Goal: Task Accomplishment & Management: Complete application form

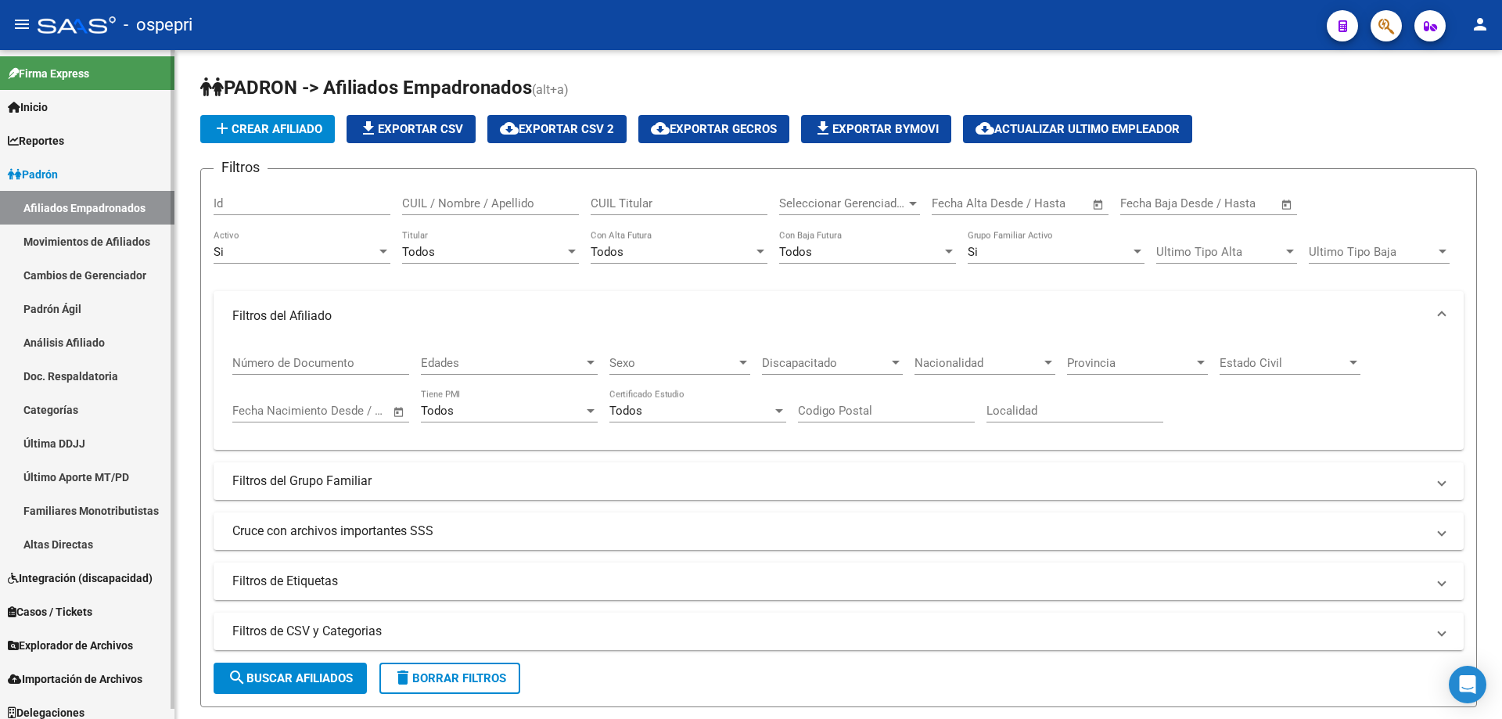
click at [100, 351] on link "Análisis Afiliado" at bounding box center [87, 342] width 174 height 34
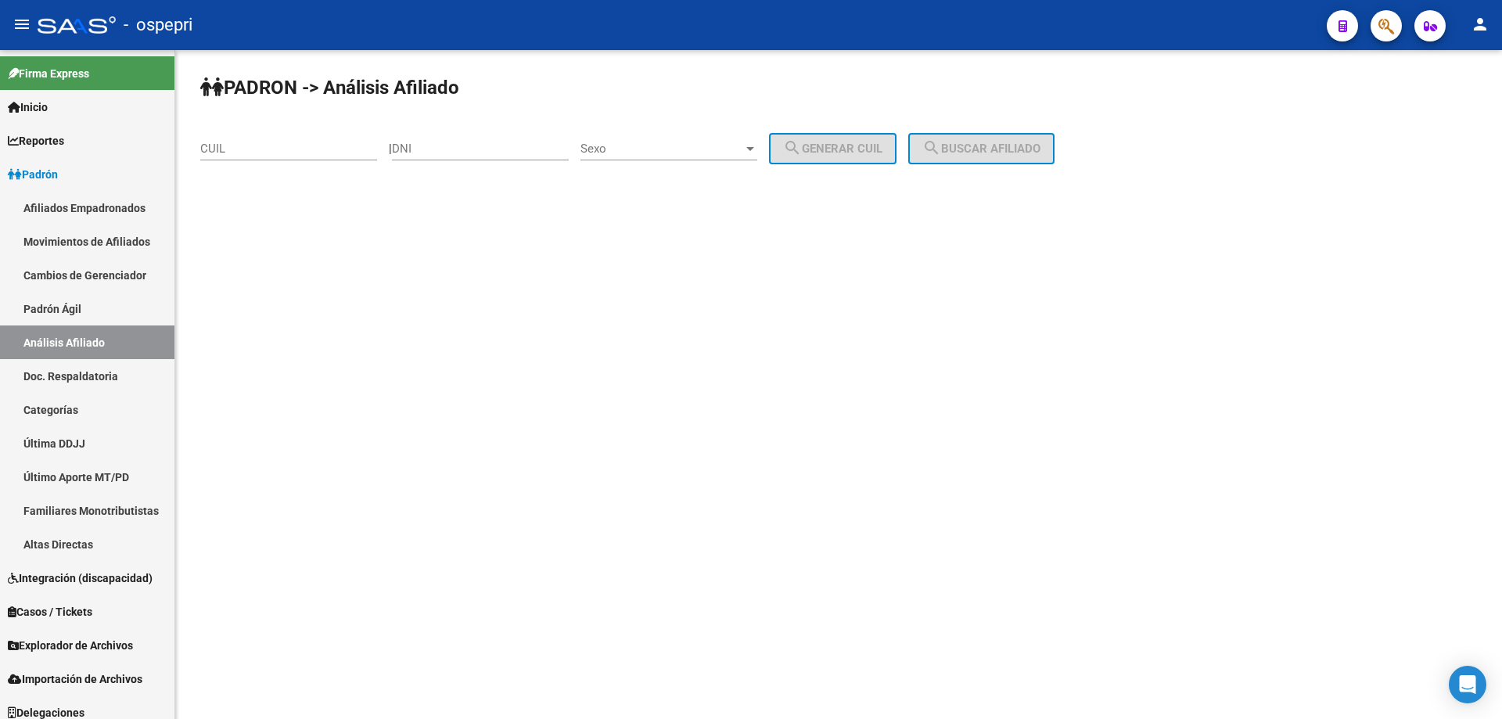
click at [469, 134] on div "DNI" at bounding box center [480, 144] width 177 height 34
click at [459, 146] on input "DNI" at bounding box center [480, 149] width 177 height 14
paste input "33080611"
type input "33080611"
click at [743, 154] on span "Sexo" at bounding box center [662, 149] width 163 height 14
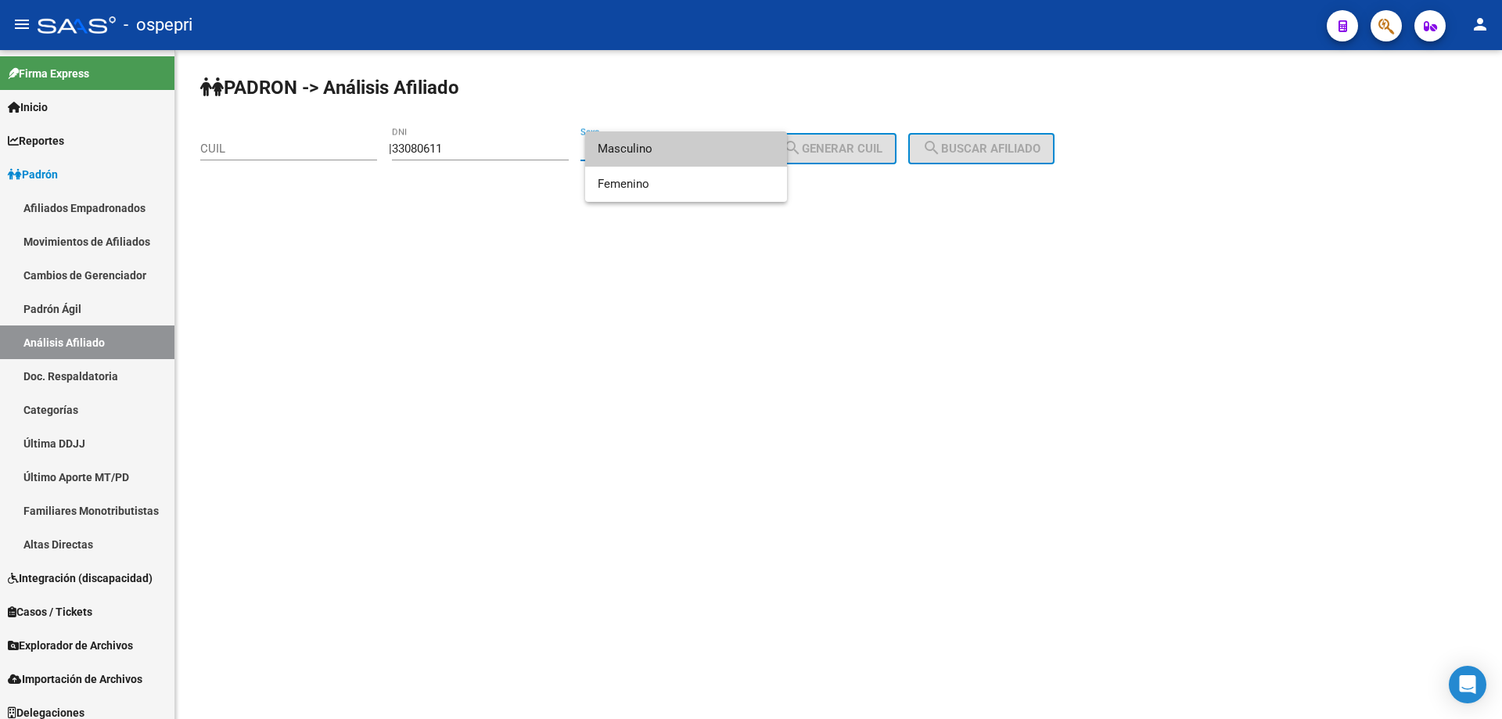
click at [710, 158] on span "Masculino" at bounding box center [686, 148] width 177 height 35
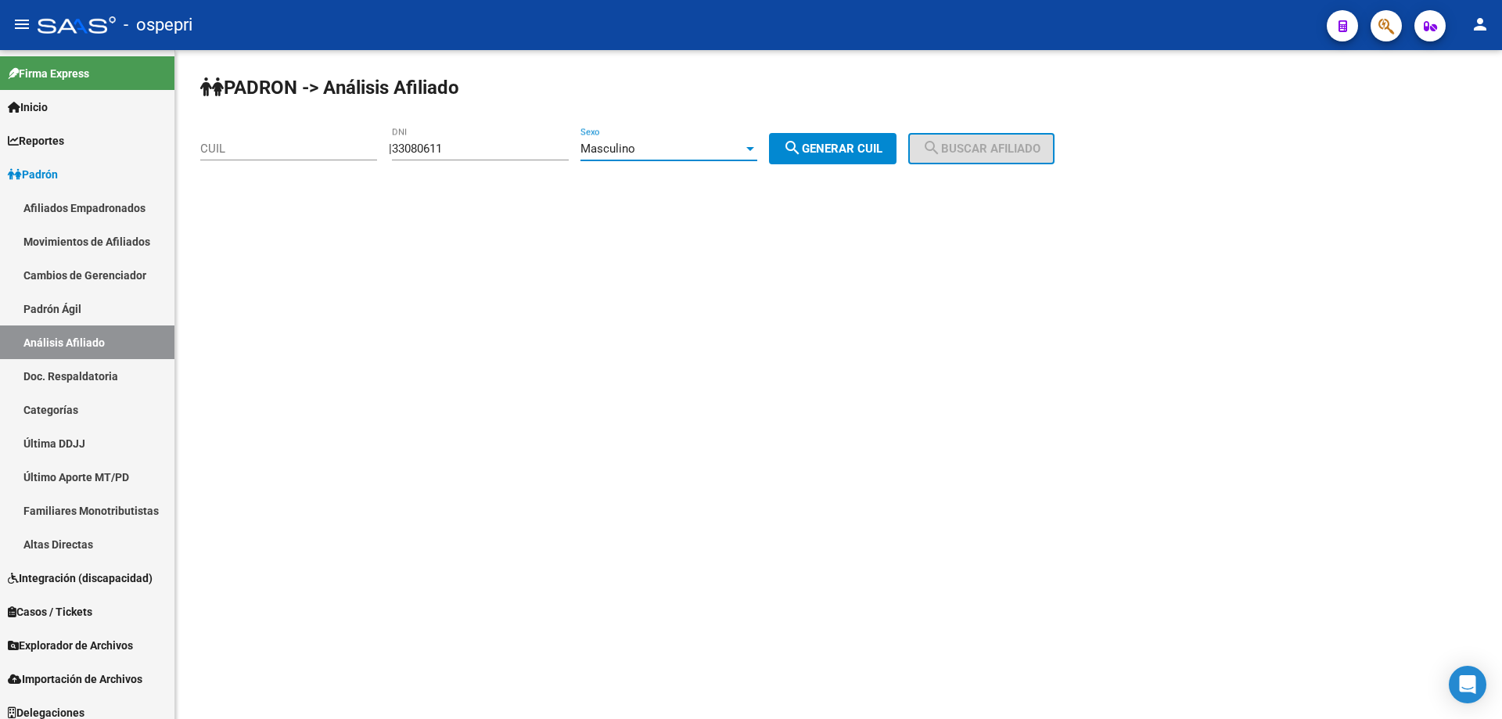
click at [872, 149] on span "search Generar CUIL" at bounding box center [832, 149] width 99 height 14
type input "20-33080611-8"
click at [1038, 140] on button "search Buscar afiliado" at bounding box center [981, 148] width 146 height 31
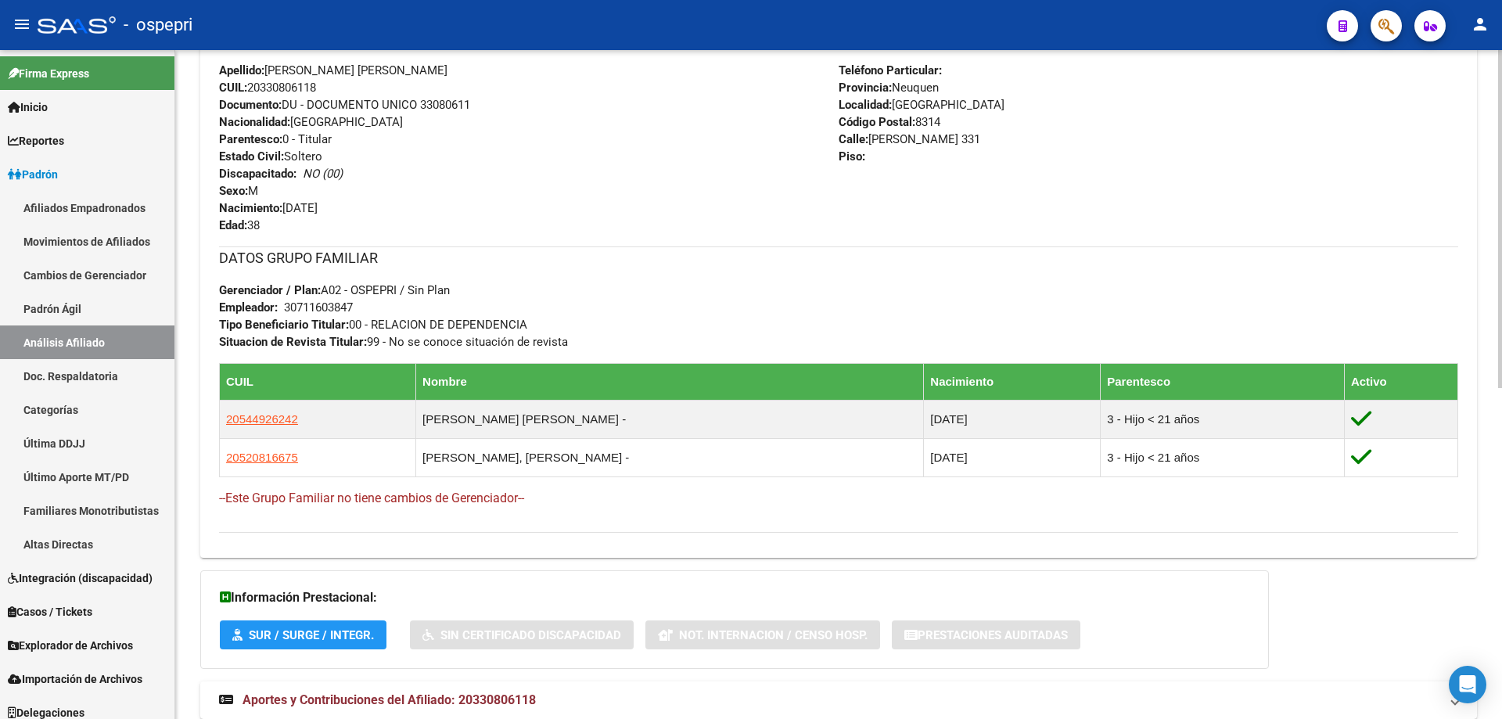
scroll to position [626, 0]
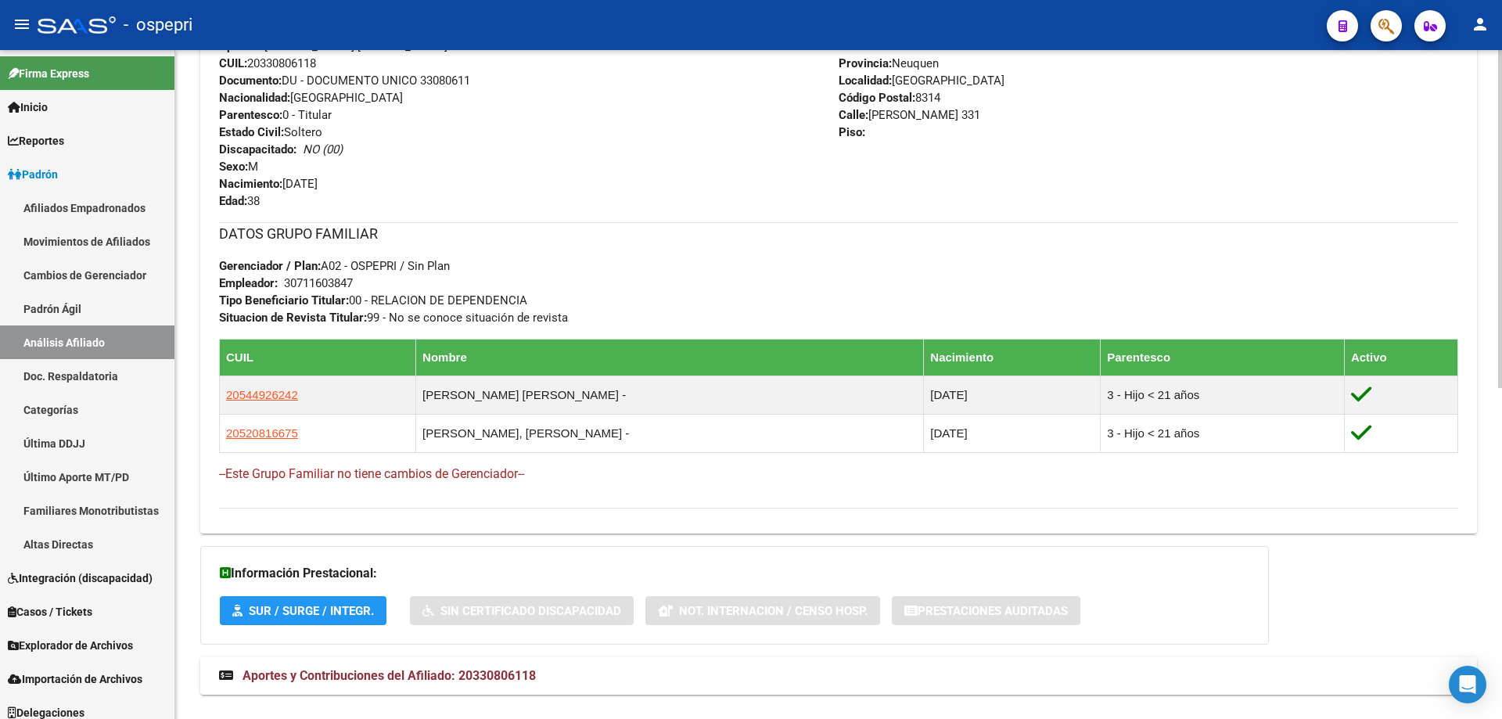
click at [1048, 218] on div "Enviar Credencial Digital remove_red_eye Movimientos Sin Certificado Discapacid…" at bounding box center [838, 168] width 1239 height 681
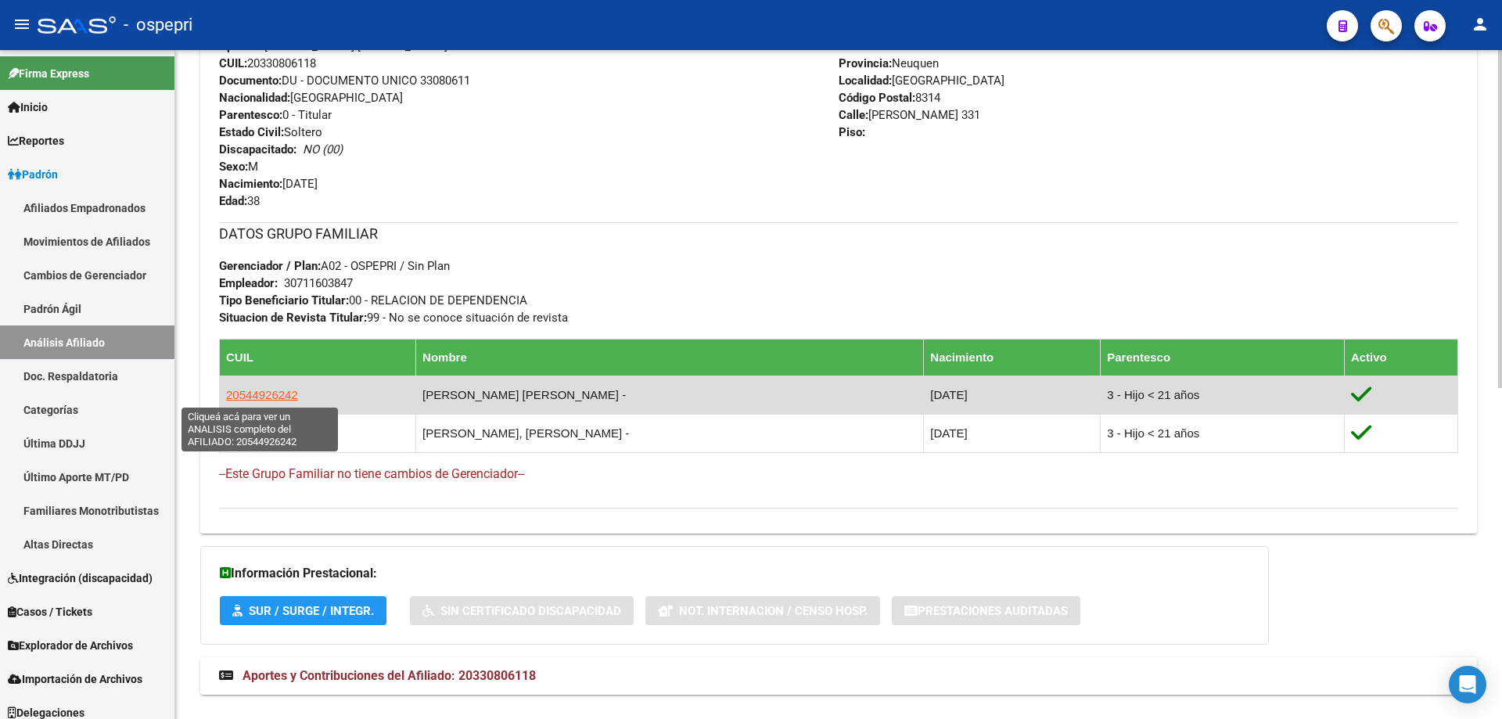
click at [244, 397] on span "20544926242" at bounding box center [262, 394] width 72 height 13
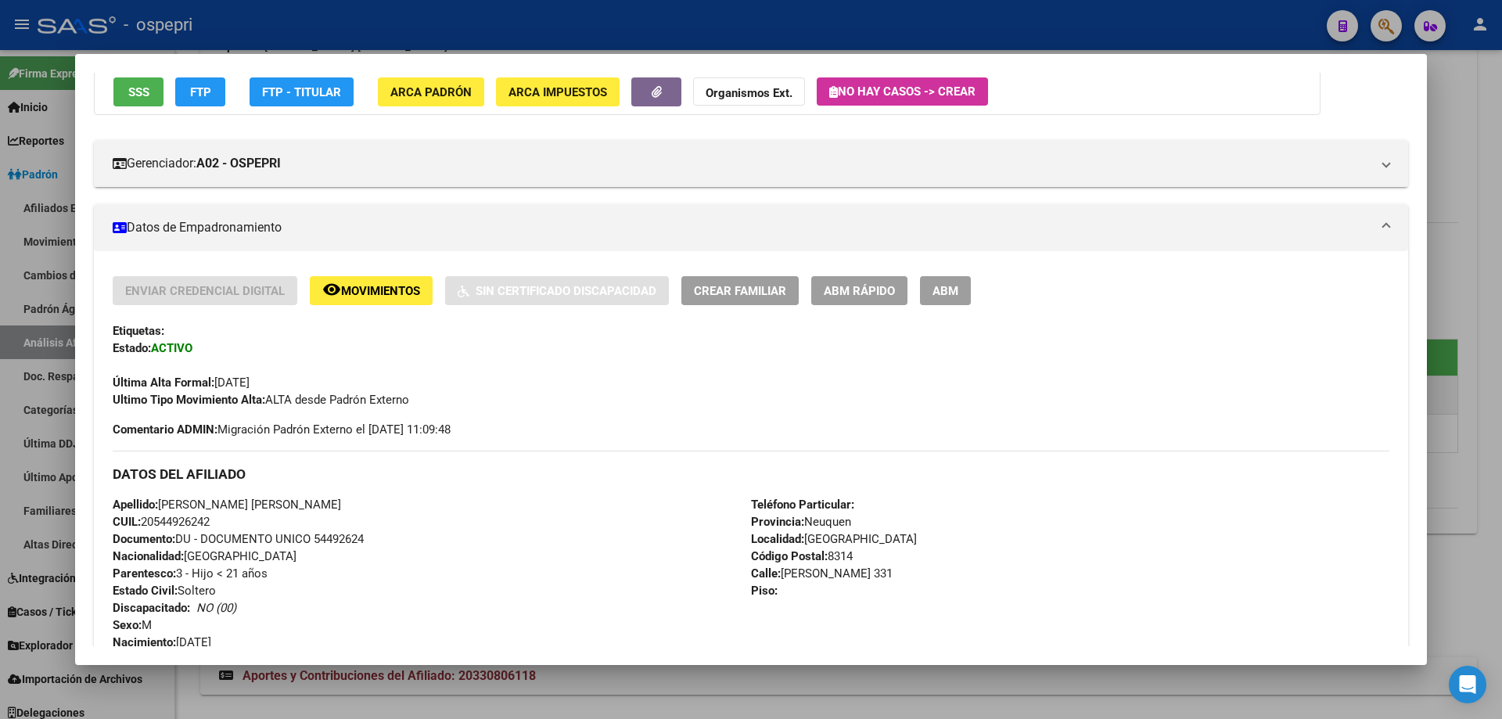
scroll to position [0, 0]
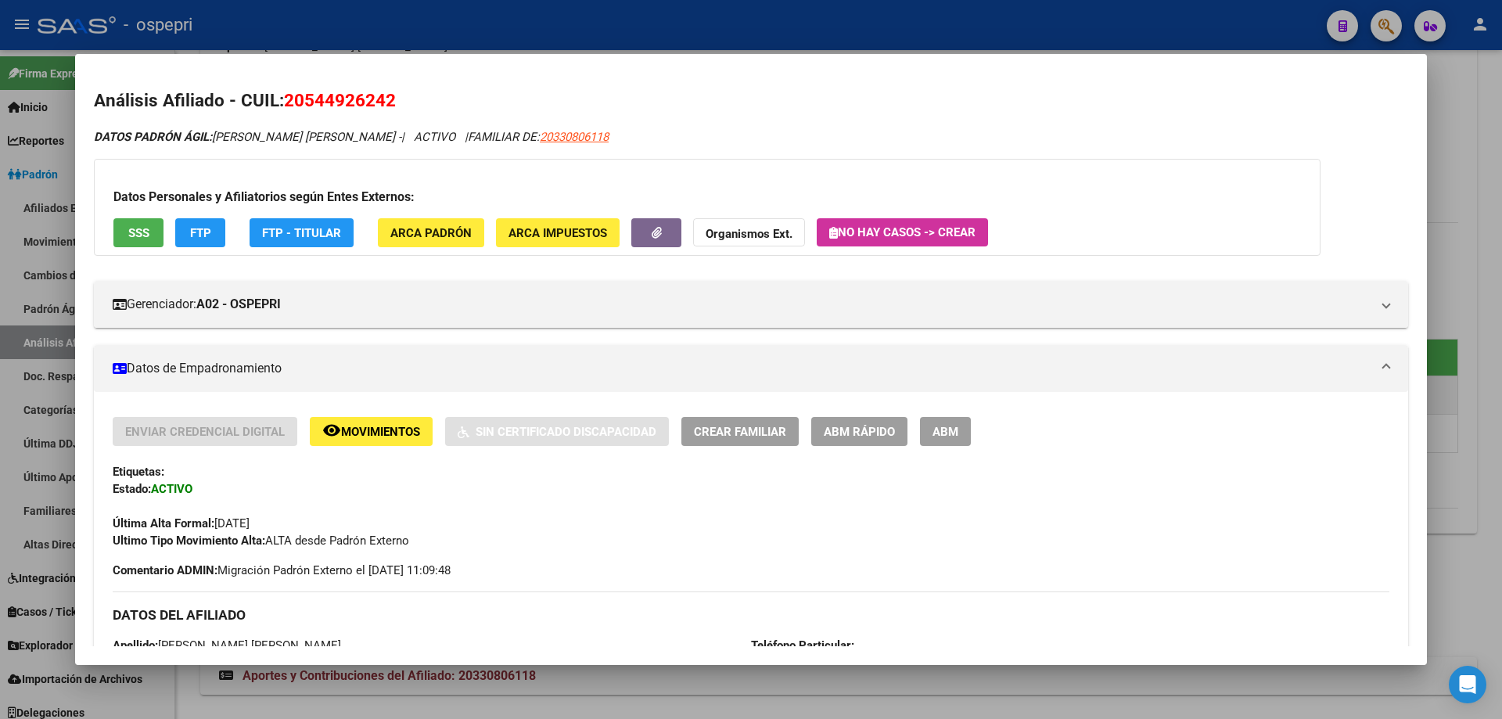
click at [865, 427] on span "ABM Rápido" at bounding box center [859, 432] width 71 height 14
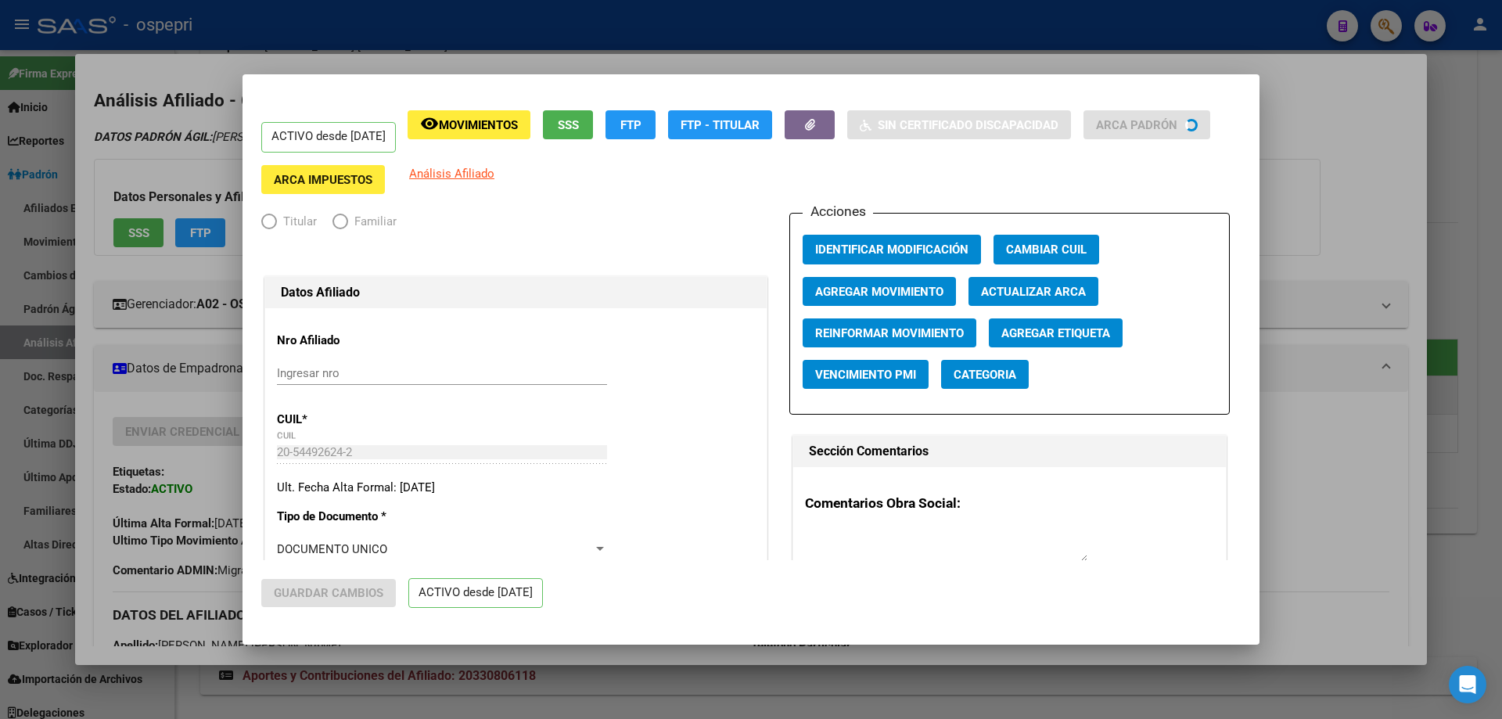
radio input "true"
type input "30-71160384-7"
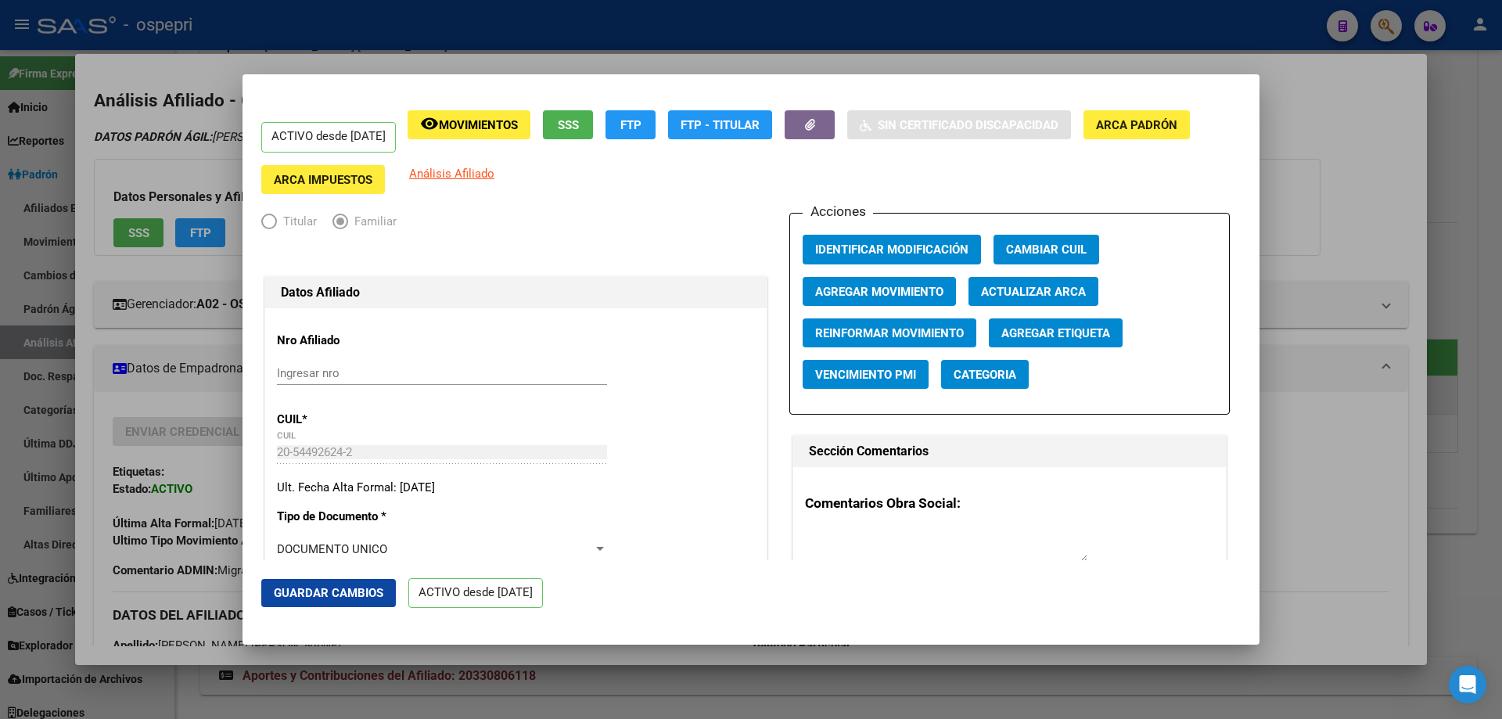
click at [344, 369] on input "Ingresar nro" at bounding box center [442, 373] width 330 height 14
paste input "54492624"
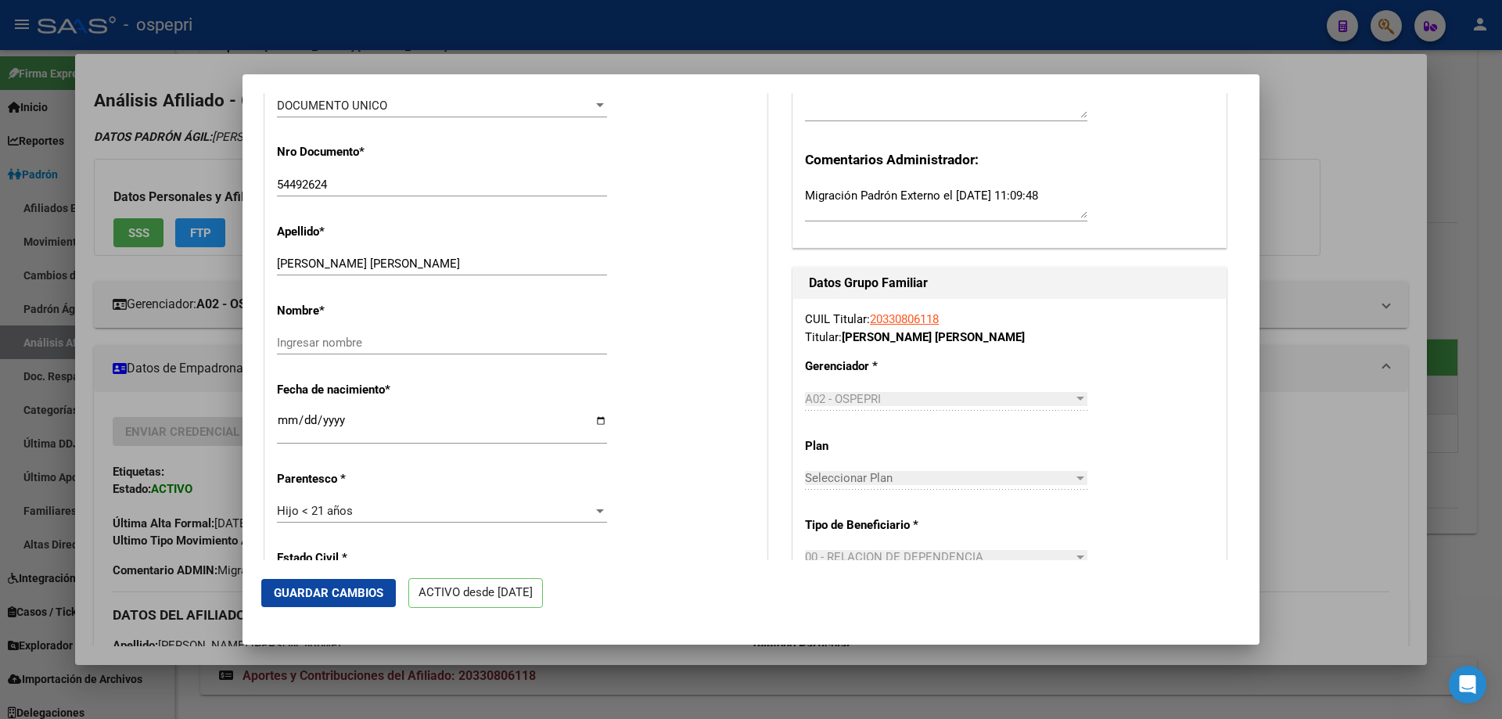
scroll to position [417, 0]
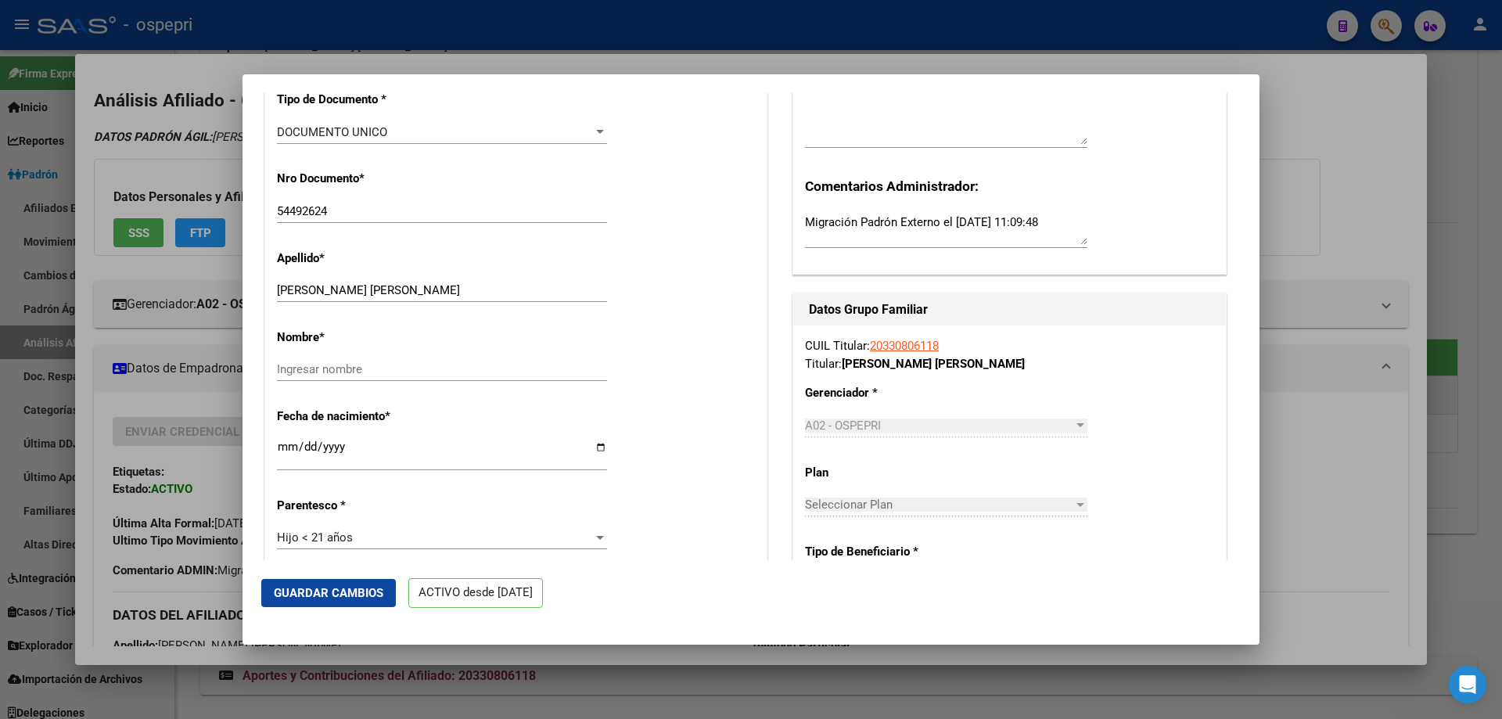
type input "54492624"
drag, startPoint x: 365, startPoint y: 293, endPoint x: 469, endPoint y: 301, distance: 104.4
click at [469, 301] on div "[PERSON_NAME] [PERSON_NAME] Ingresar apellido" at bounding box center [442, 290] width 330 height 23
type input "[PERSON_NAME]"
click at [340, 368] on input "Ingresar nombre" at bounding box center [442, 369] width 330 height 14
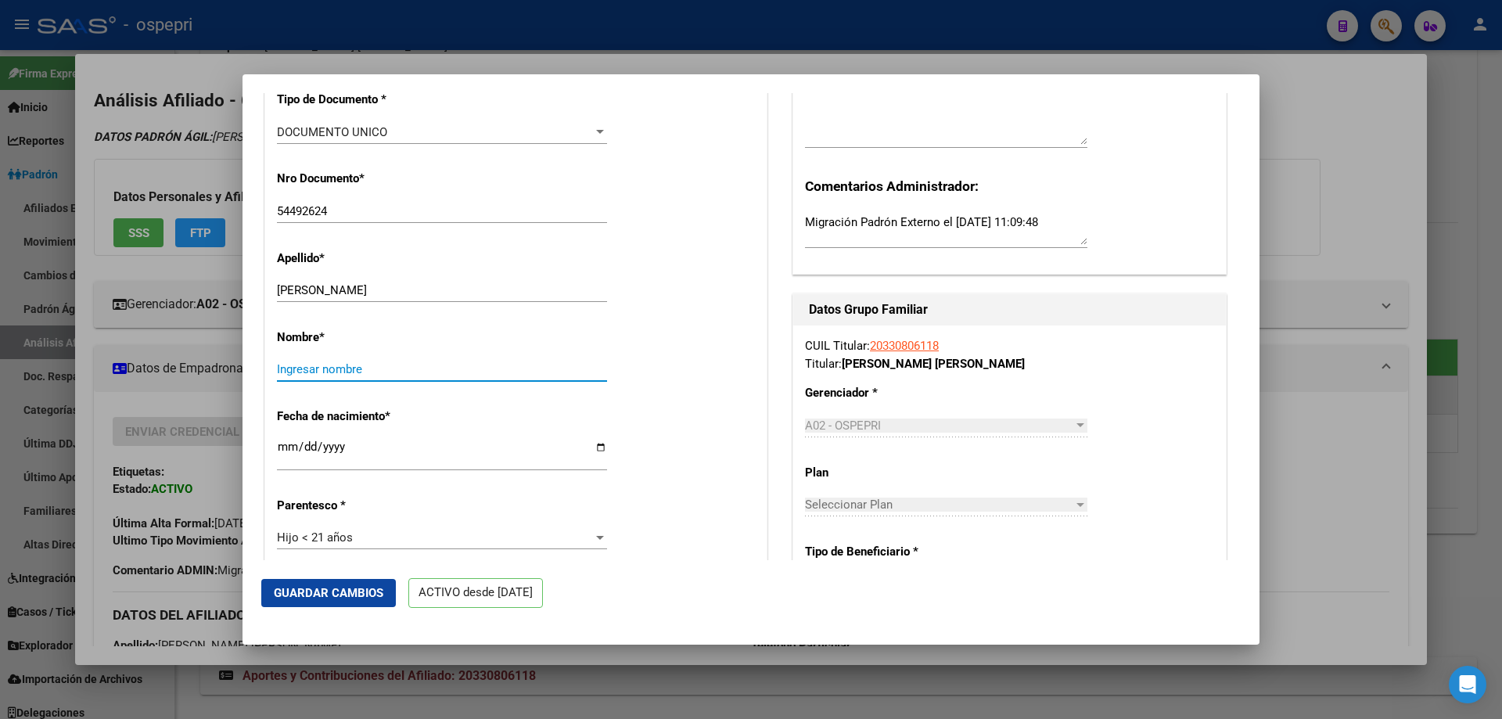
paste input ", [PERSON_NAME]"
drag, startPoint x: 286, startPoint y: 369, endPoint x: 303, endPoint y: 368, distance: 16.5
click at [293, 368] on input ", [PERSON_NAME]" at bounding box center [442, 369] width 330 height 14
click at [392, 369] on input "[PERSON_NAME]" at bounding box center [442, 369] width 330 height 14
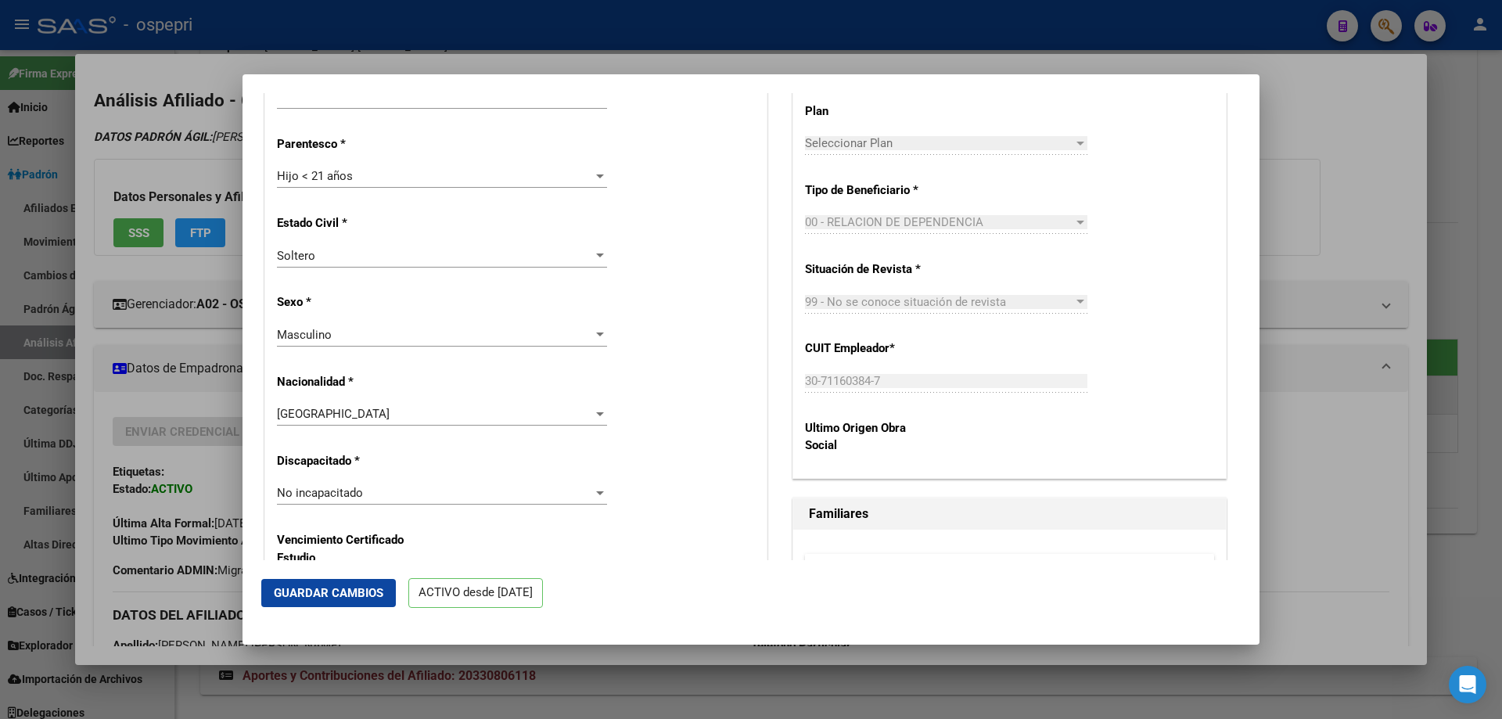
scroll to position [835, 0]
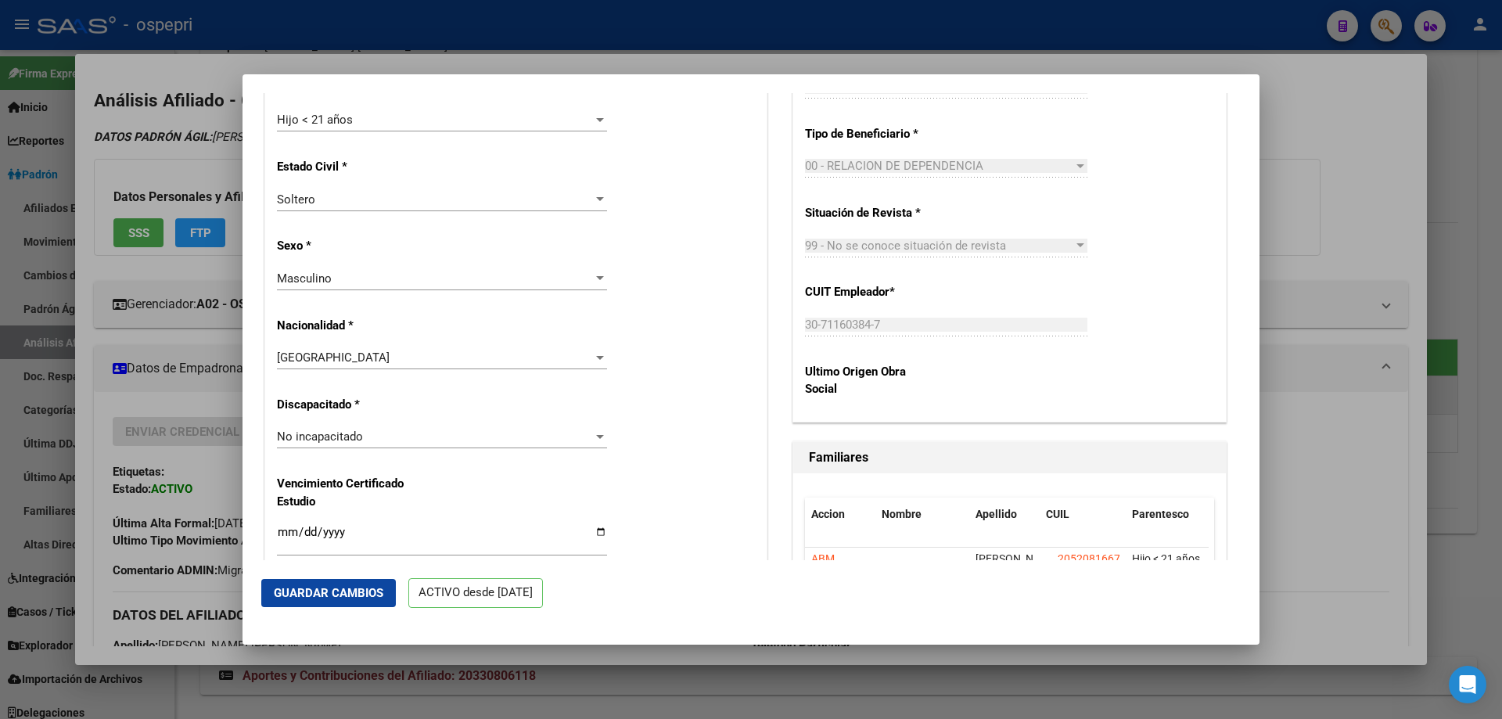
type input "[PERSON_NAME]"
click at [347, 432] on span "No incapacitado" at bounding box center [320, 437] width 86 height 14
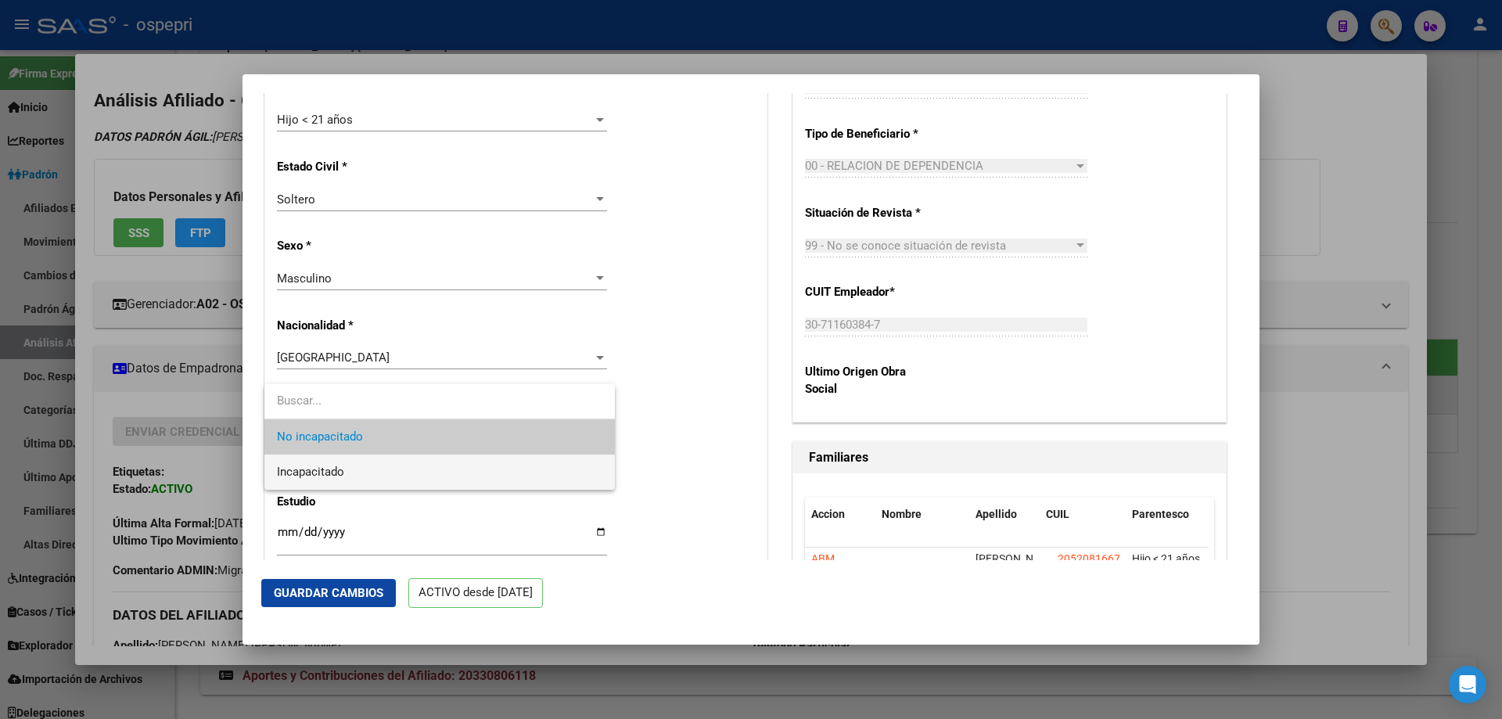
click at [421, 471] on span "Incapacitado" at bounding box center [439, 472] width 325 height 35
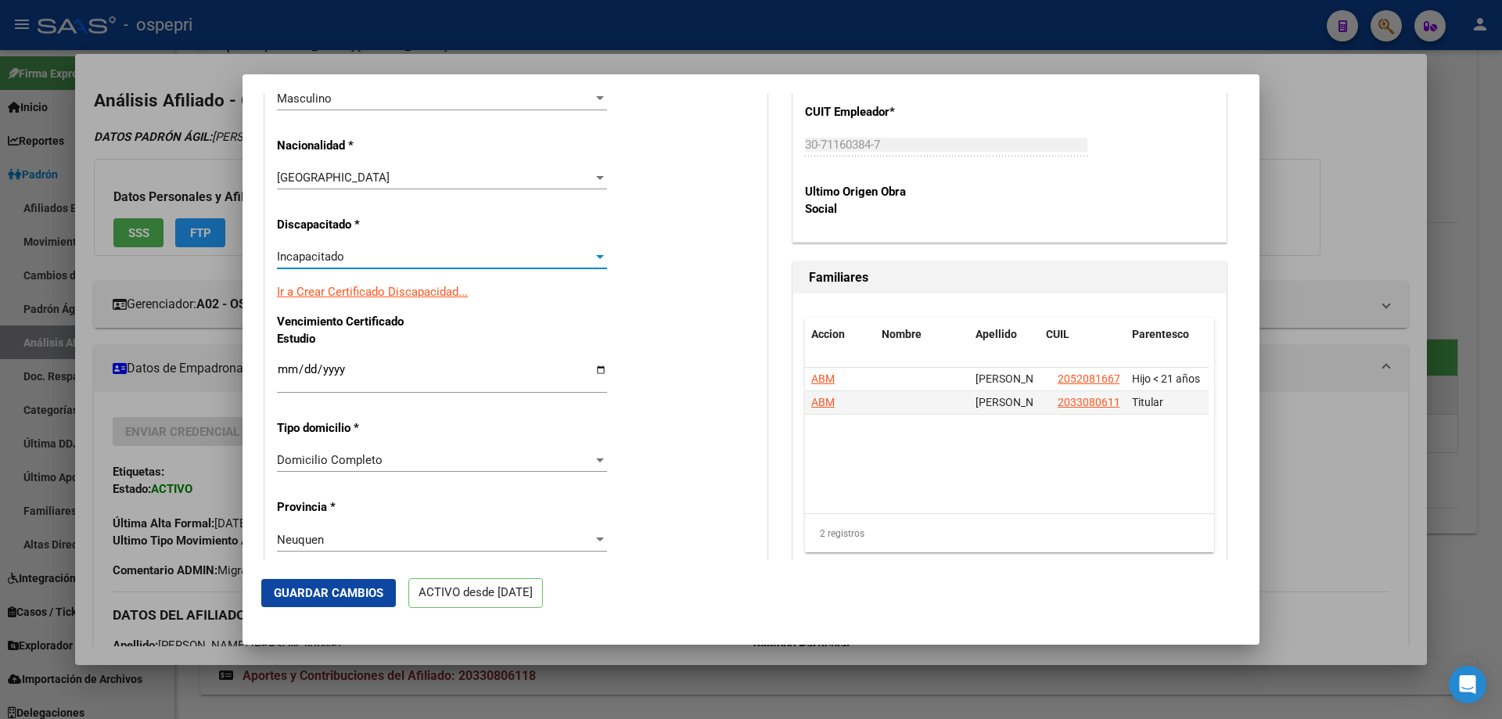
scroll to position [1043, 0]
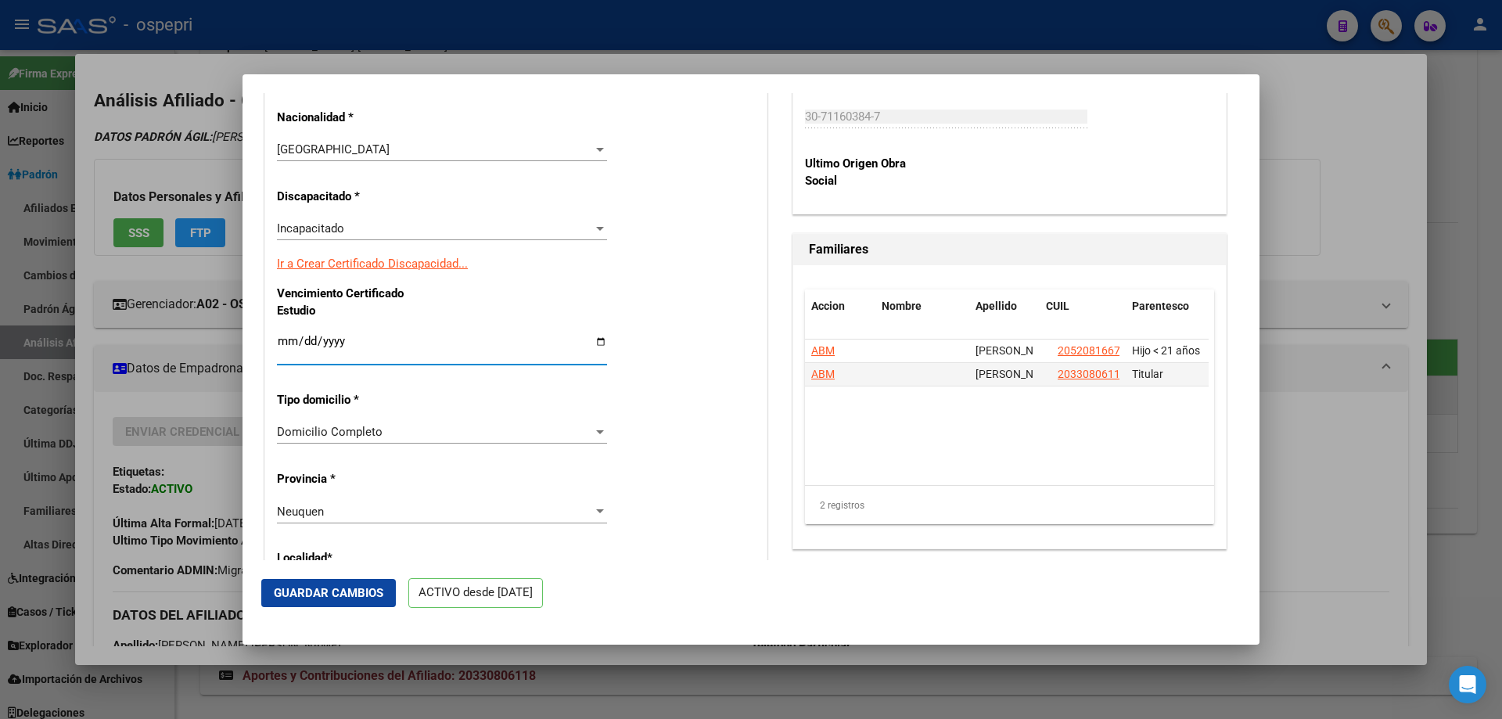
click at [291, 345] on input "Ingresar fecha" at bounding box center [442, 347] width 330 height 25
type input "[DATE]"
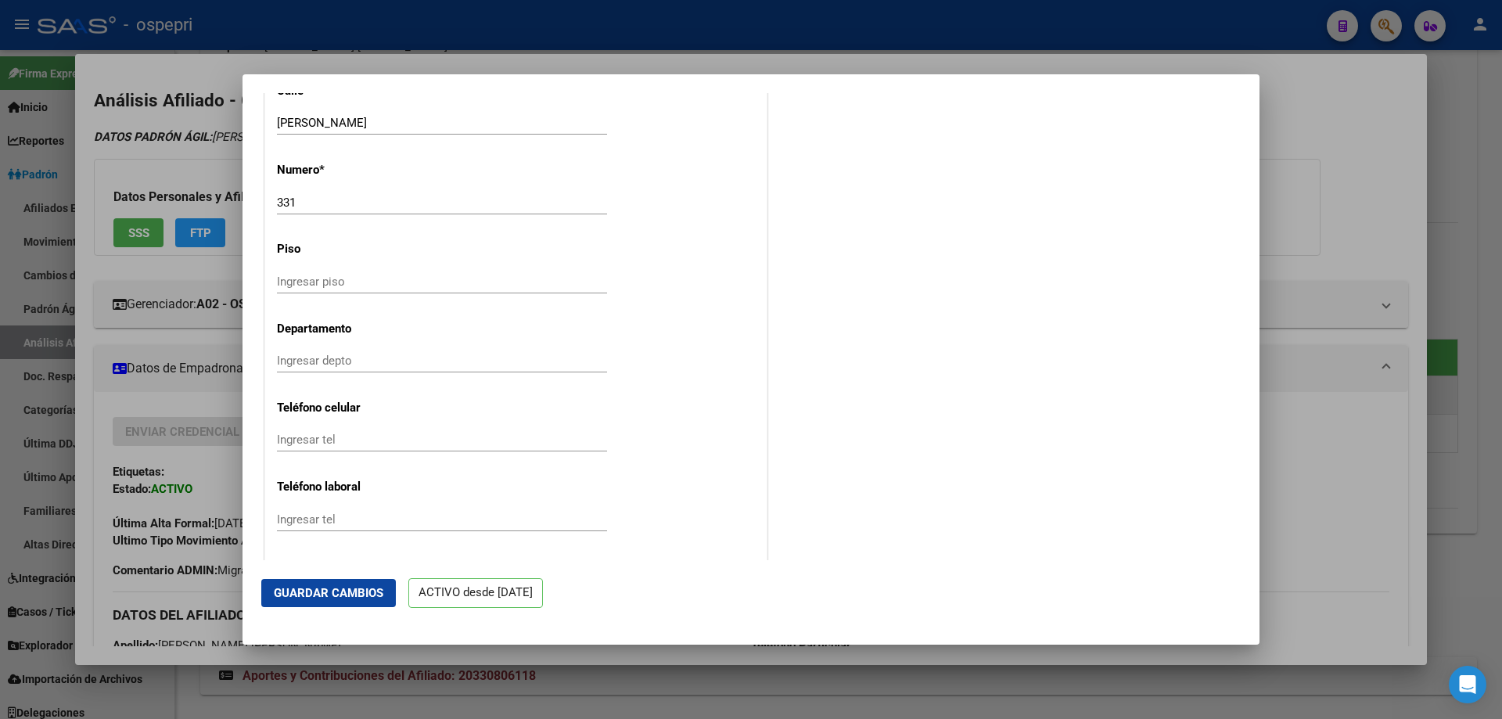
scroll to position [1878, 0]
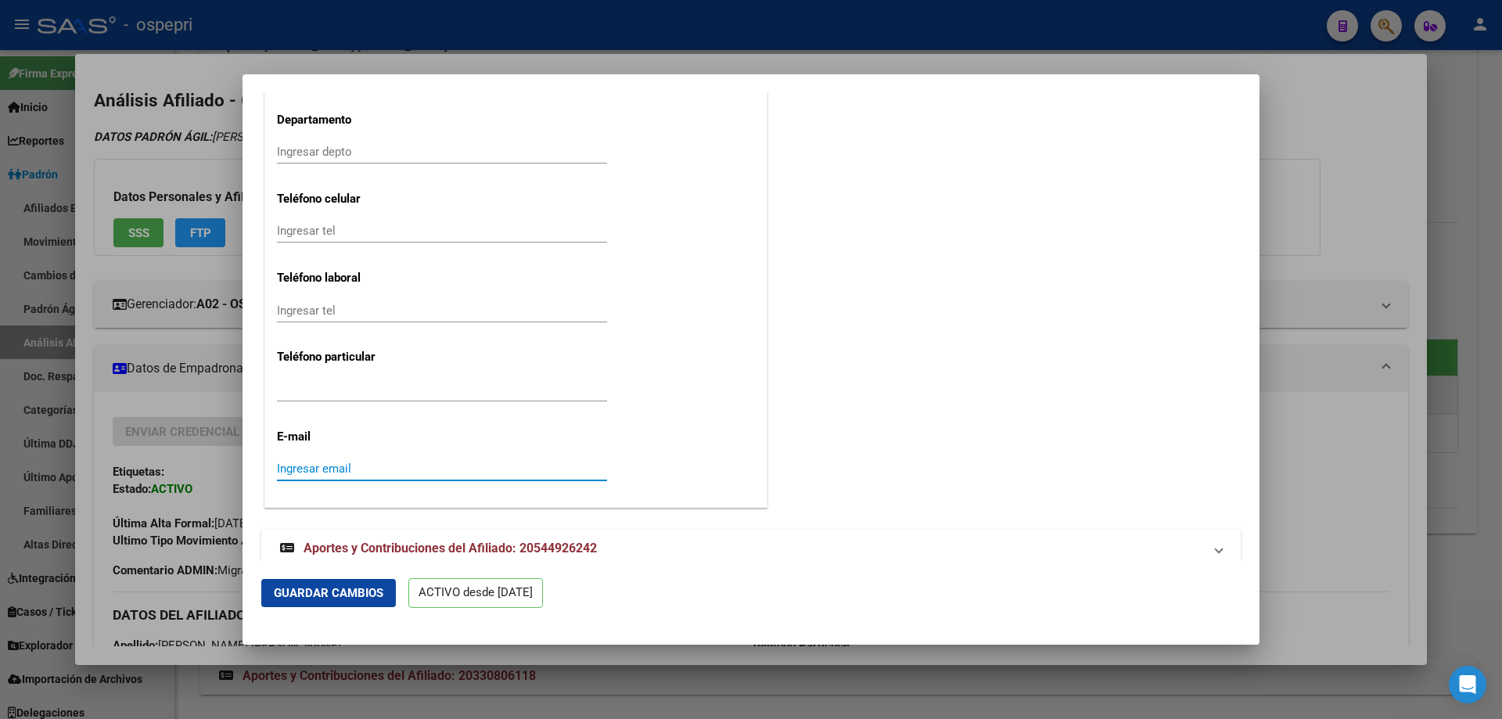
click at [330, 465] on input "Ingresar email" at bounding box center [442, 469] width 330 height 14
paste input "[EMAIL_ADDRESS][DOMAIN_NAME]"
type input "[EMAIL_ADDRESS][DOMAIN_NAME]"
click at [314, 388] on input "Ingresar tel" at bounding box center [442, 390] width 330 height 14
paste input "[EMAIL_ADDRESS][DOMAIN_NAME]"
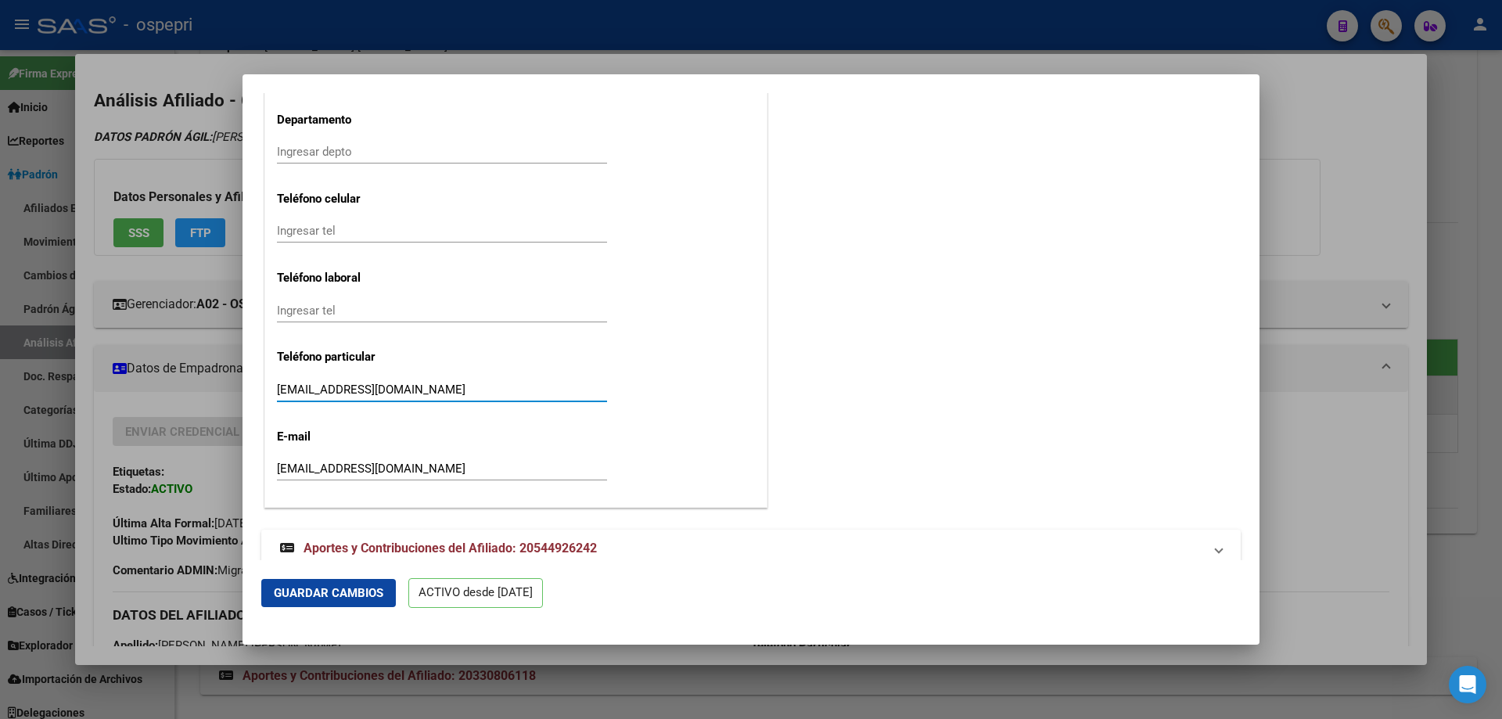
click at [370, 387] on input "[EMAIL_ADDRESS][DOMAIN_NAME]" at bounding box center [442, 390] width 330 height 14
paste input "2995829010"
type input "2995829010"
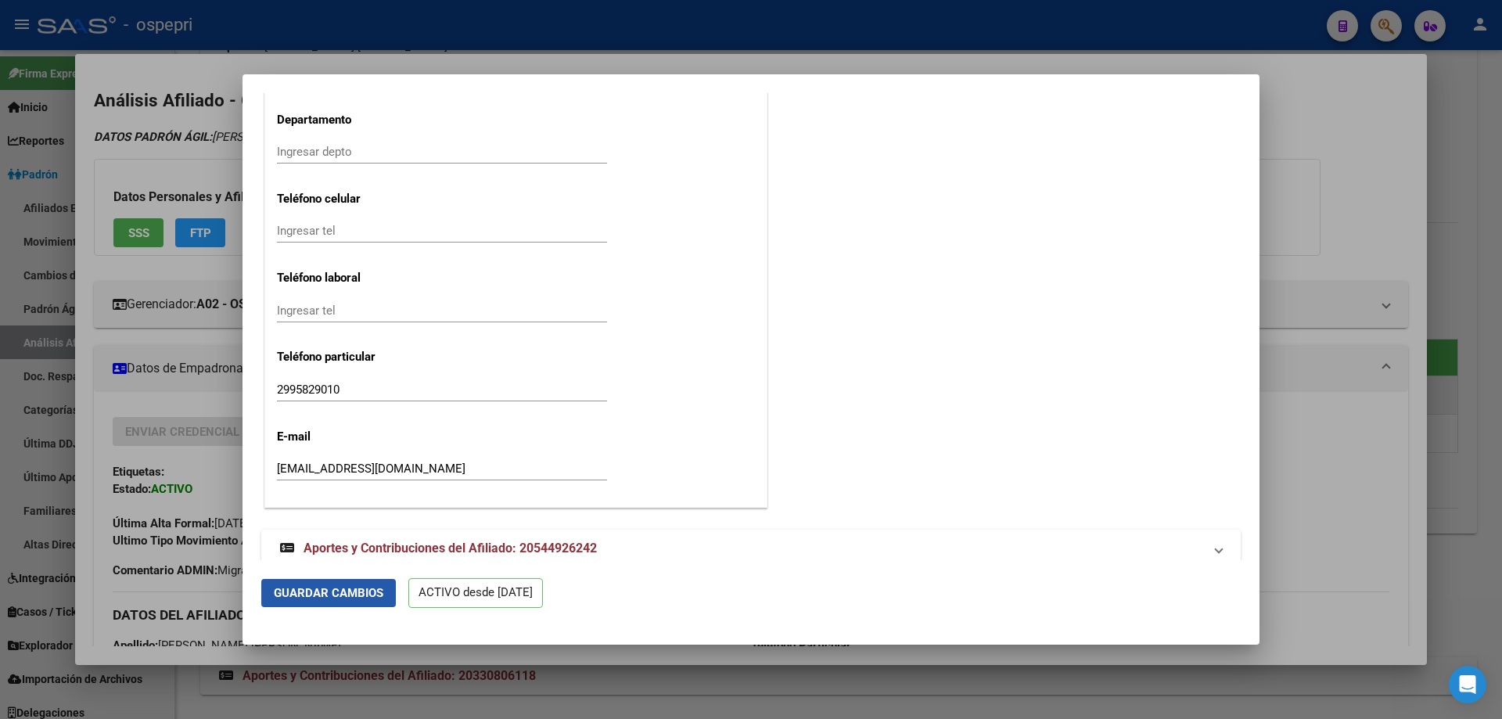
click at [336, 599] on span "Guardar Cambios" at bounding box center [329, 593] width 110 height 14
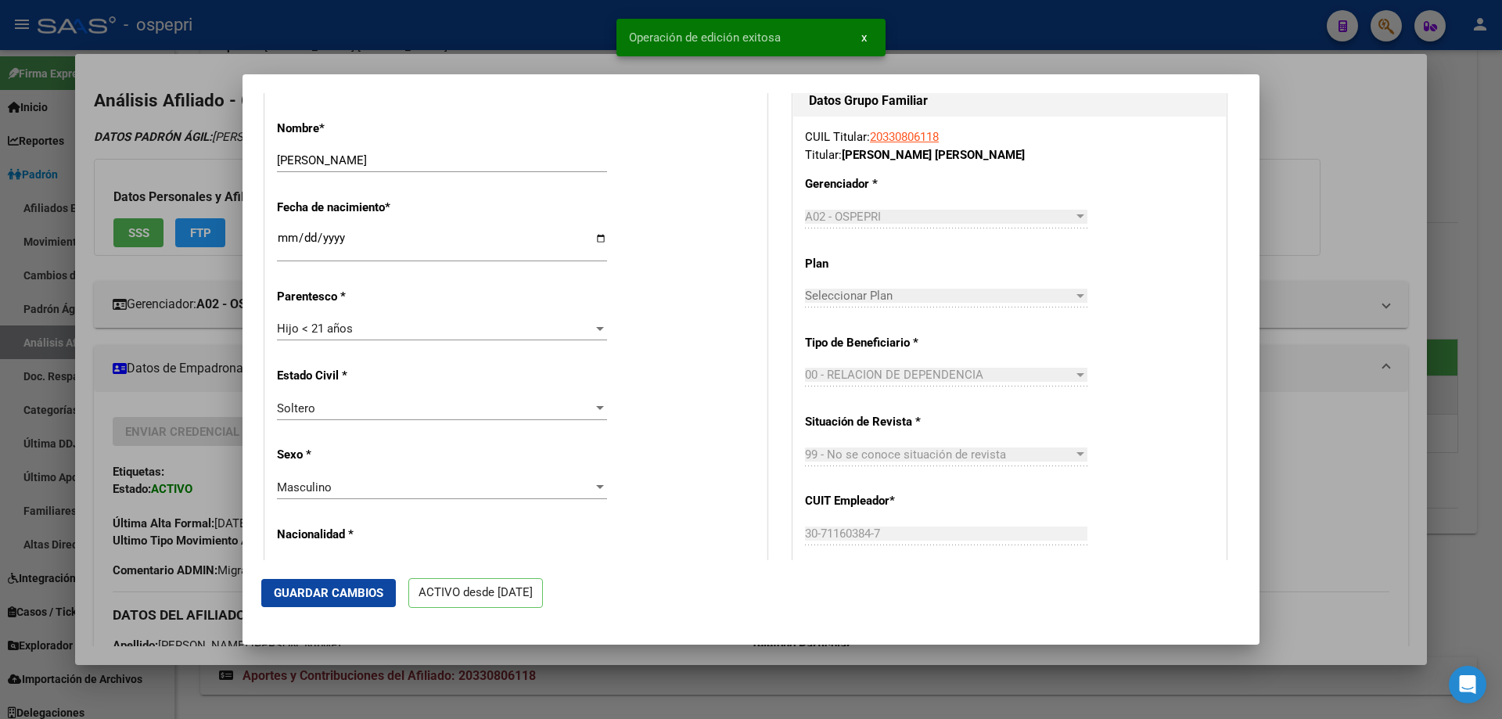
scroll to position [0, 0]
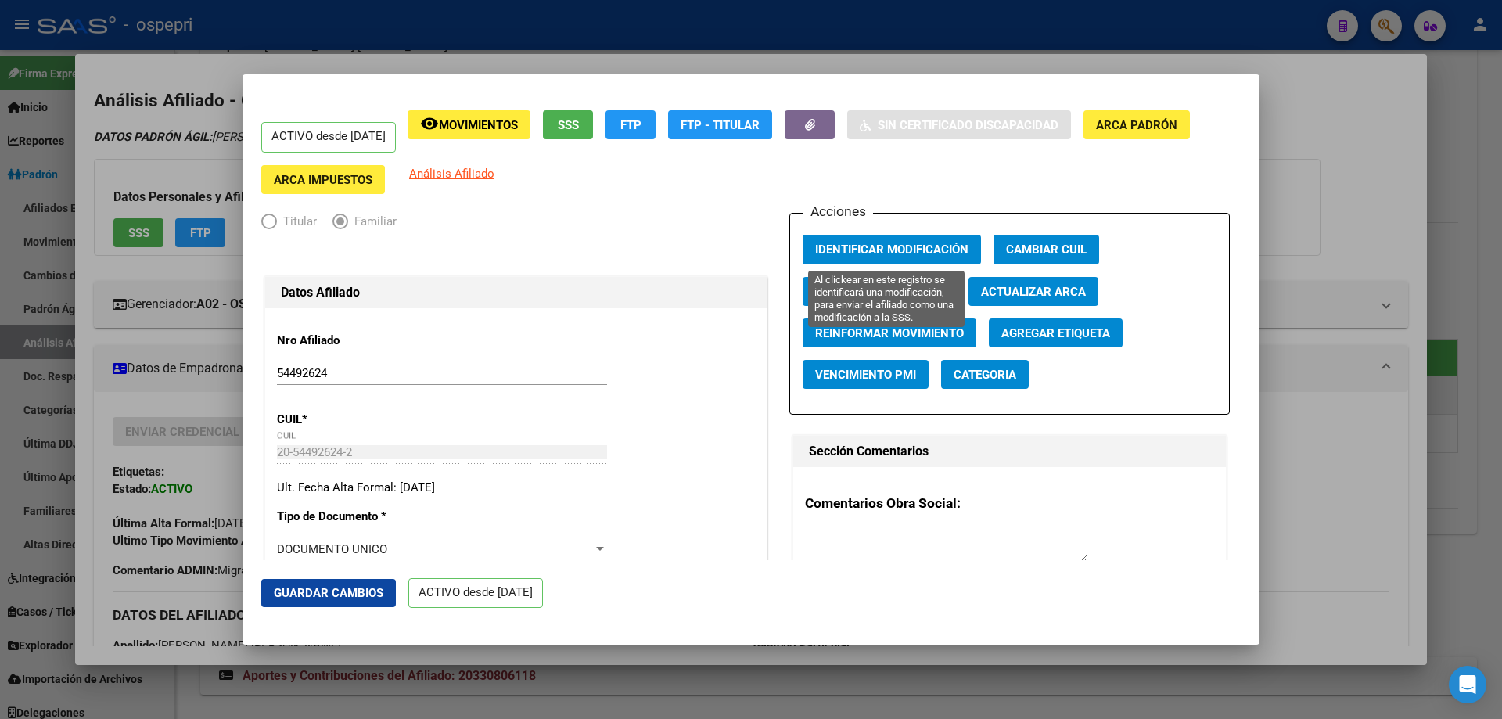
click at [842, 249] on span "Identificar Modificación" at bounding box center [891, 250] width 153 height 14
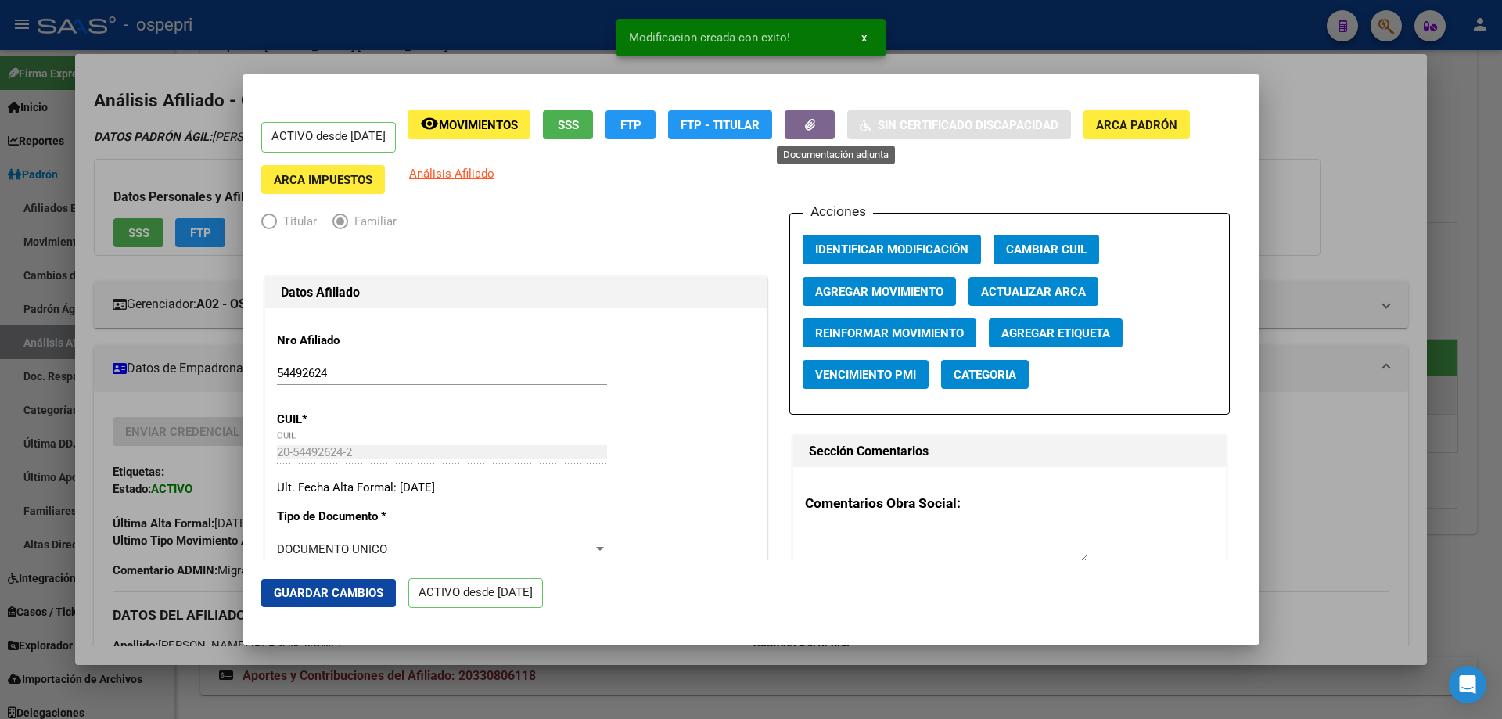
click at [815, 125] on icon "button" at bounding box center [810, 125] width 10 height 12
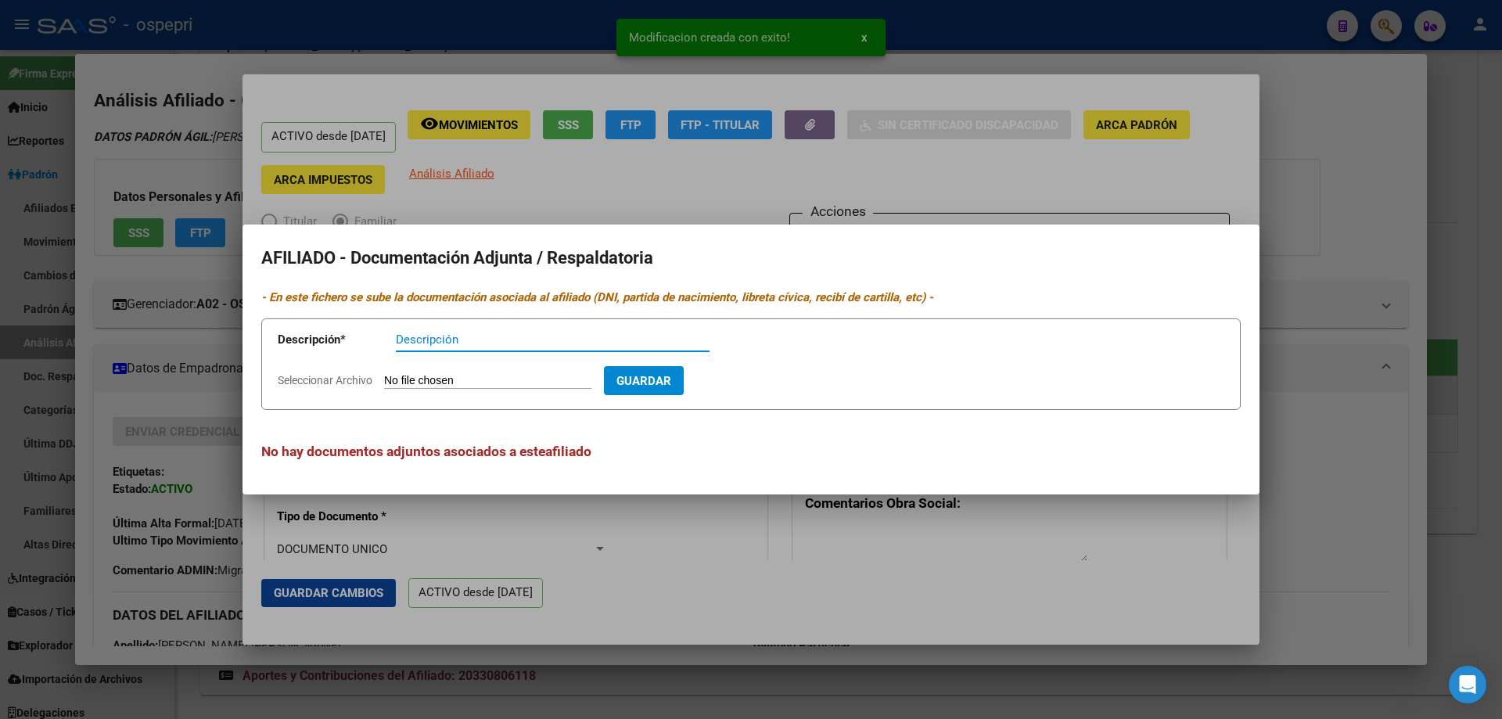
click at [467, 341] on input "Descripción" at bounding box center [553, 340] width 314 height 14
type input "CUD - vto 09-2028"
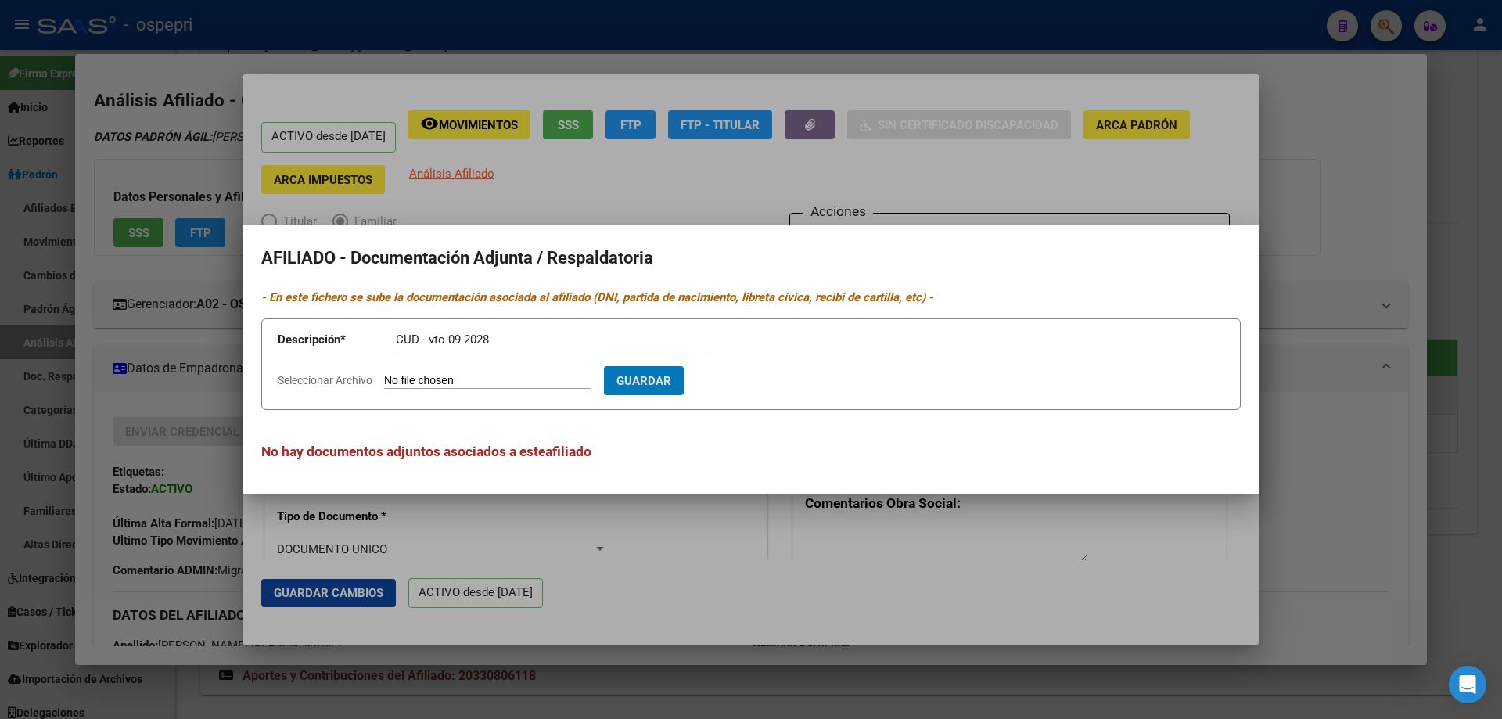
click at [604, 366] on button "Guardar" at bounding box center [644, 380] width 80 height 29
click at [477, 371] on form "Descripción * CUD - vto 09-2028 Descripción Seleccionar Archivo Guardar" at bounding box center [751, 364] width 980 height 92
click at [477, 378] on input "Seleccionar Archivo" at bounding box center [487, 381] width 207 height 15
type input "C:\fakepath\gmail_images20250912_173455.png"
click at [762, 378] on span "Guardar" at bounding box center [734, 381] width 55 height 14
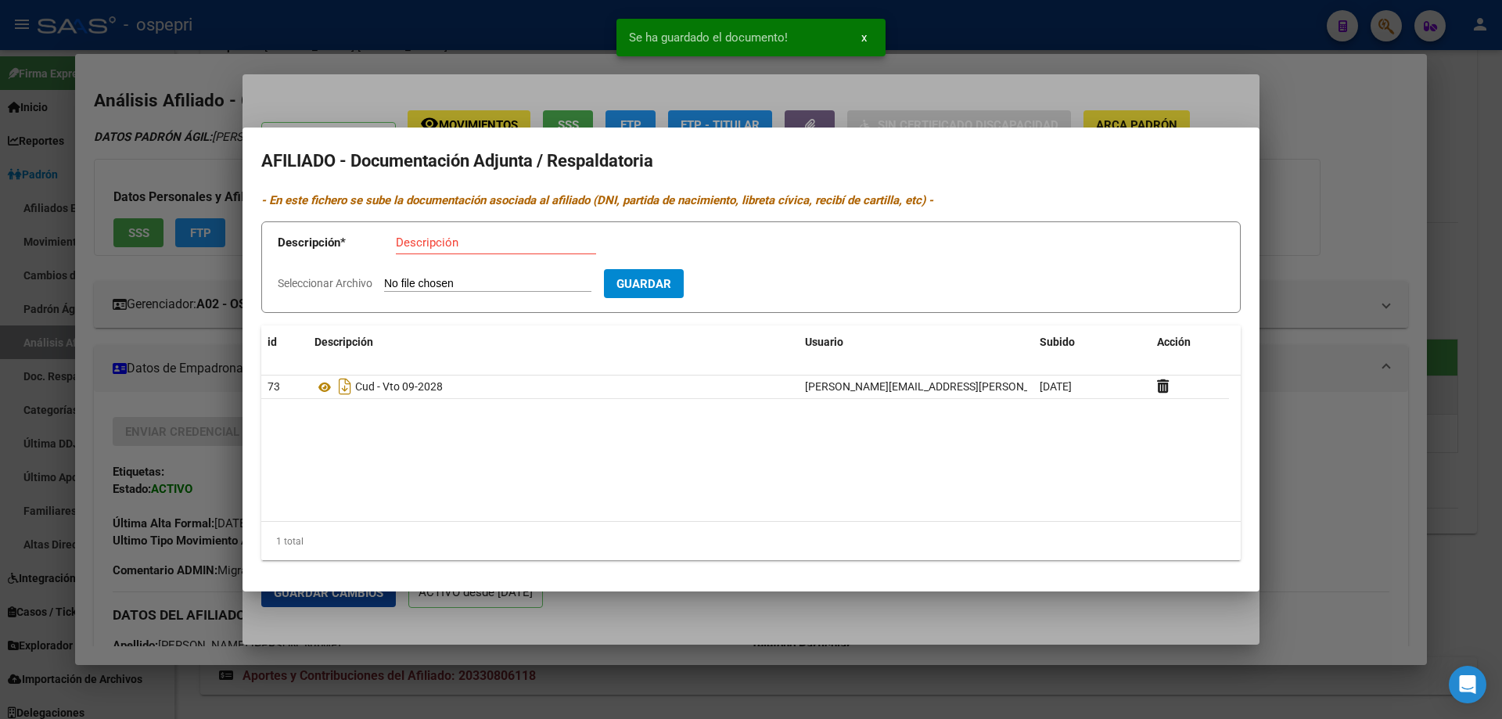
click at [923, 113] on div at bounding box center [751, 359] width 1502 height 719
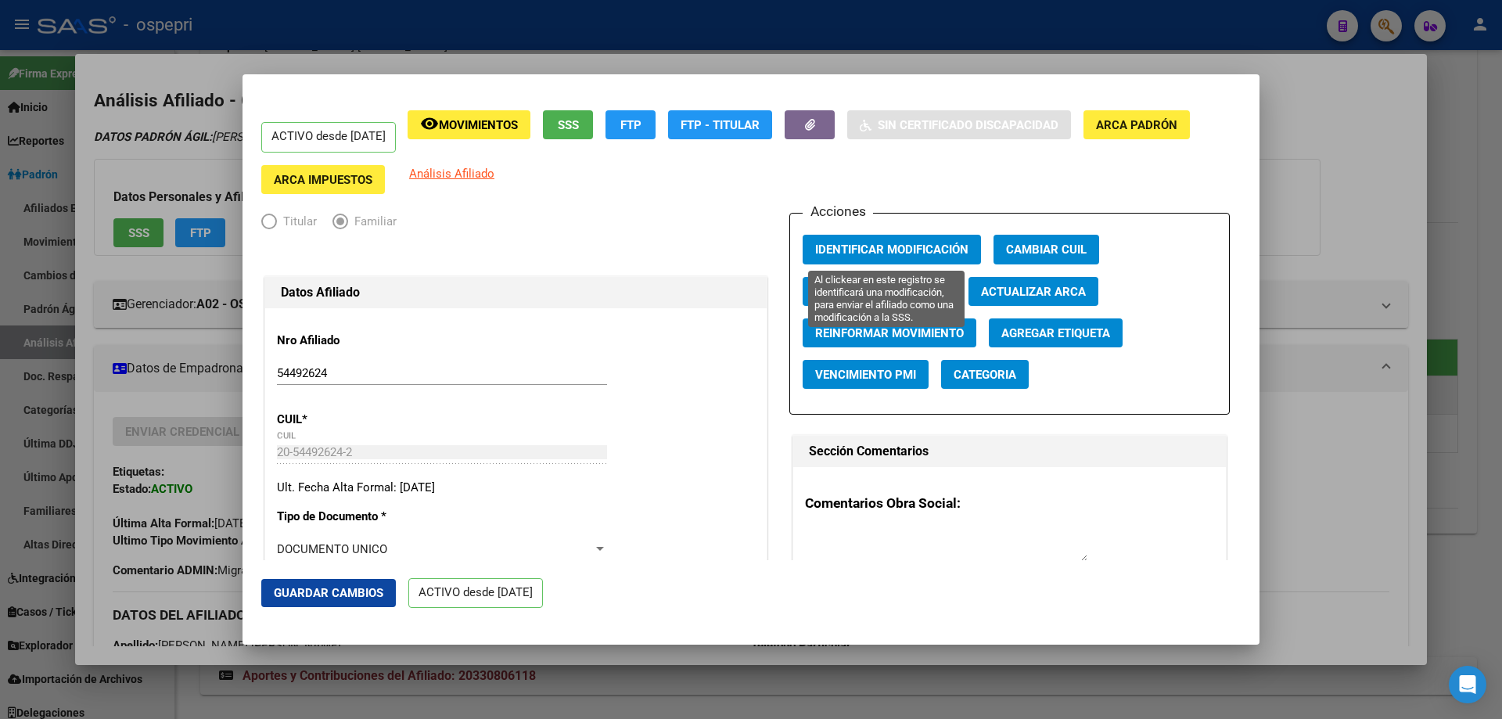
click at [841, 255] on span "Identificar Modificación" at bounding box center [891, 250] width 153 height 14
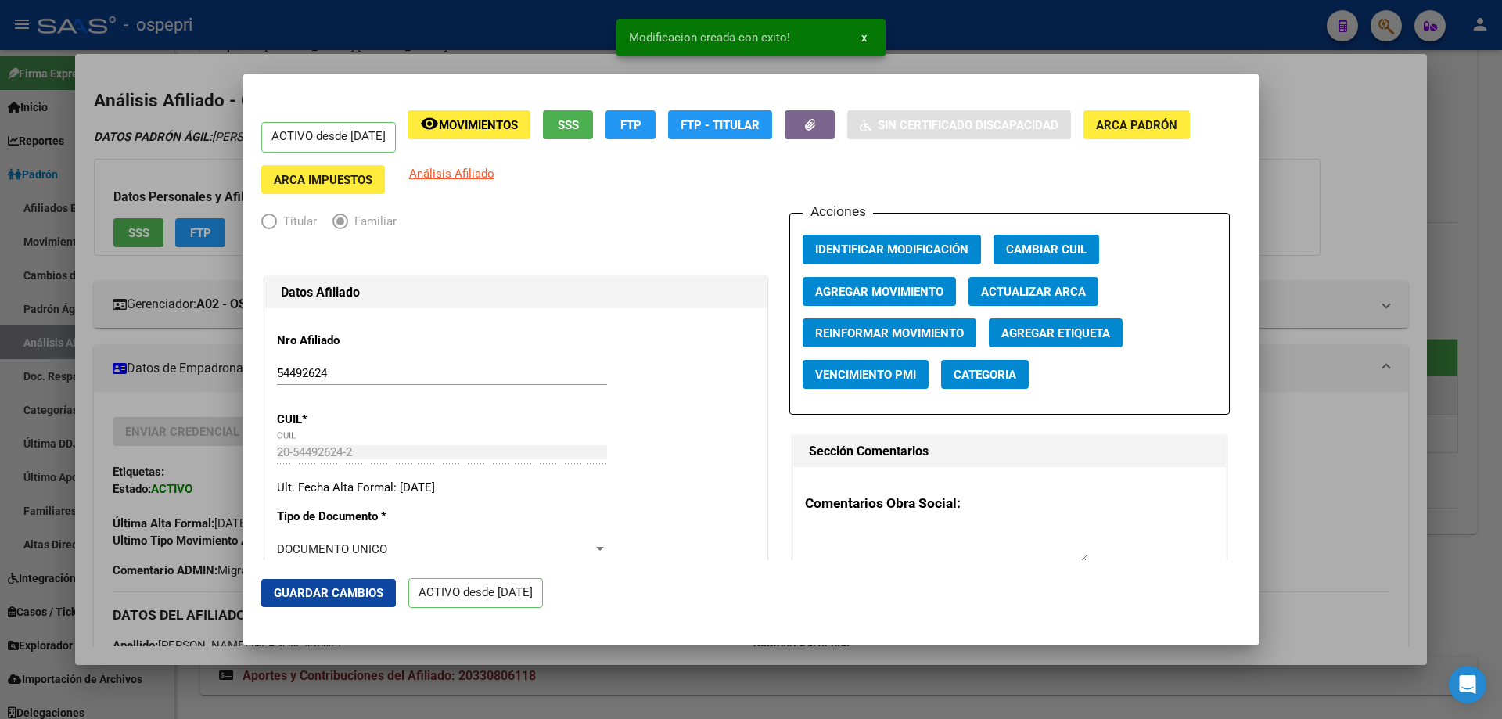
click at [1329, 175] on div at bounding box center [751, 359] width 1502 height 719
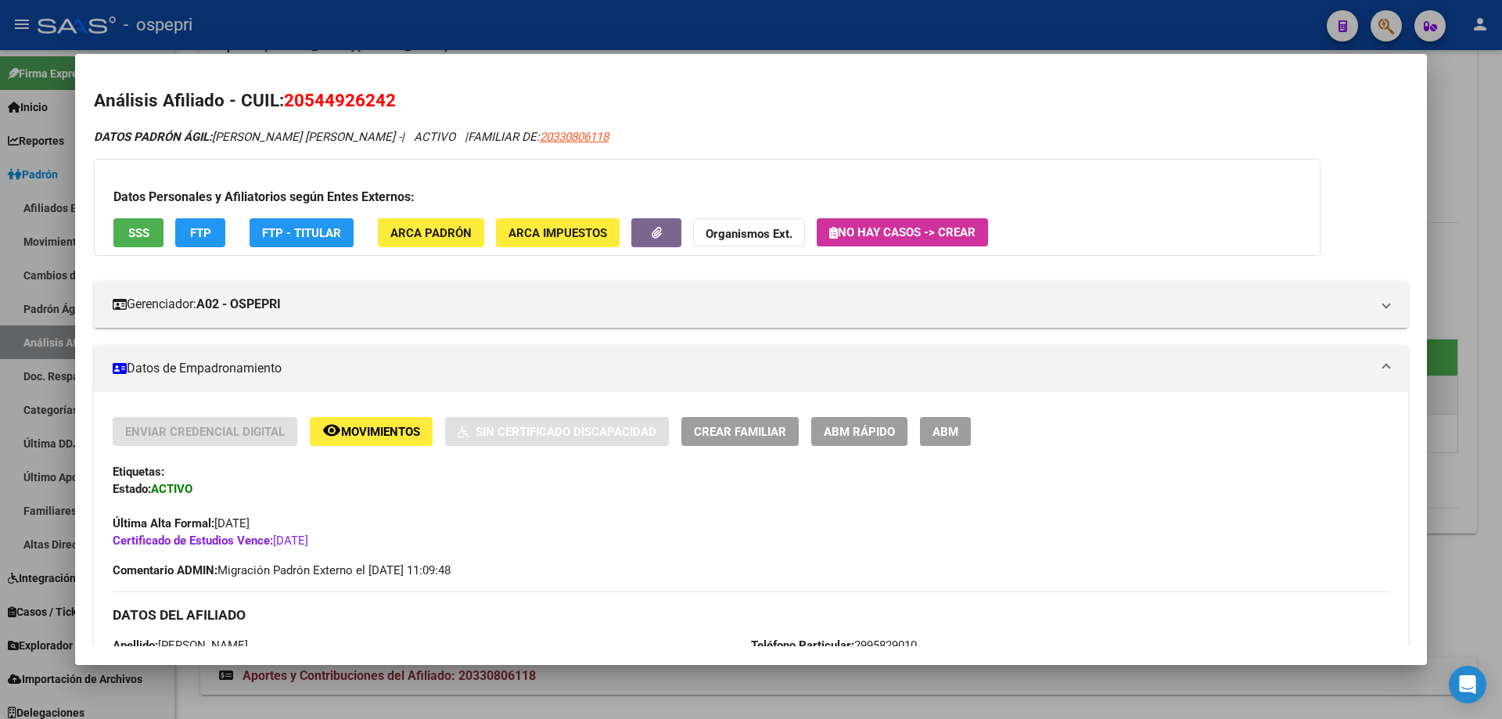
click at [1451, 160] on div at bounding box center [751, 359] width 1502 height 719
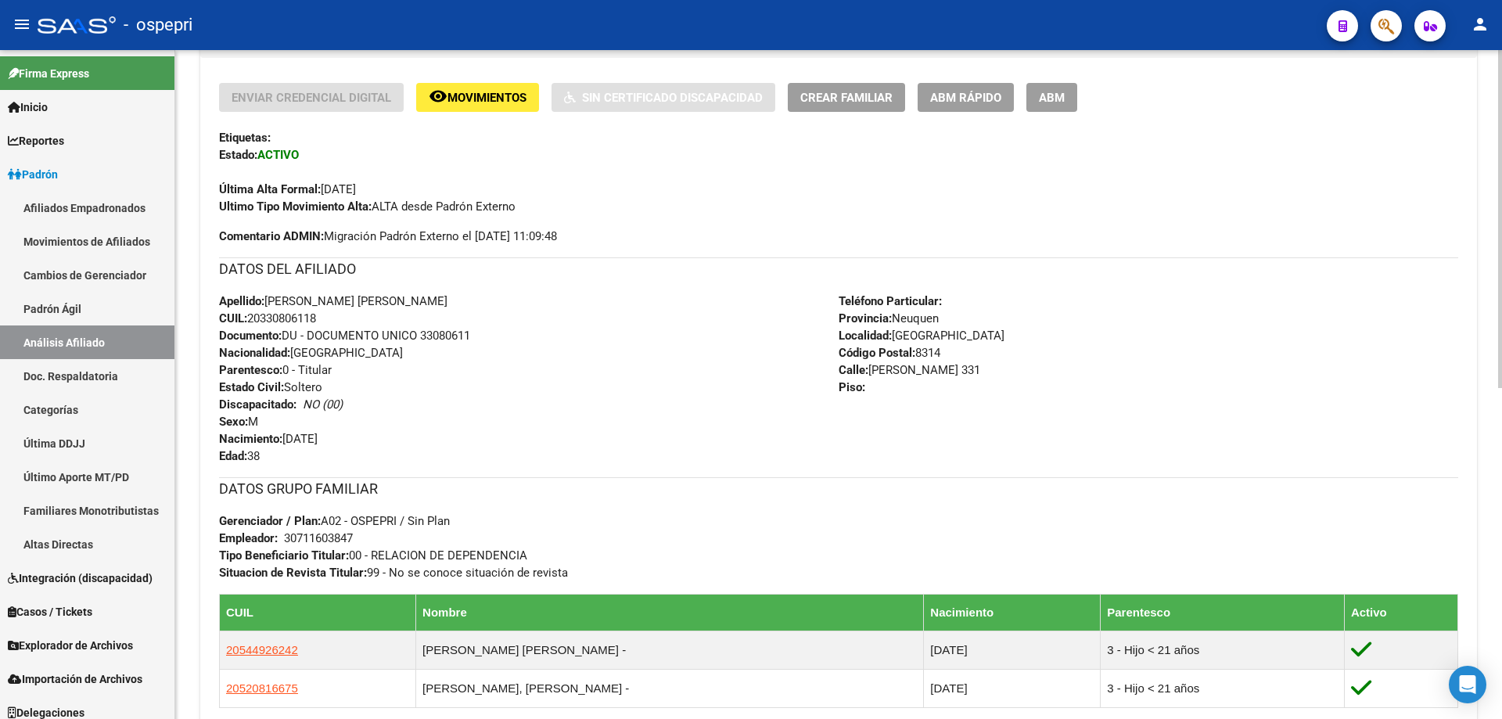
scroll to position [417, 0]
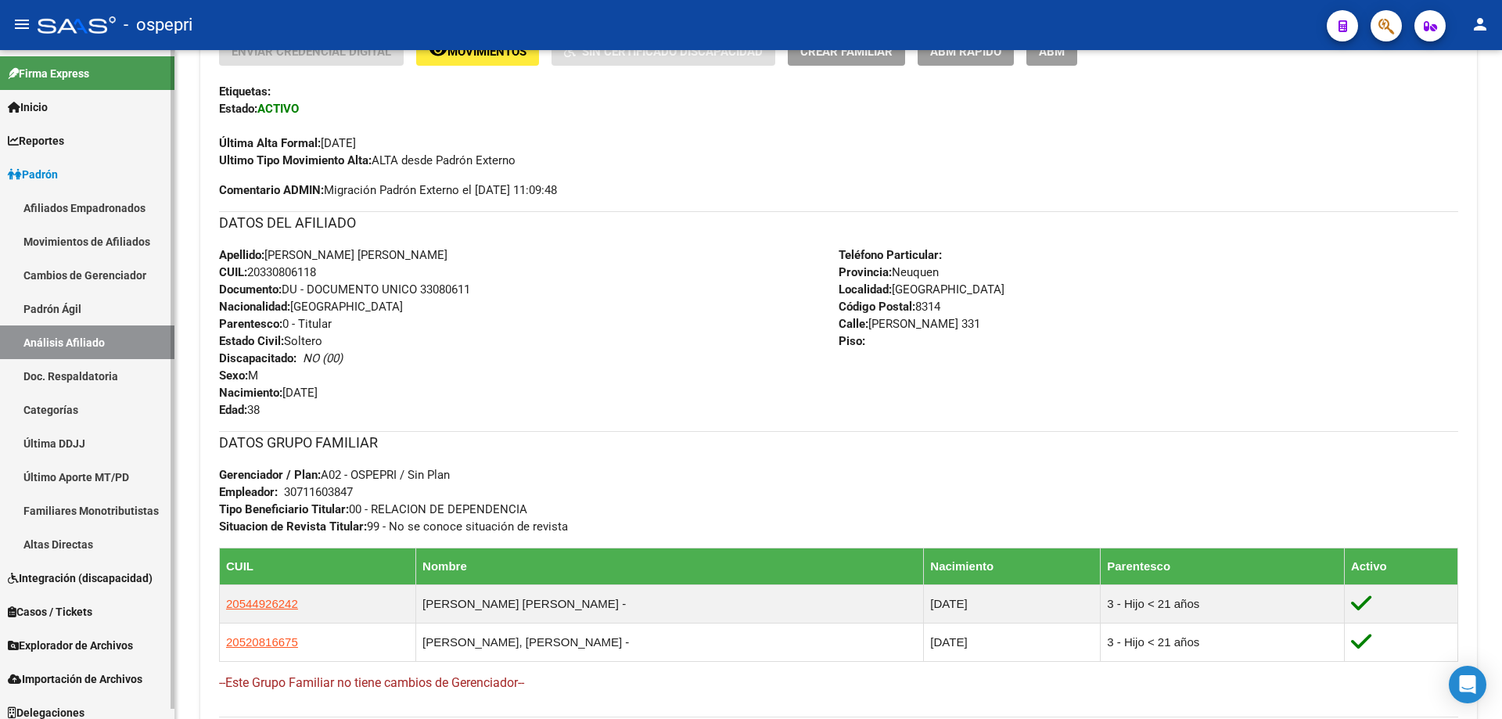
click at [78, 203] on link "Afiliados Empadronados" at bounding box center [87, 208] width 174 height 34
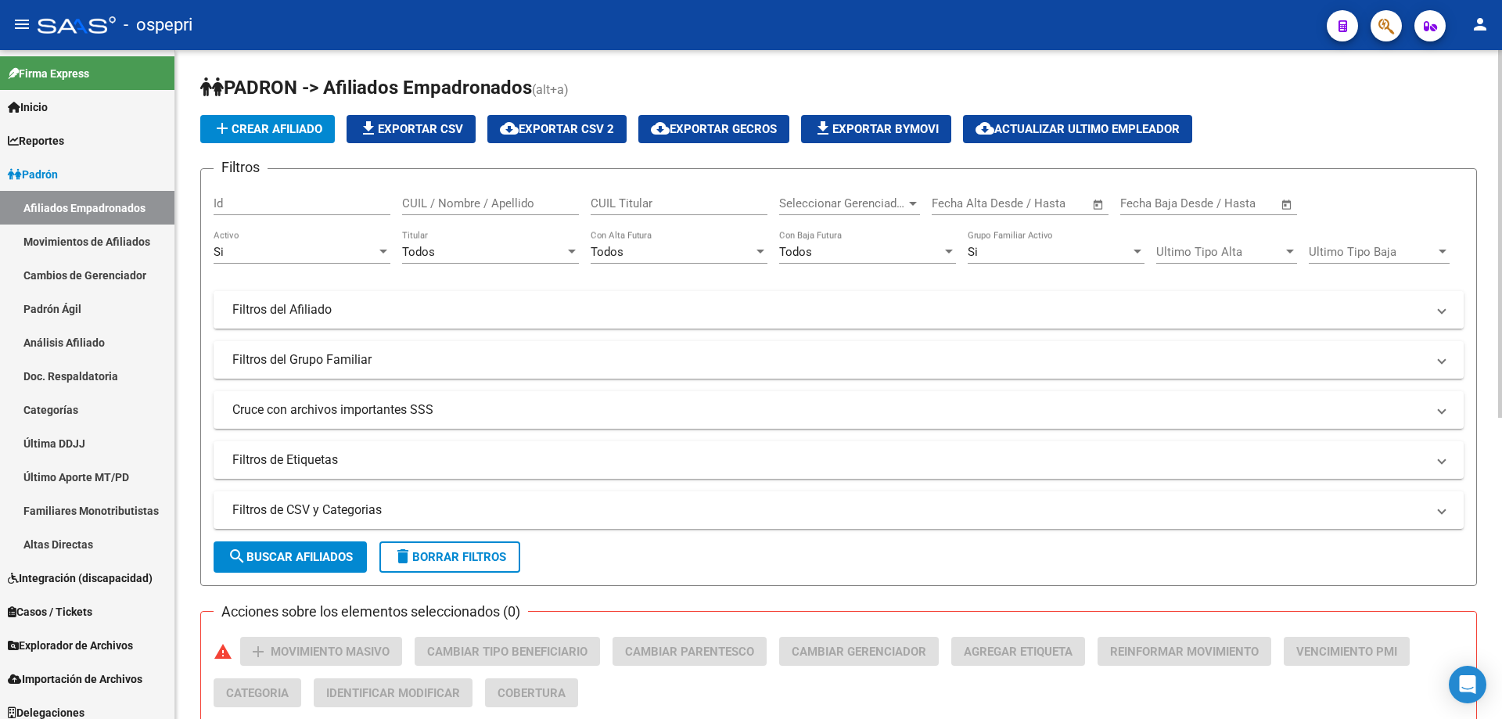
click at [355, 308] on mat-panel-title "Filtros del Afiliado" at bounding box center [829, 309] width 1194 height 17
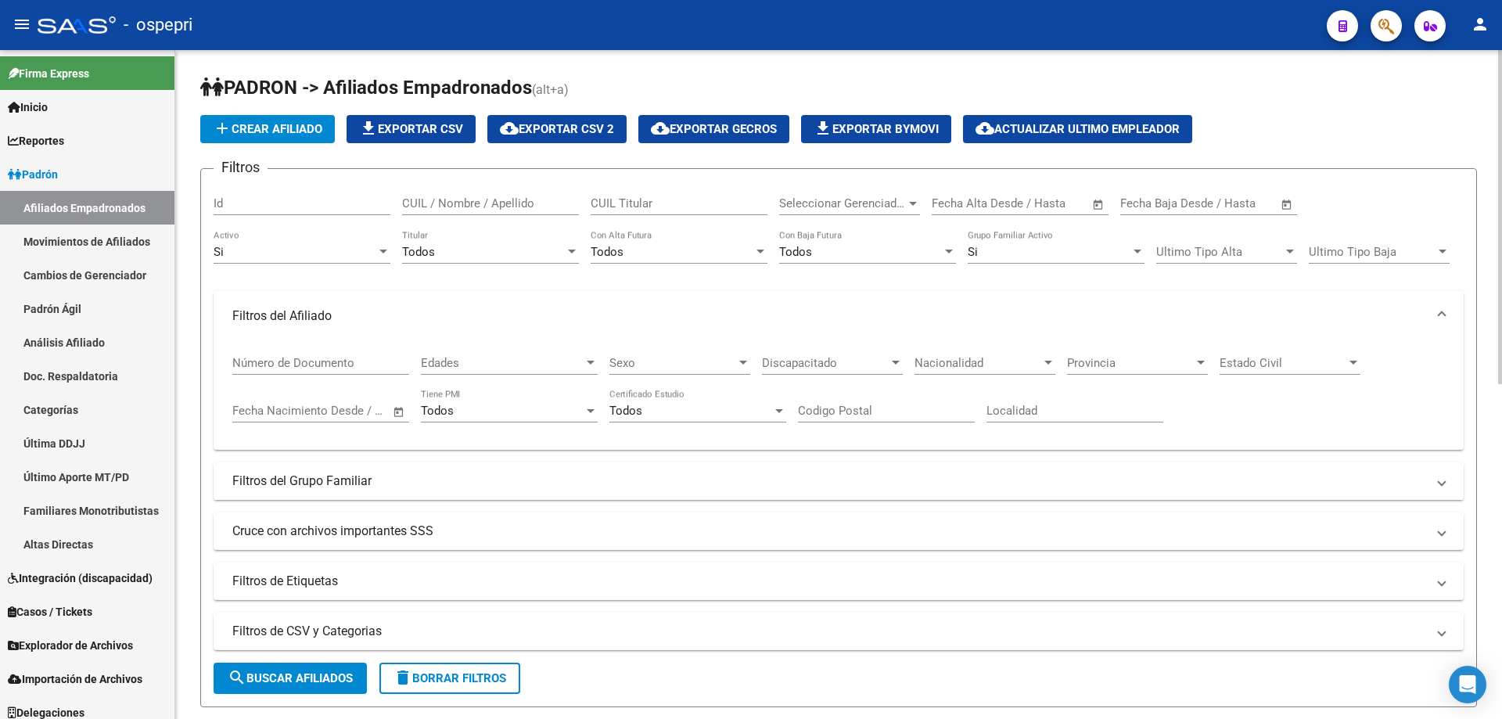
click at [347, 484] on mat-panel-title "Filtros del Grupo Familiar" at bounding box center [829, 481] width 1194 height 17
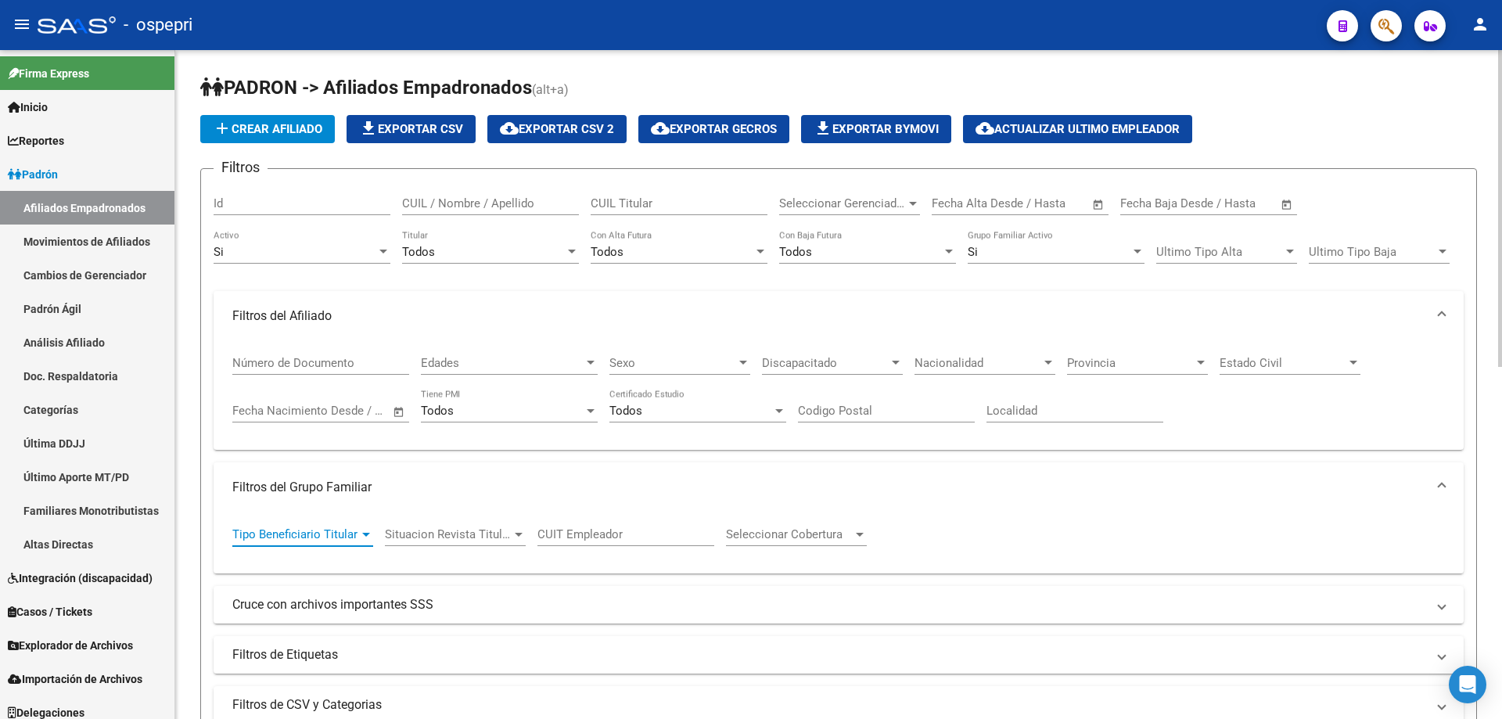
click at [300, 533] on span "Tipo Beneficiario Titular" at bounding box center [295, 534] width 127 height 14
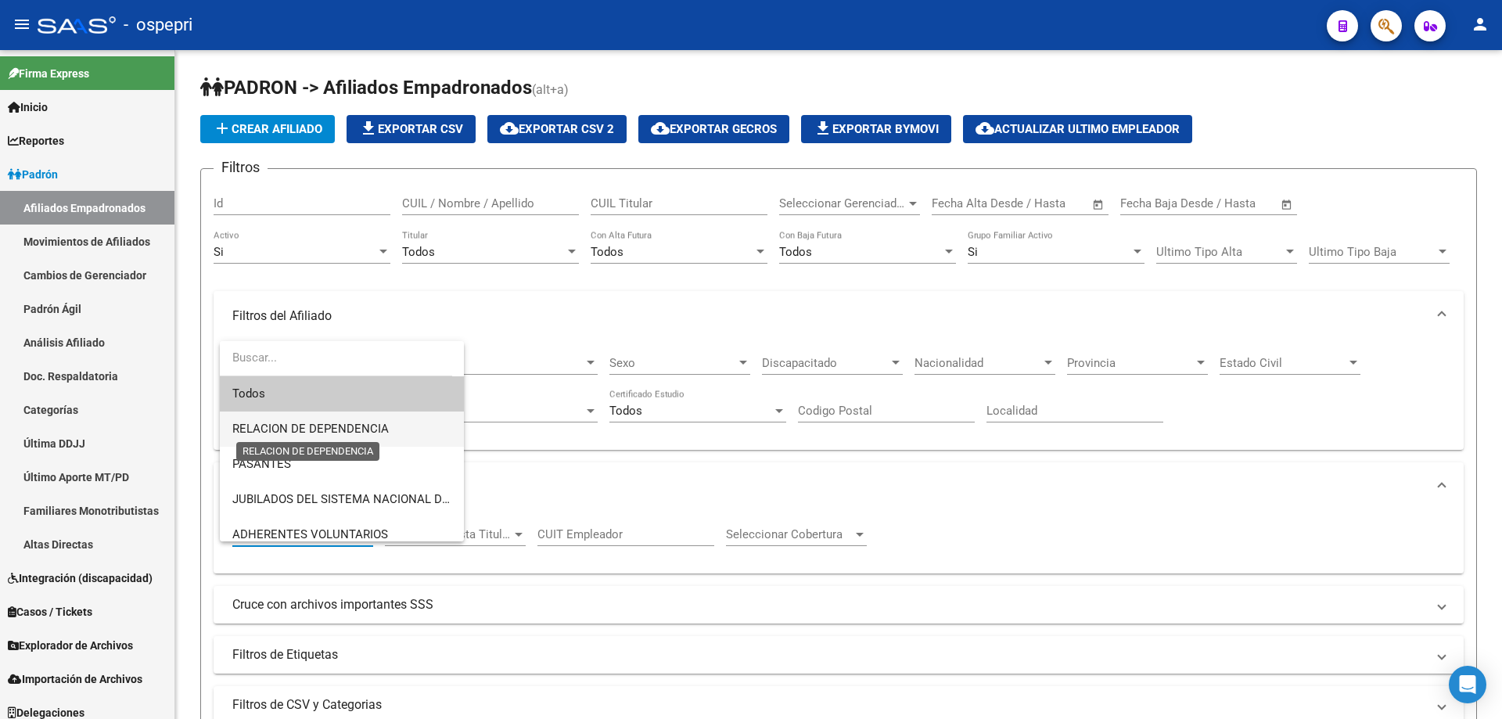
click at [332, 427] on span "RELACION DE DEPENDENCIA" at bounding box center [310, 429] width 156 height 14
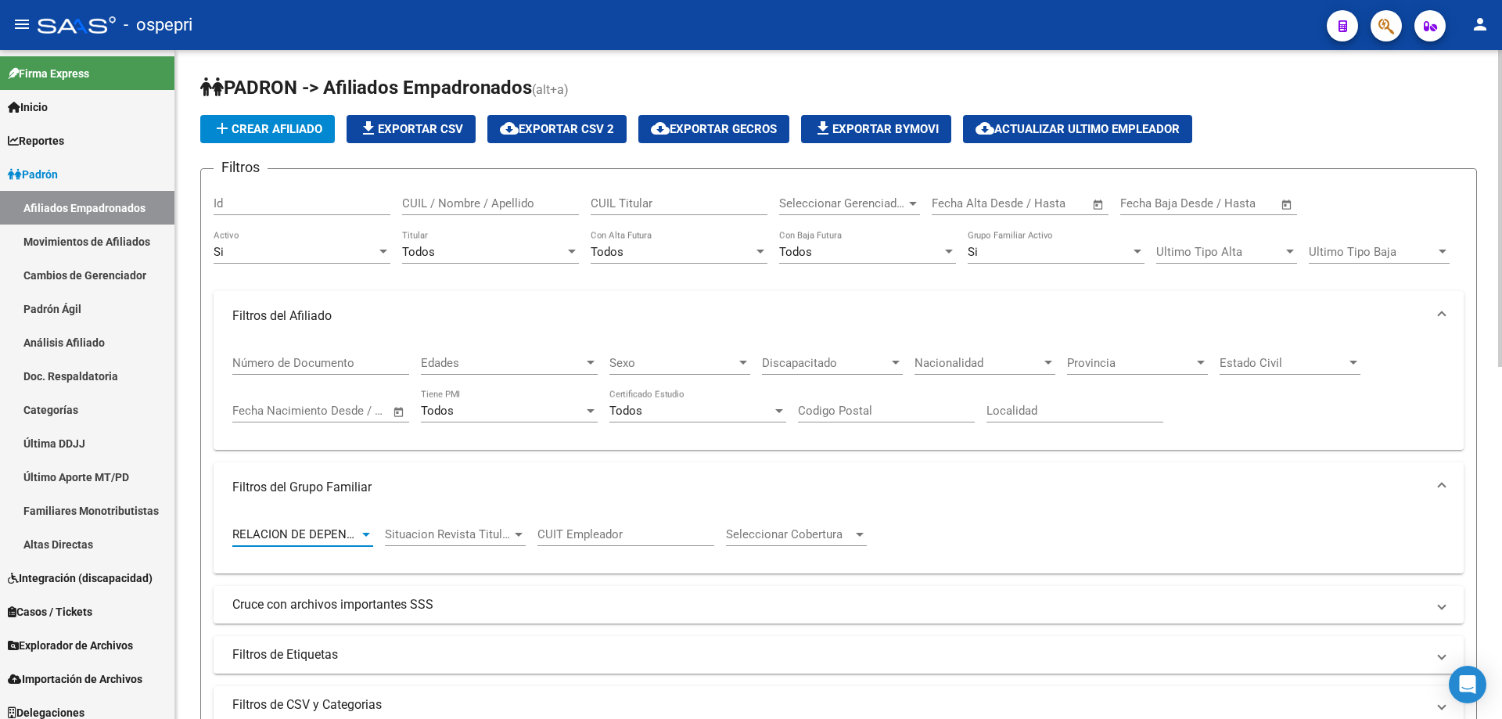
click at [469, 535] on span "Situacion Revista Titular" at bounding box center [448, 534] width 127 height 14
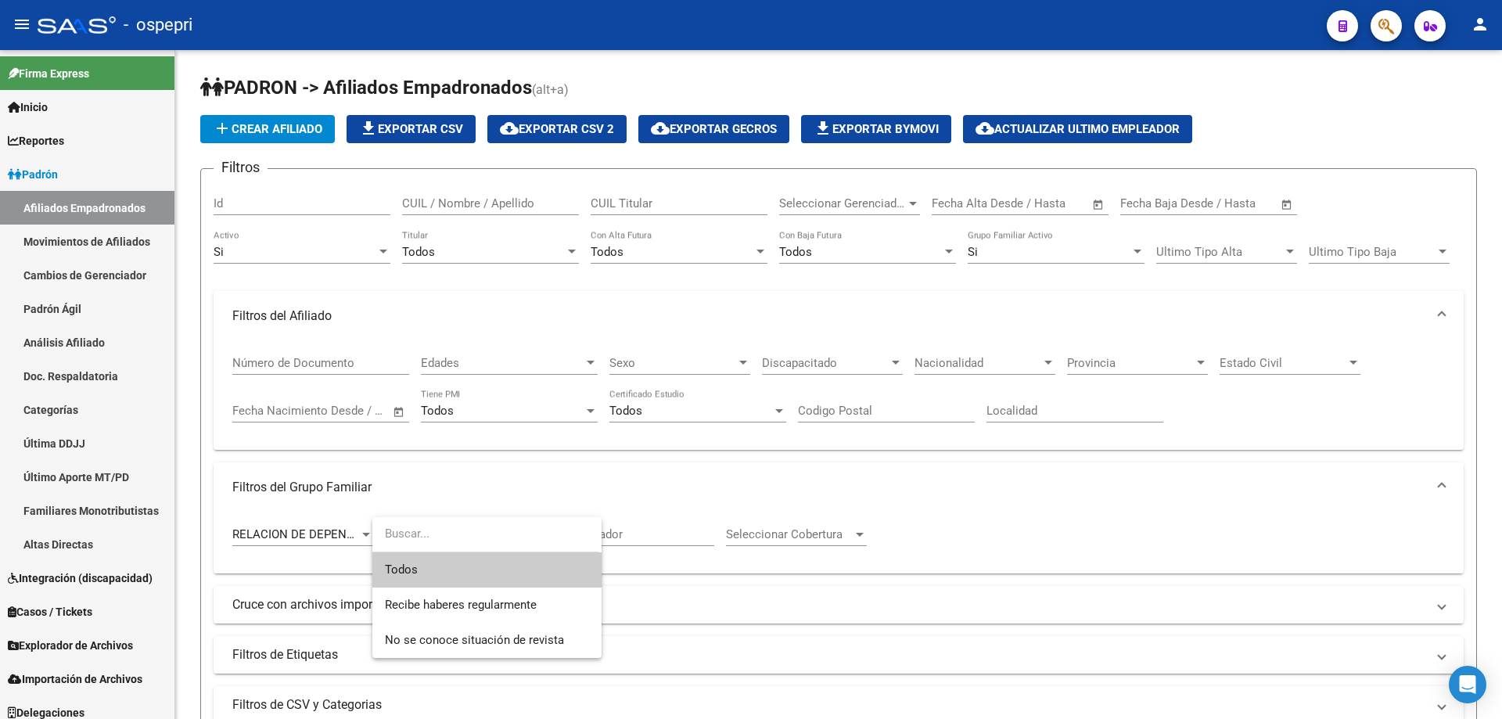
click at [441, 578] on span "Todos" at bounding box center [487, 569] width 204 height 35
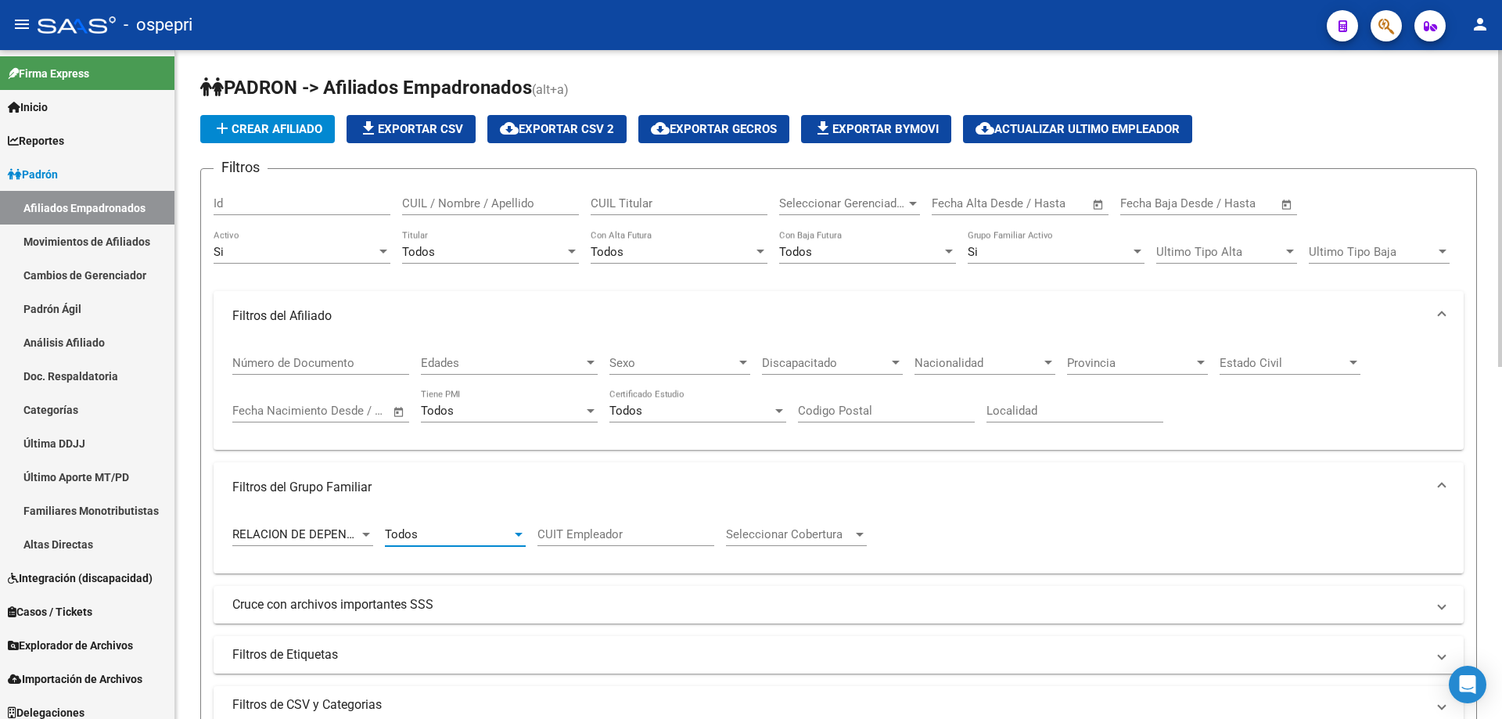
drag, startPoint x: 581, startPoint y: 533, endPoint x: 678, endPoint y: 552, distance: 99.6
click at [581, 534] on input "CUIT Empleador" at bounding box center [626, 534] width 177 height 14
click at [854, 535] on div at bounding box center [860, 534] width 14 height 13
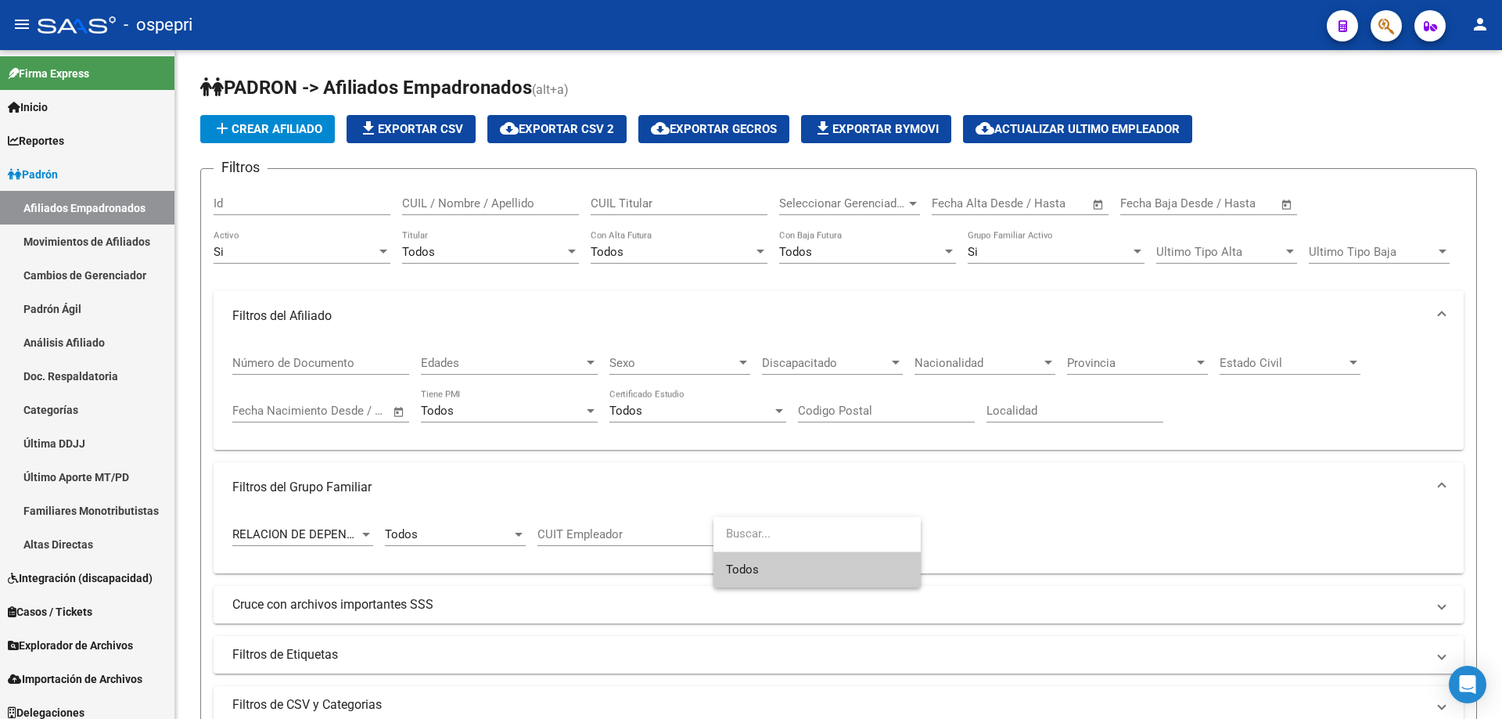
click at [783, 577] on span "Todos" at bounding box center [817, 569] width 182 height 35
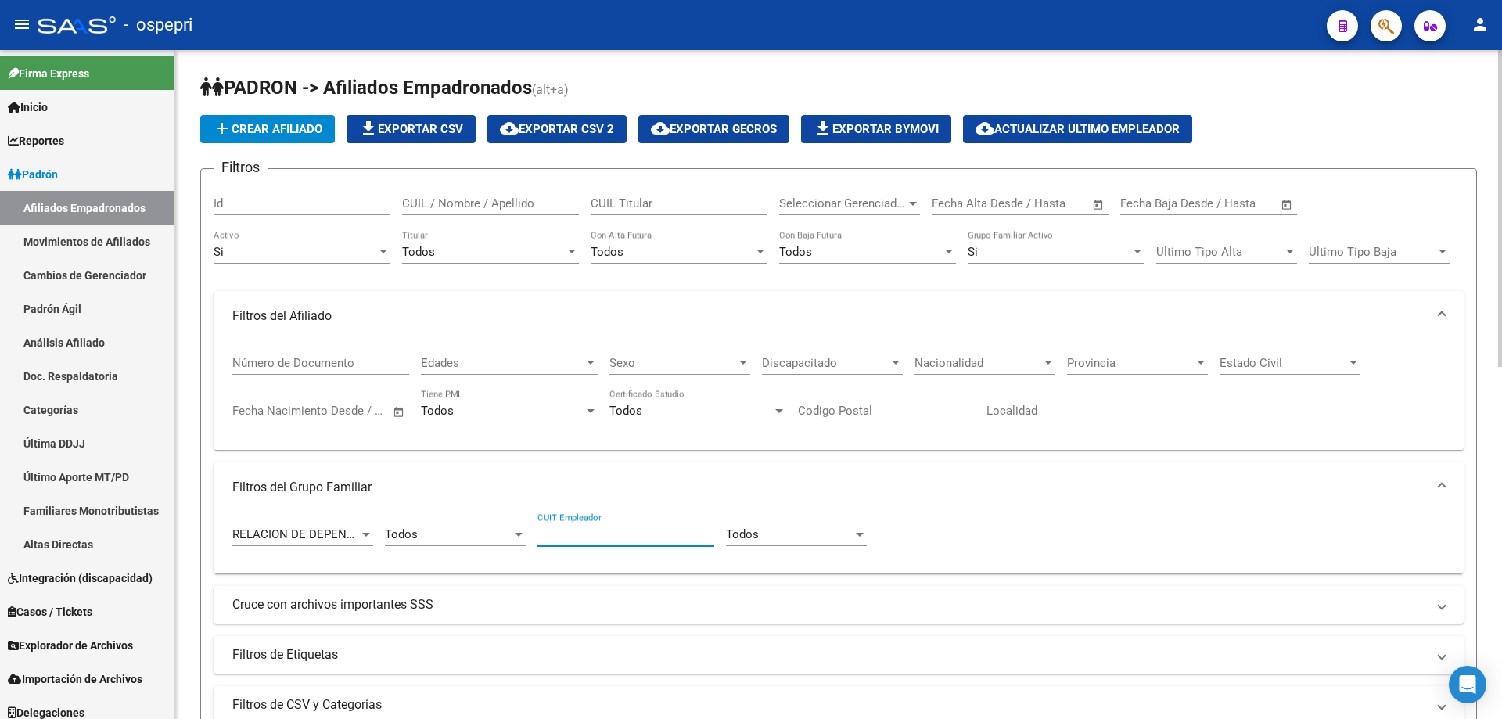
click at [638, 541] on input "CUIT Empleador" at bounding box center [626, 534] width 177 height 14
paste input "30-71540333-8"
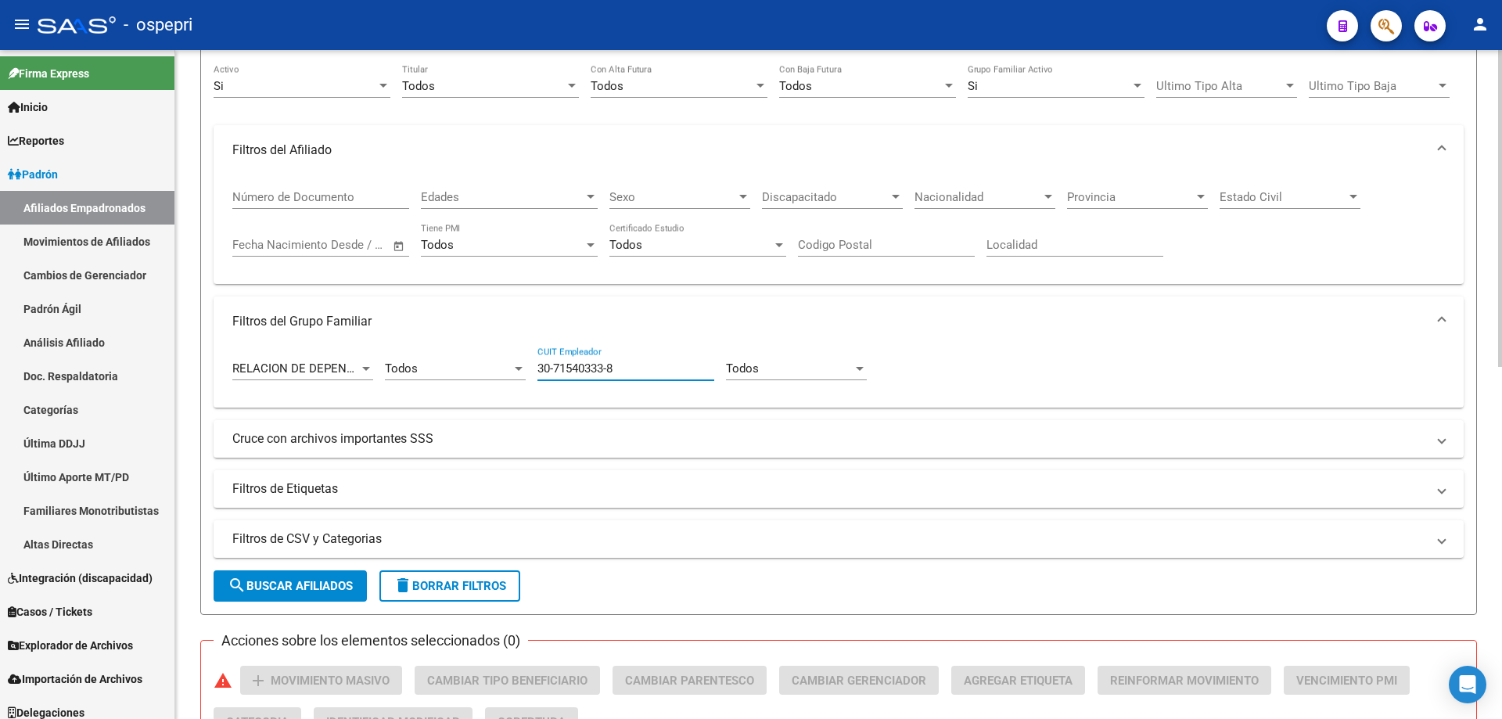
scroll to position [209, 0]
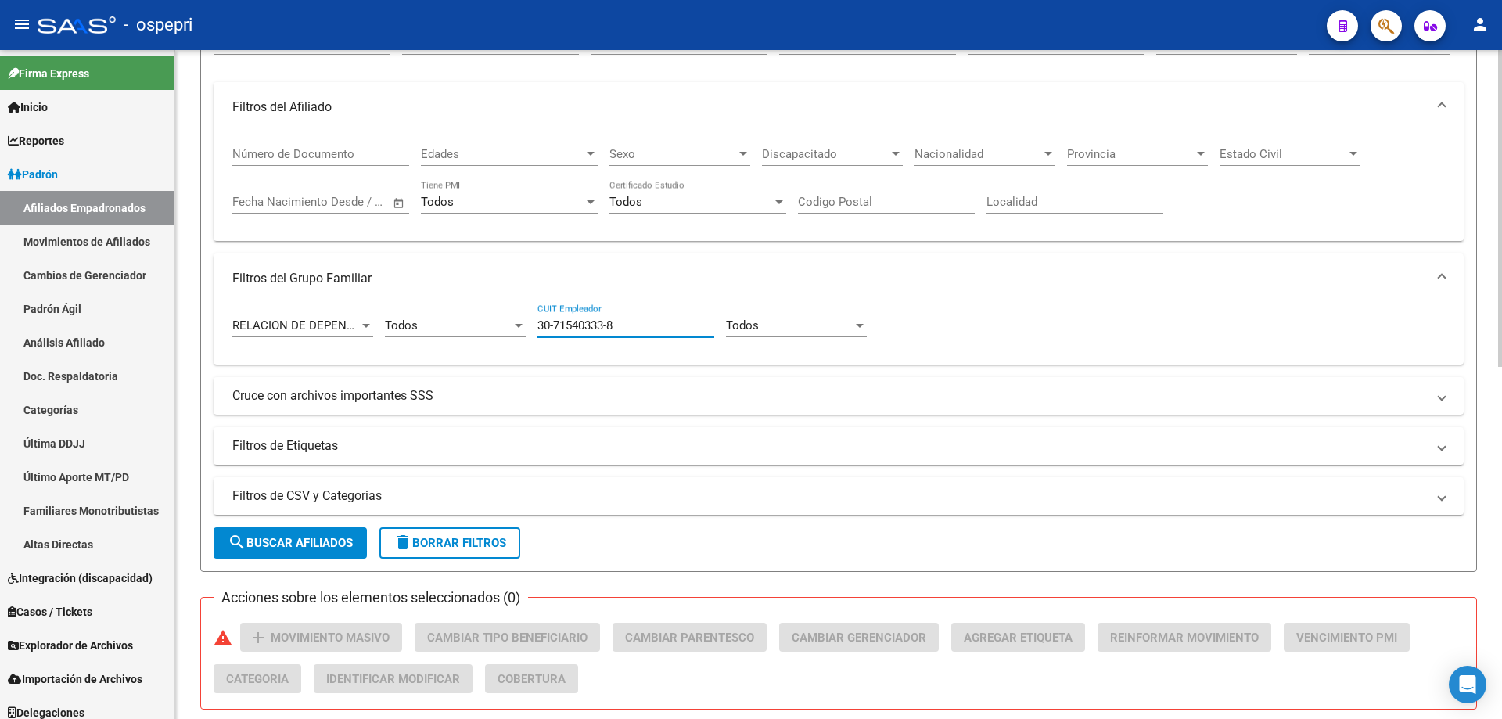
type input "30-71540333-8"
click at [318, 545] on span "search Buscar Afiliados" at bounding box center [290, 543] width 125 height 14
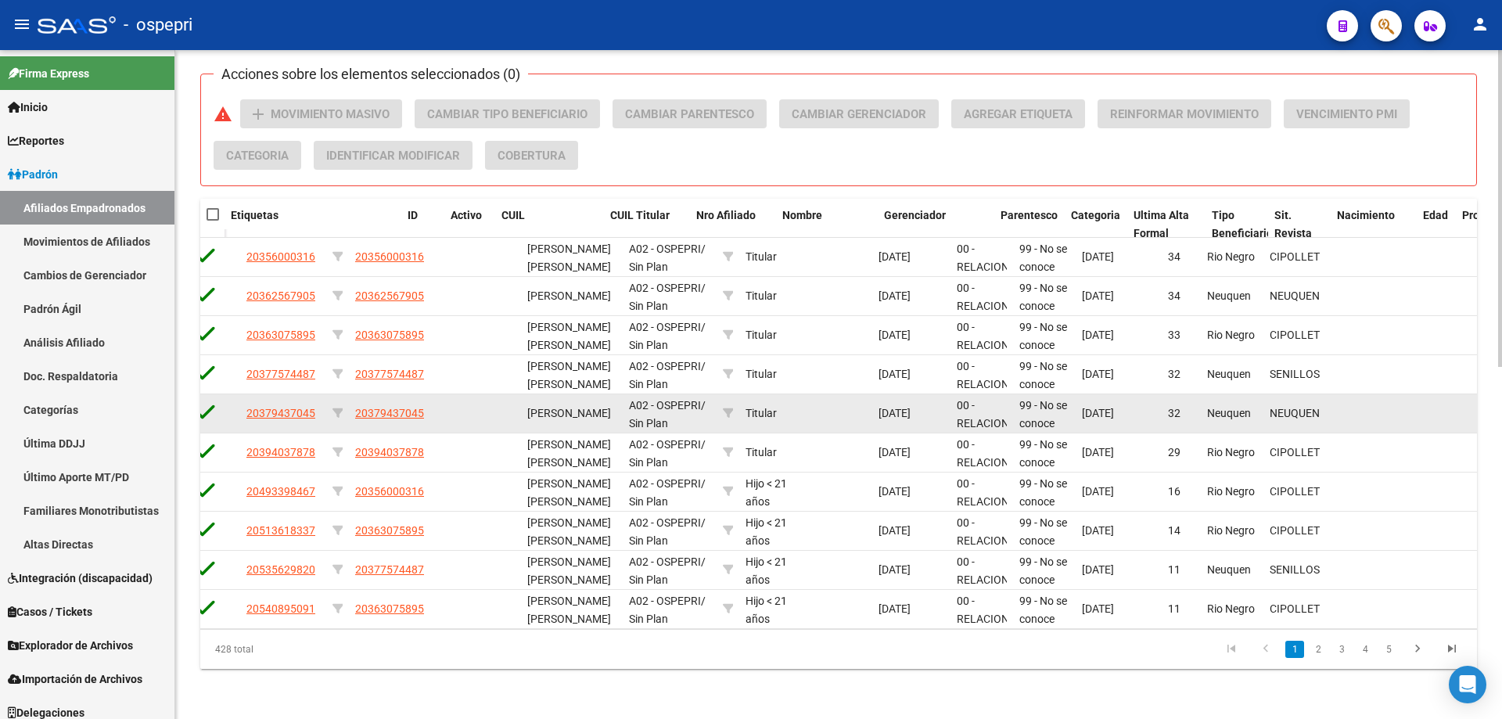
scroll to position [0, 0]
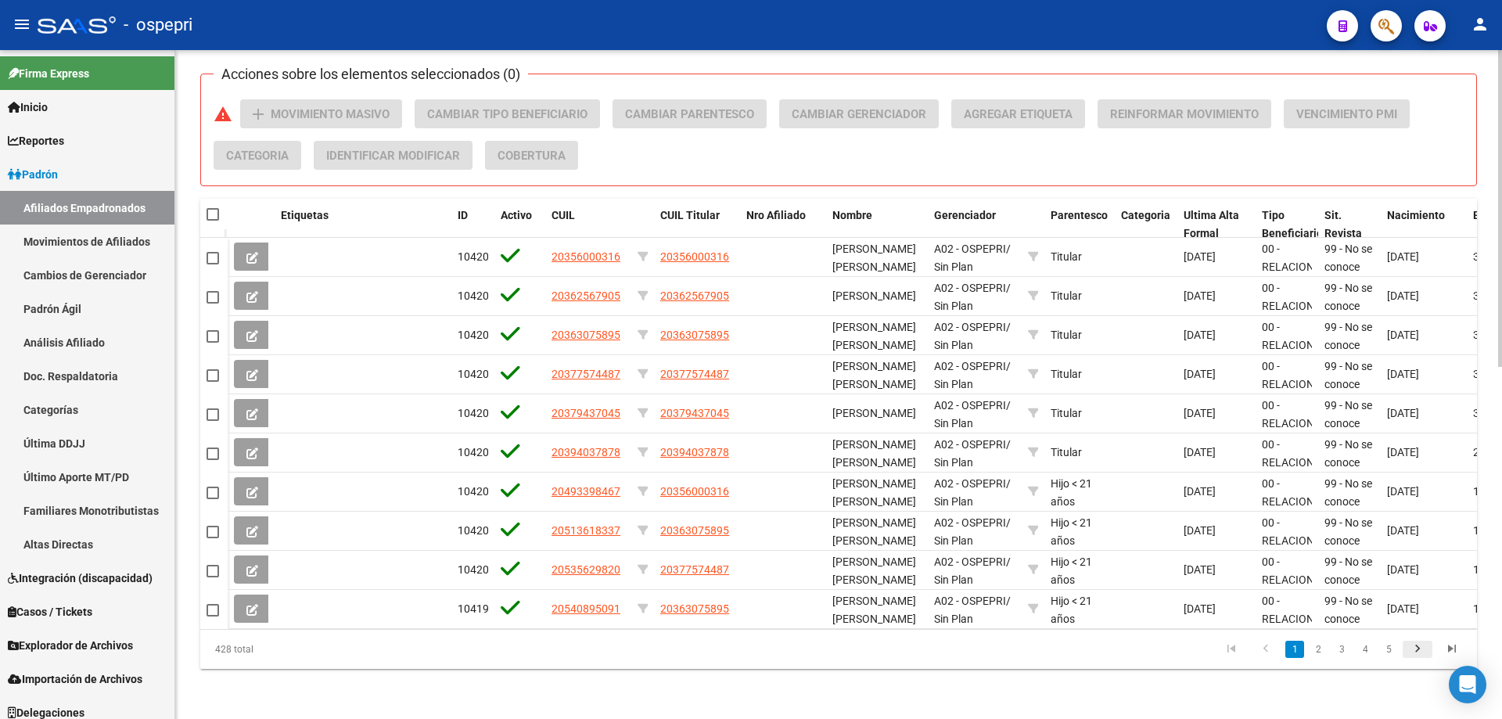
click at [1415, 647] on icon "go to next page" at bounding box center [1418, 651] width 20 height 19
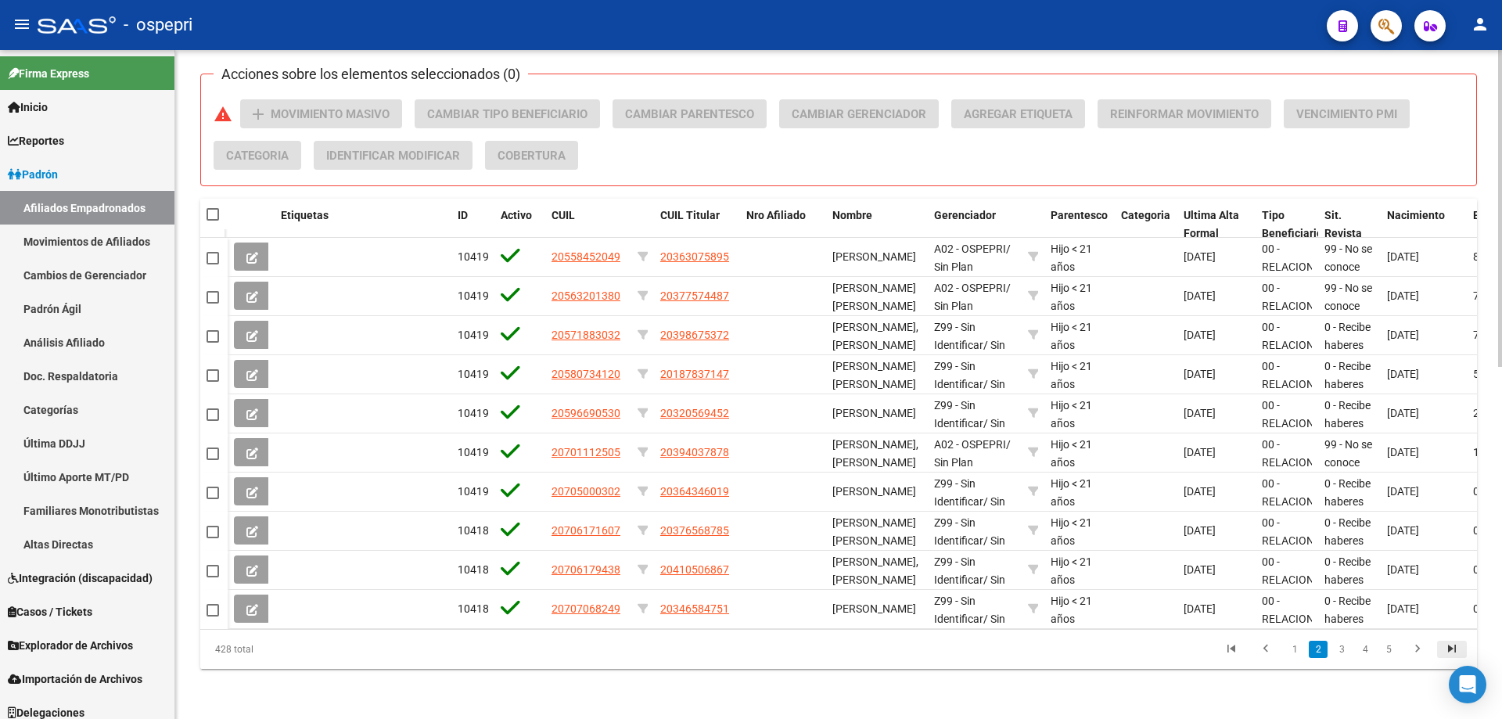
click at [1449, 647] on icon "go to last page" at bounding box center [1452, 651] width 20 height 19
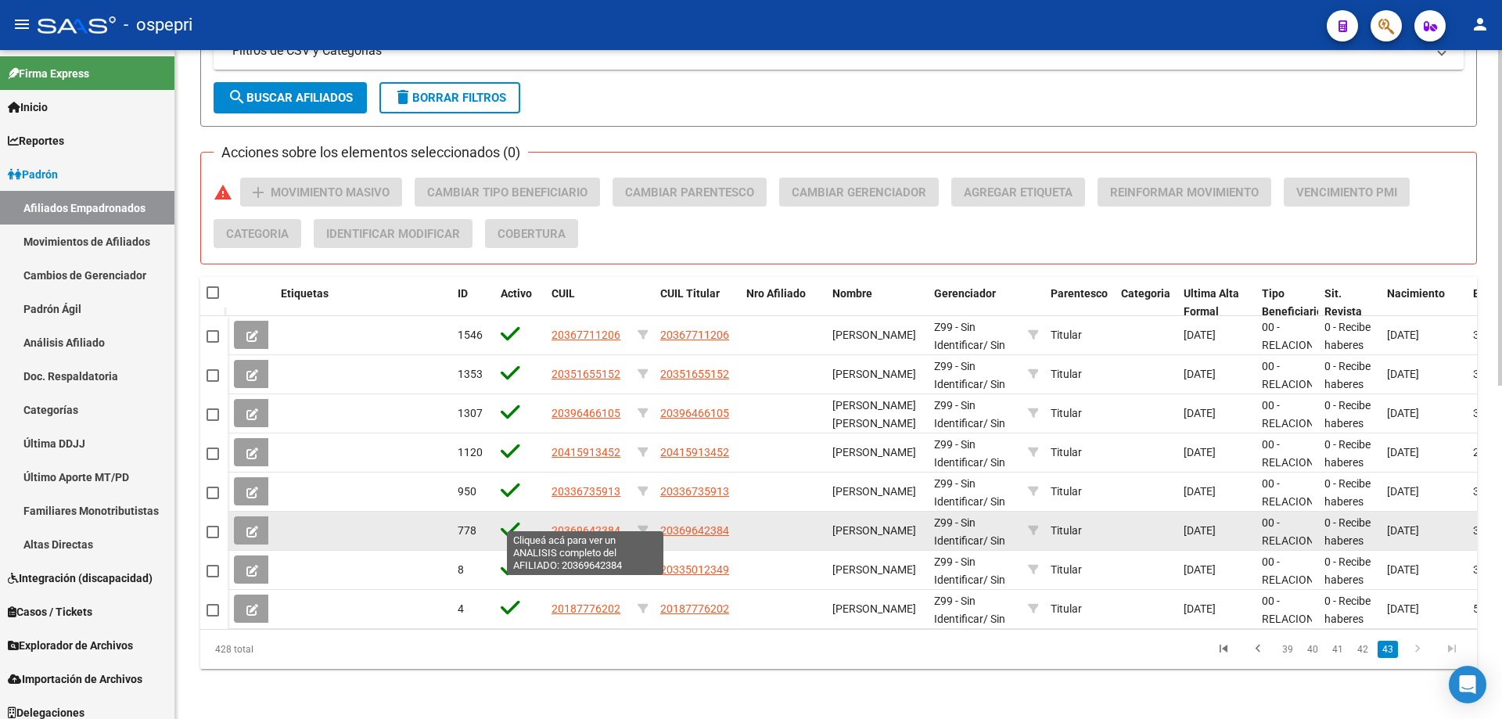
click at [593, 524] on span "20369642384" at bounding box center [586, 530] width 69 height 13
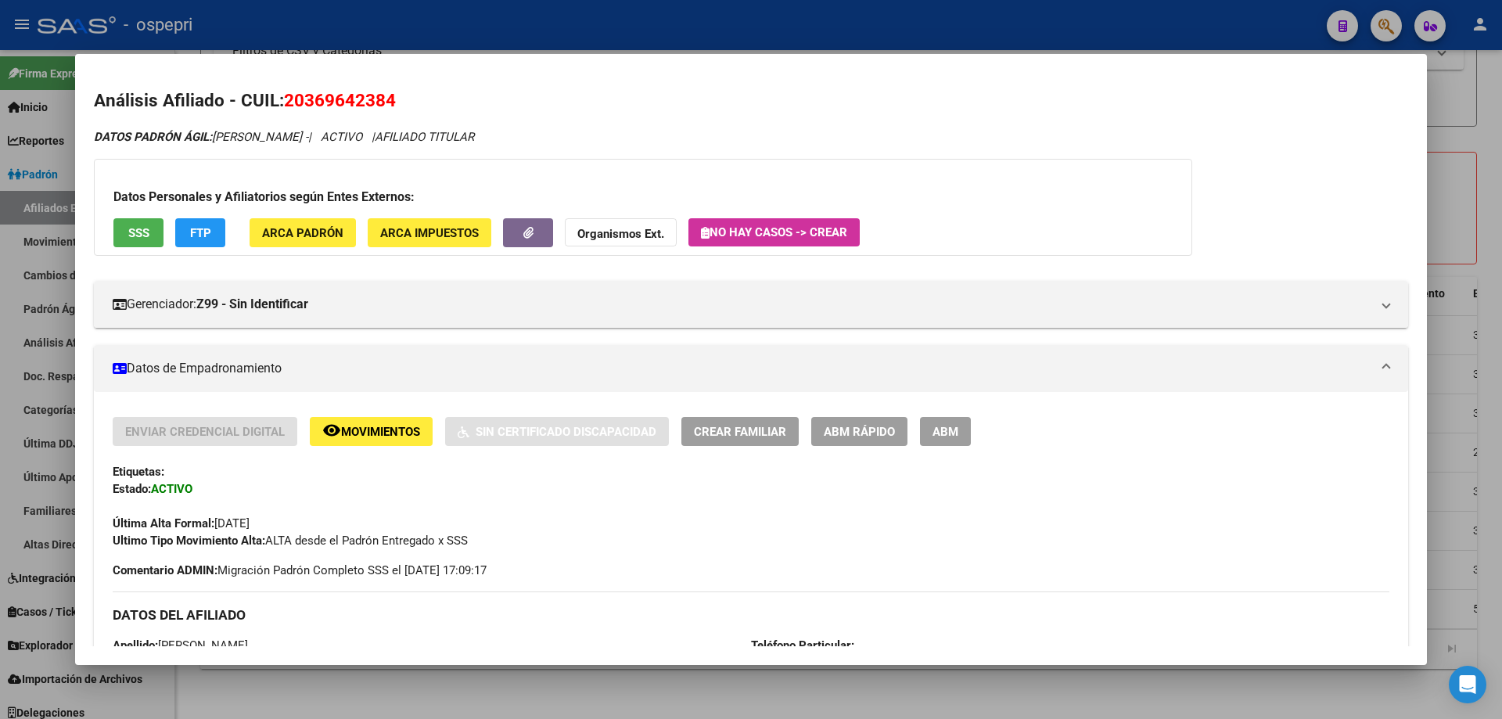
drag, startPoint x: 304, startPoint y: 99, endPoint x: 383, endPoint y: 103, distance: 79.9
click at [383, 103] on span "20369642384" at bounding box center [340, 100] width 112 height 20
copy span "36964238"
click at [1461, 199] on div at bounding box center [751, 359] width 1502 height 719
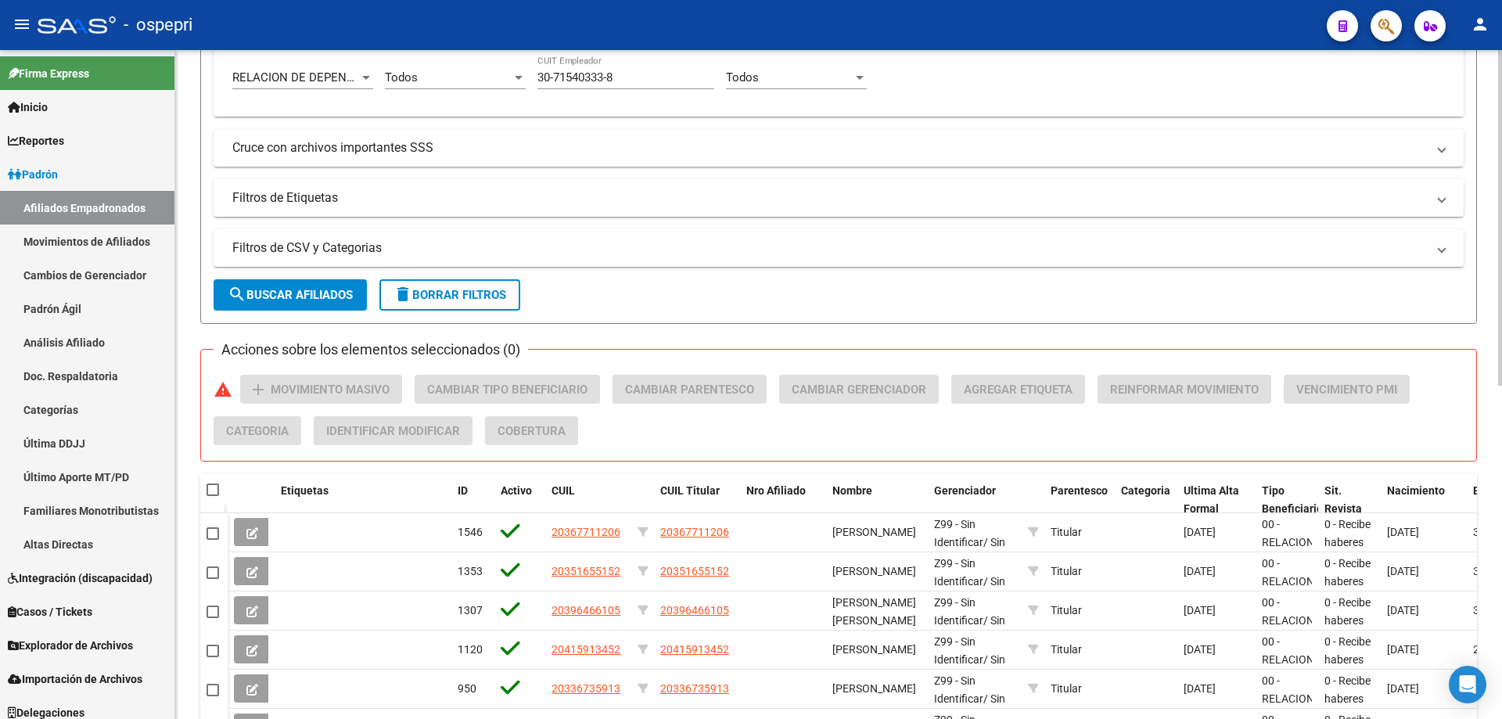
scroll to position [666, 0]
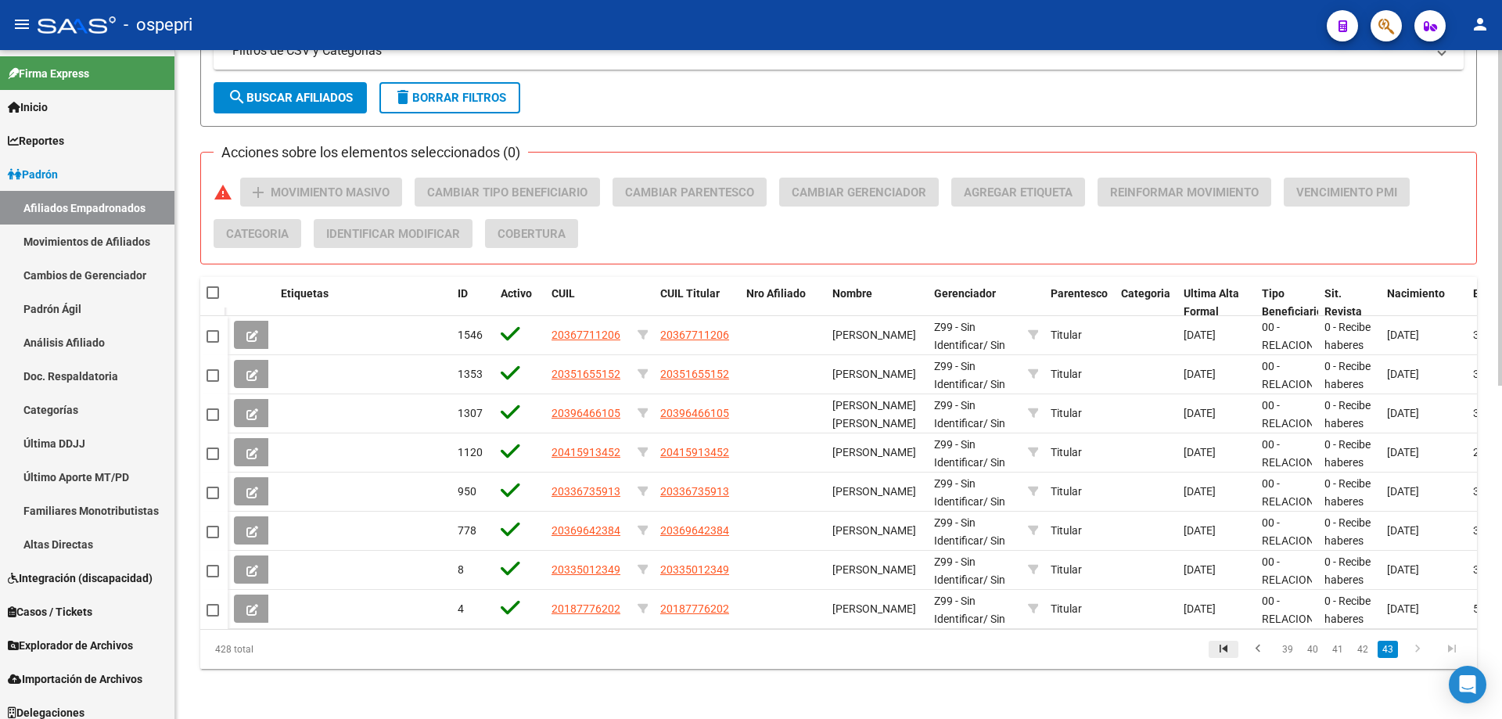
click at [1230, 650] on icon "go to first page" at bounding box center [1224, 651] width 20 height 19
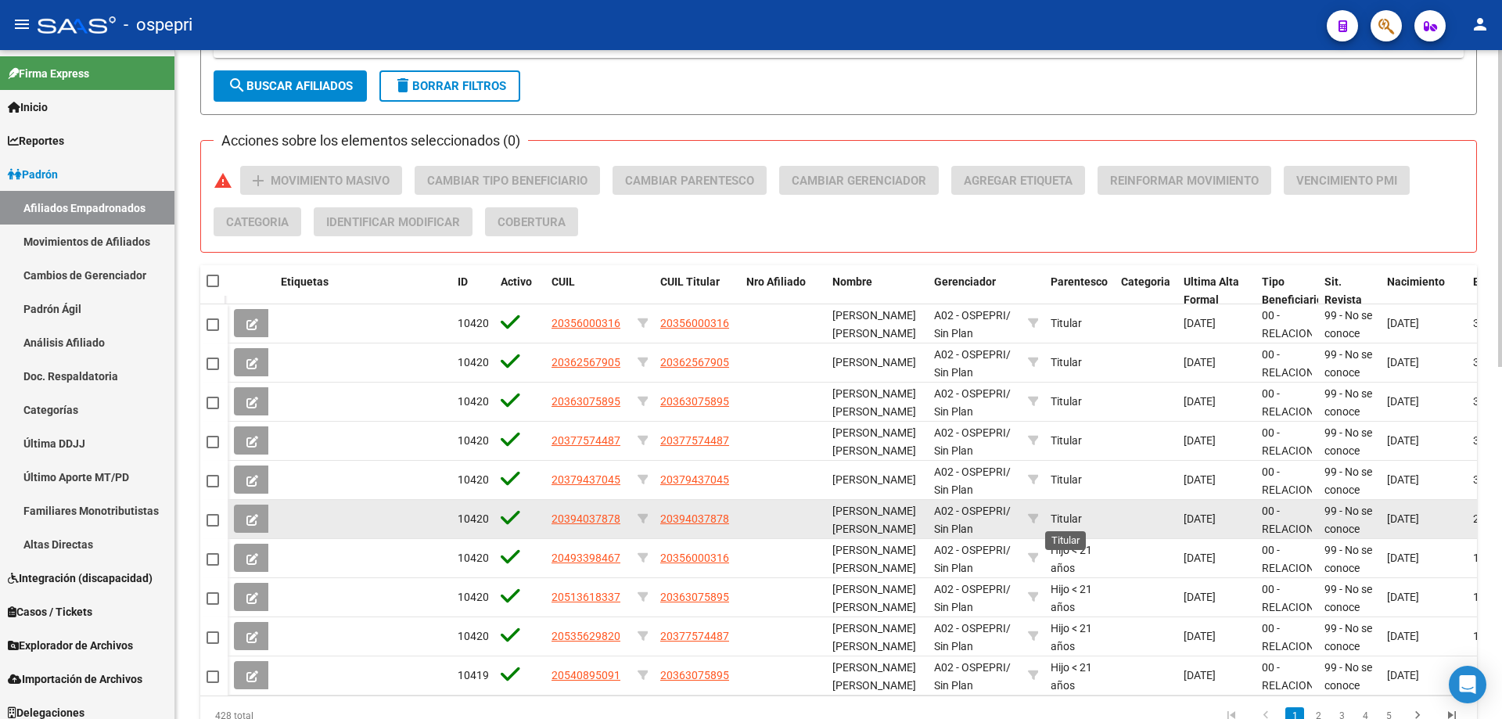
scroll to position [744, 0]
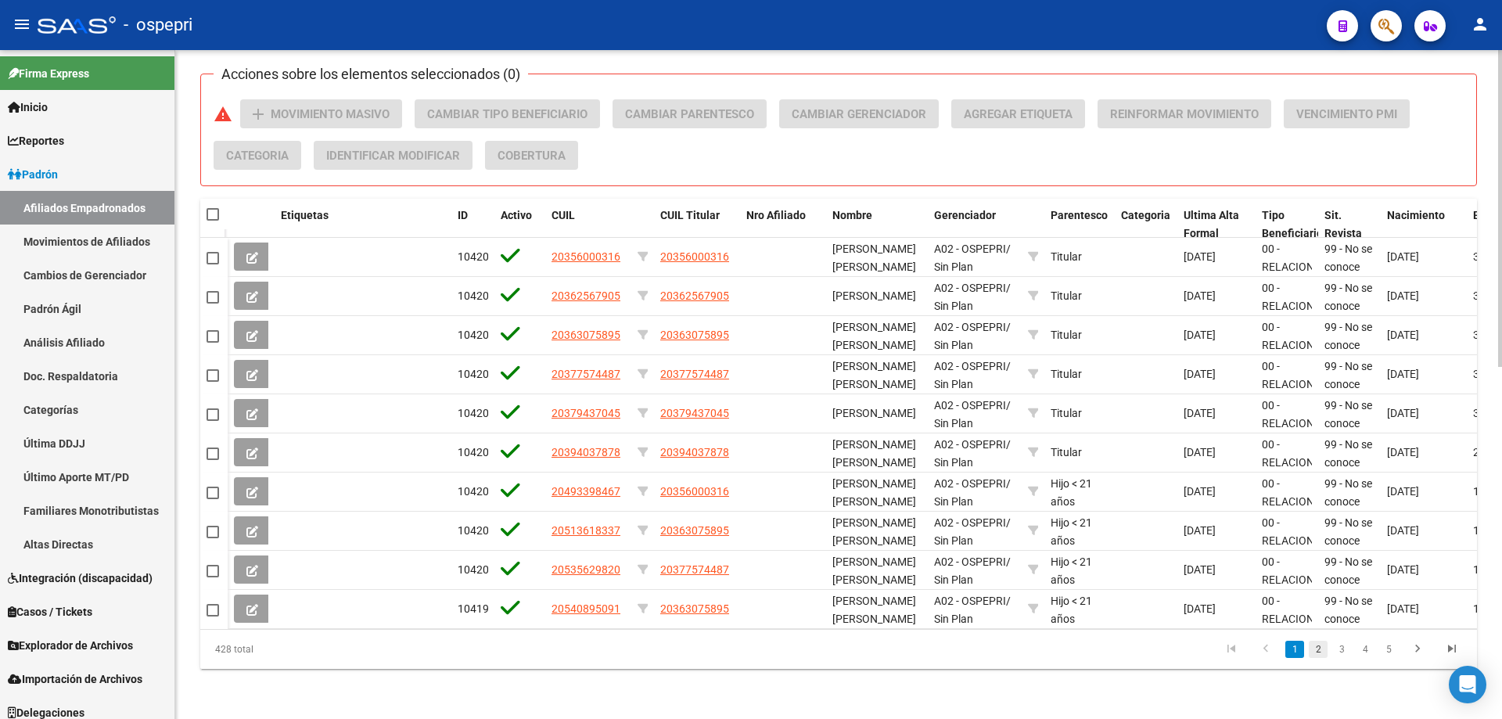
click at [1318, 655] on link "2" at bounding box center [1318, 649] width 19 height 17
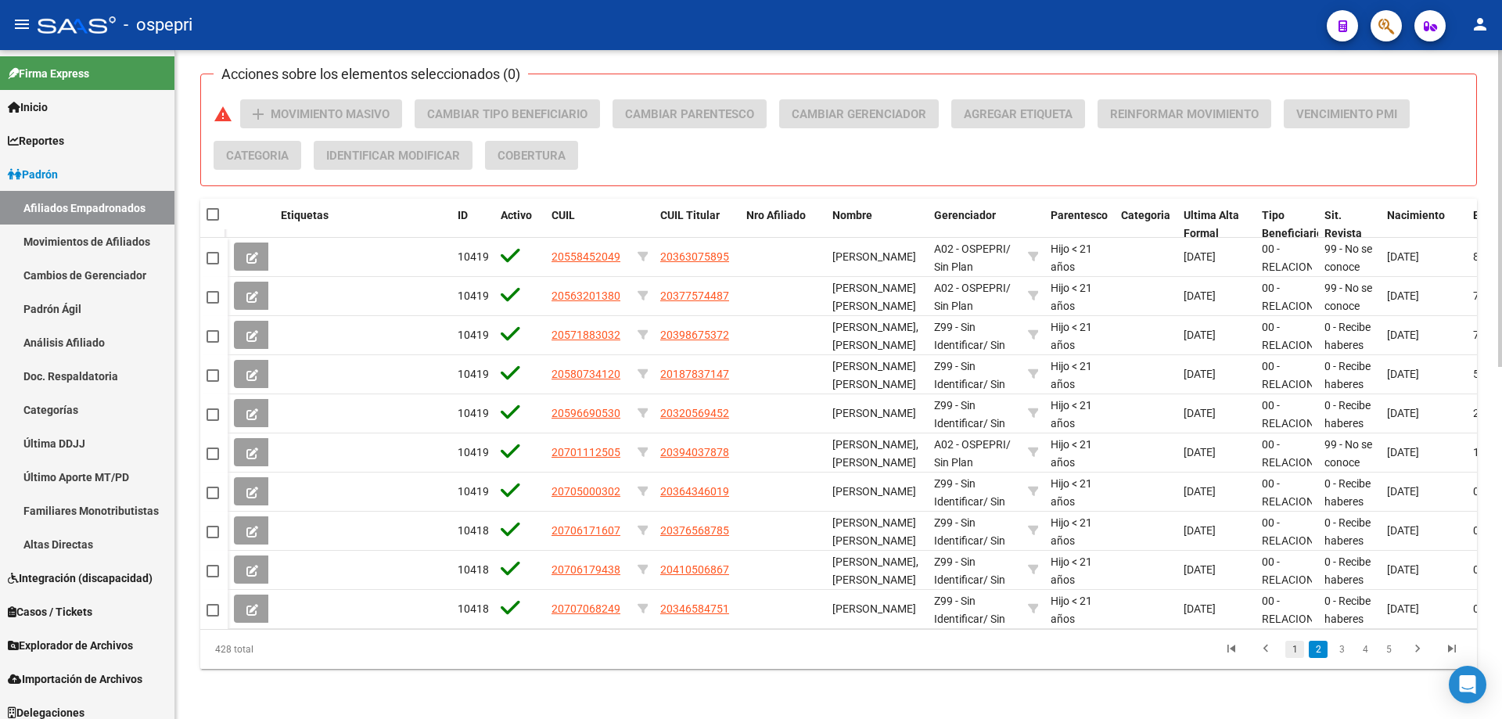
click at [1299, 649] on link "1" at bounding box center [1295, 649] width 19 height 17
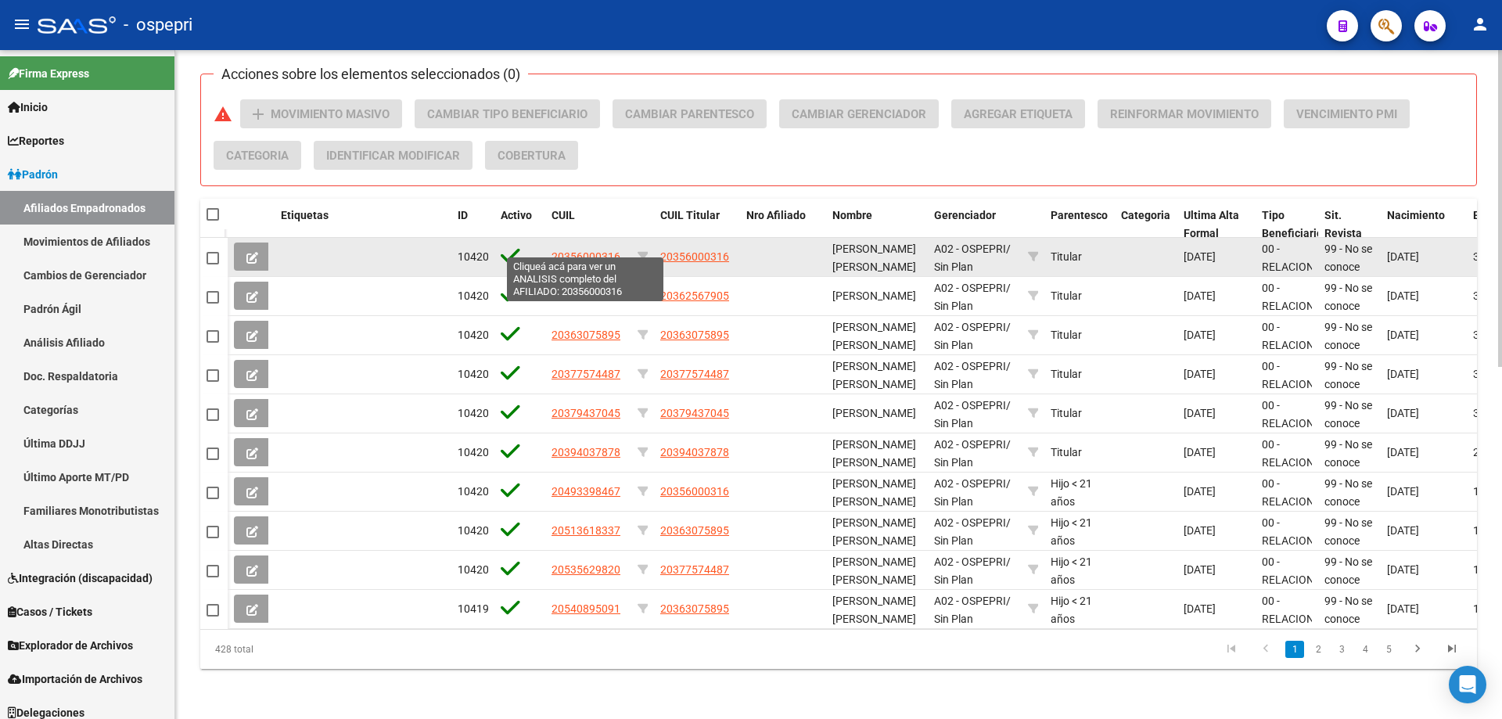
click at [599, 250] on span "20356000316" at bounding box center [586, 256] width 69 height 13
type textarea "20356000316"
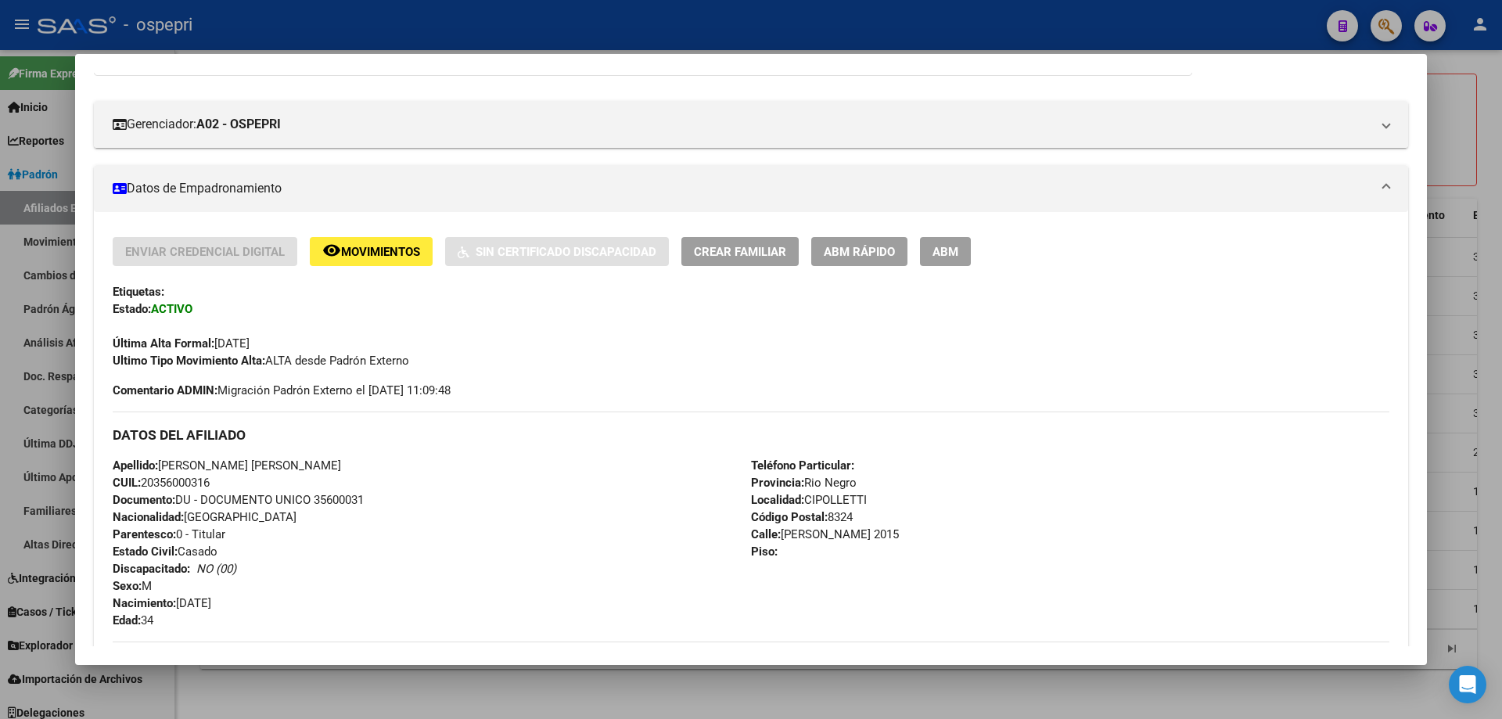
scroll to position [209, 0]
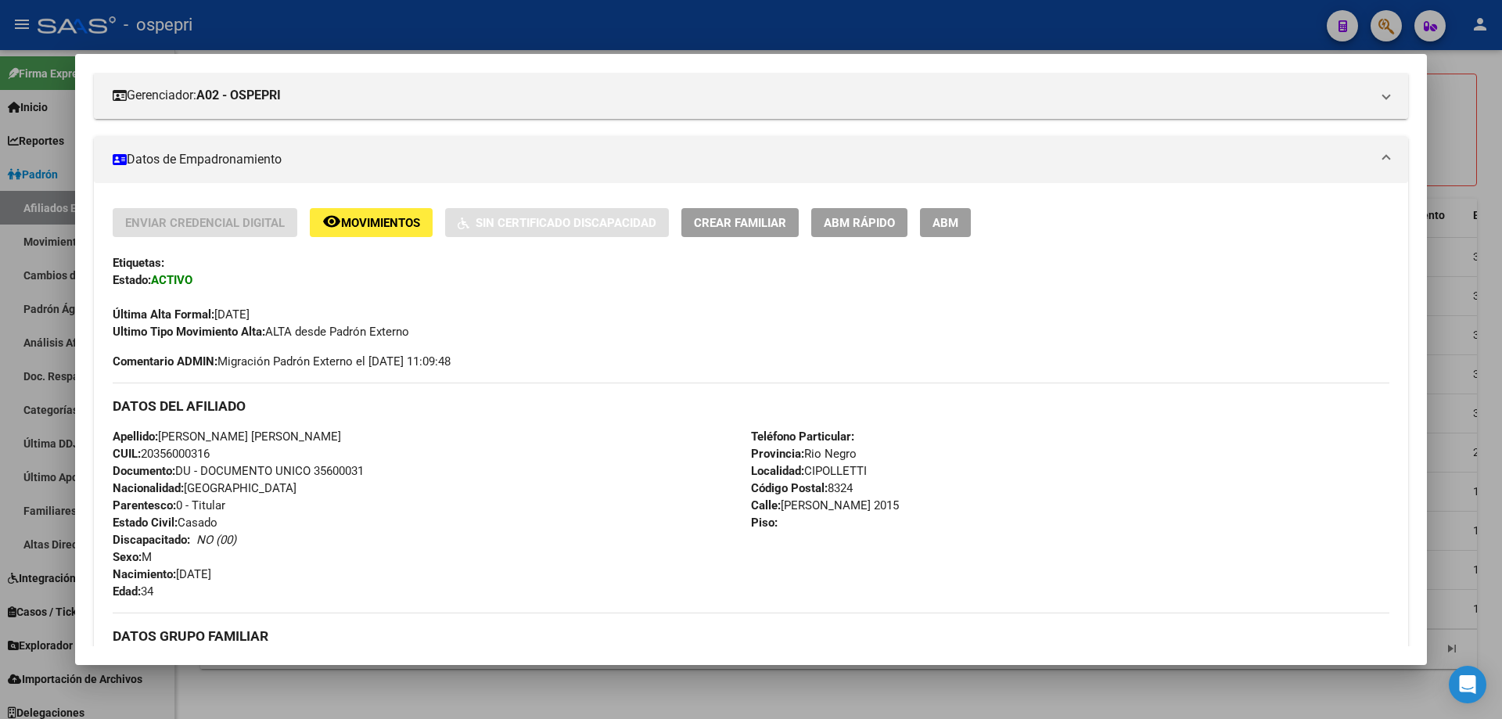
drag, startPoint x: 159, startPoint y: 451, endPoint x: 211, endPoint y: 457, distance: 52.7
click at [210, 457] on span "CUIL: 20356000316" at bounding box center [161, 454] width 97 height 14
copy span "35600031"
click at [33, 293] on div at bounding box center [751, 359] width 1502 height 719
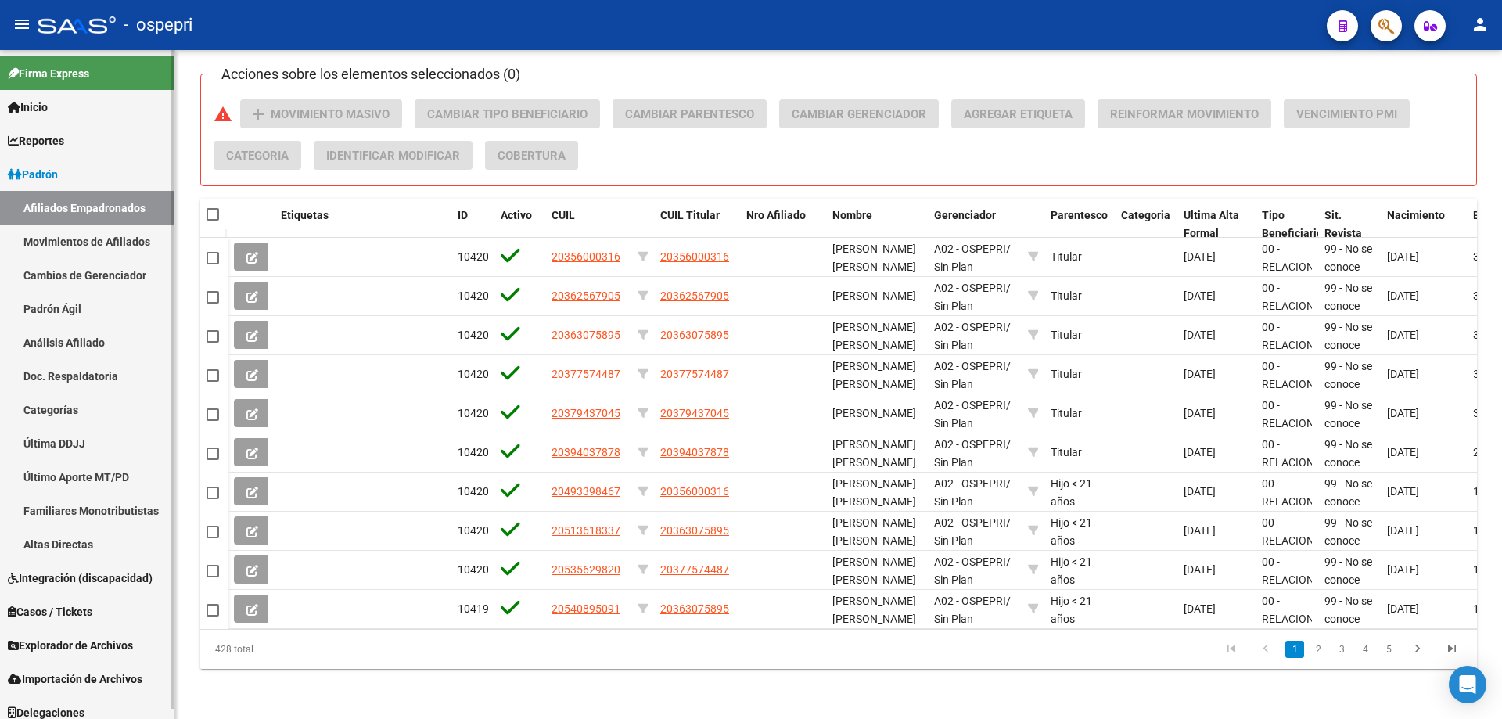
click at [74, 352] on link "Análisis Afiliado" at bounding box center [87, 342] width 174 height 34
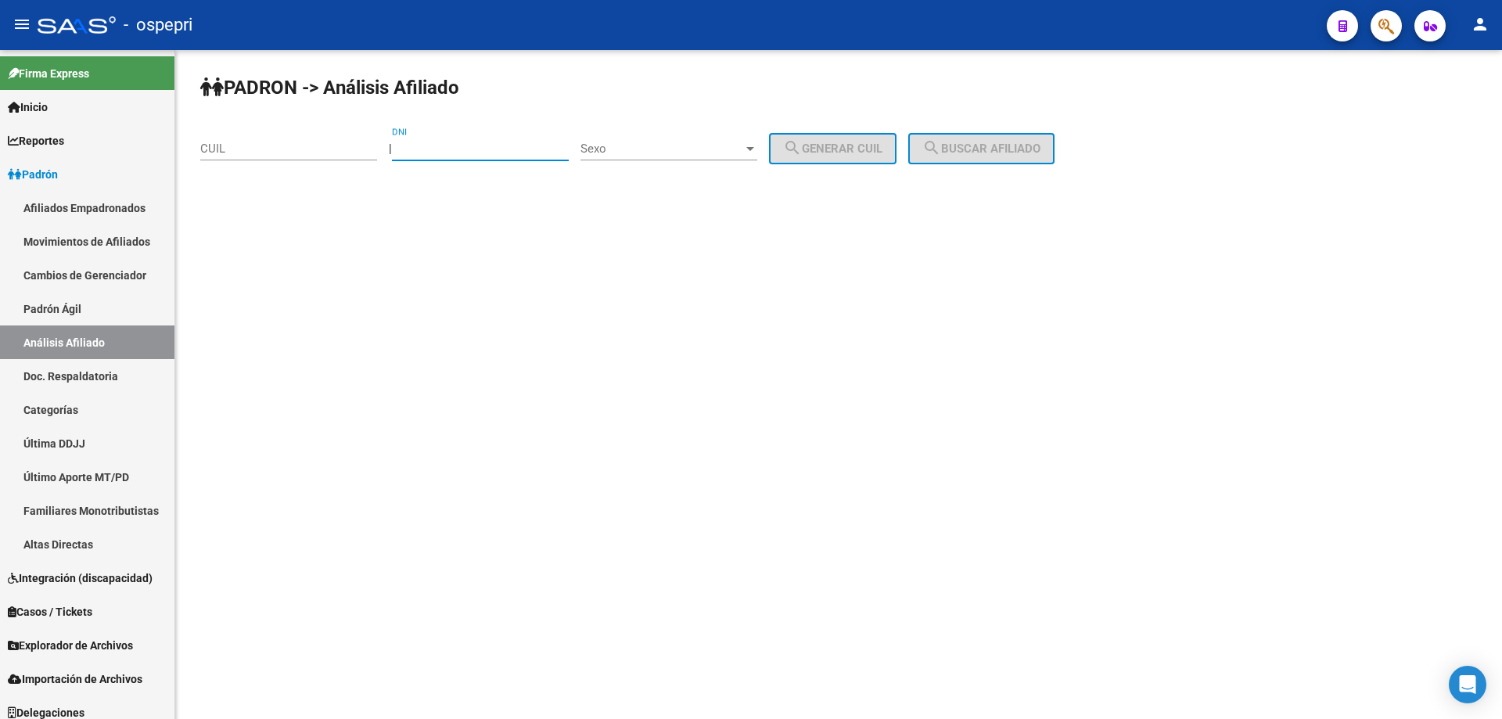
click at [440, 153] on input "DNI" at bounding box center [480, 149] width 177 height 14
paste input "36514298"
type input "36514298"
click at [665, 149] on div "Masculino" at bounding box center [662, 149] width 163 height 14
click at [769, 133] on button "search Generar CUIL" at bounding box center [833, 148] width 128 height 31
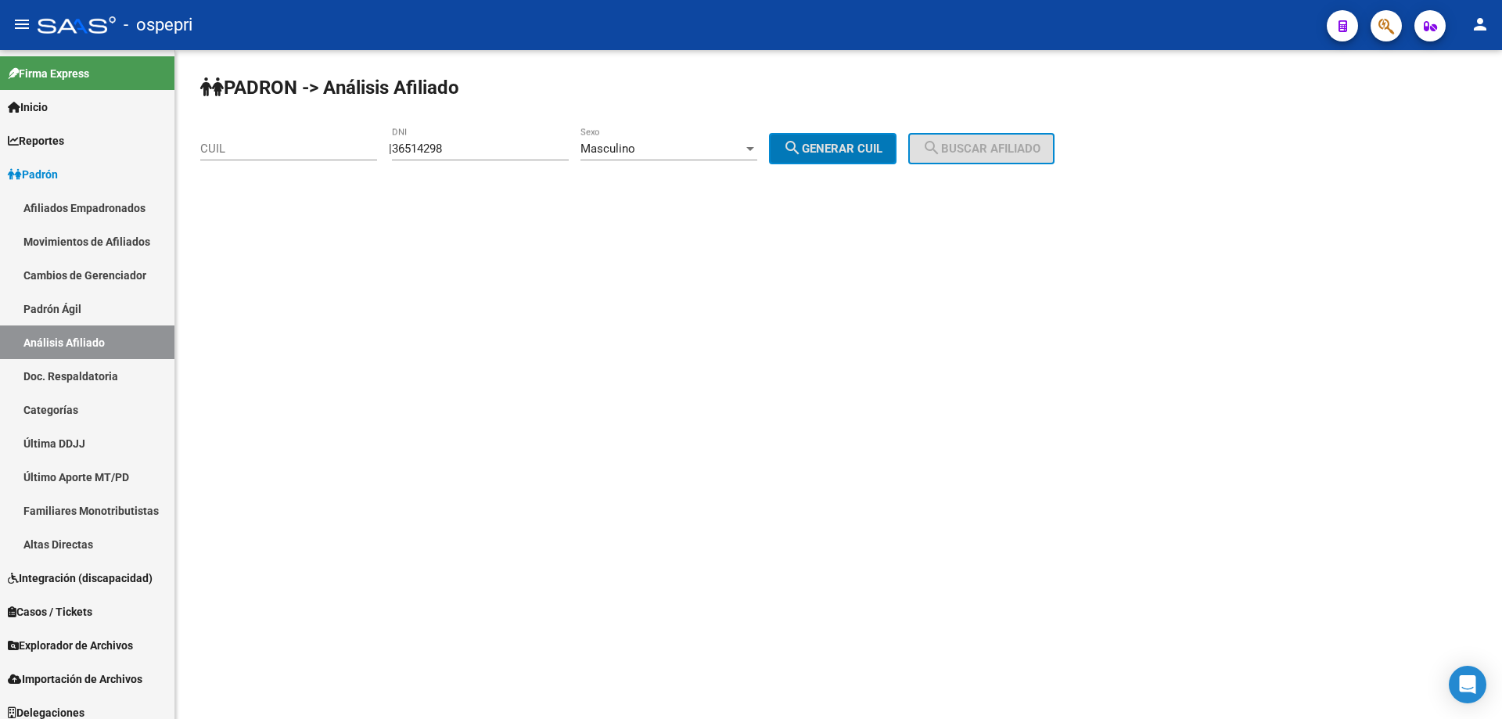
type input "20-36514298-0"
click button "search Buscar afiliado" at bounding box center [981, 148] width 146 height 31
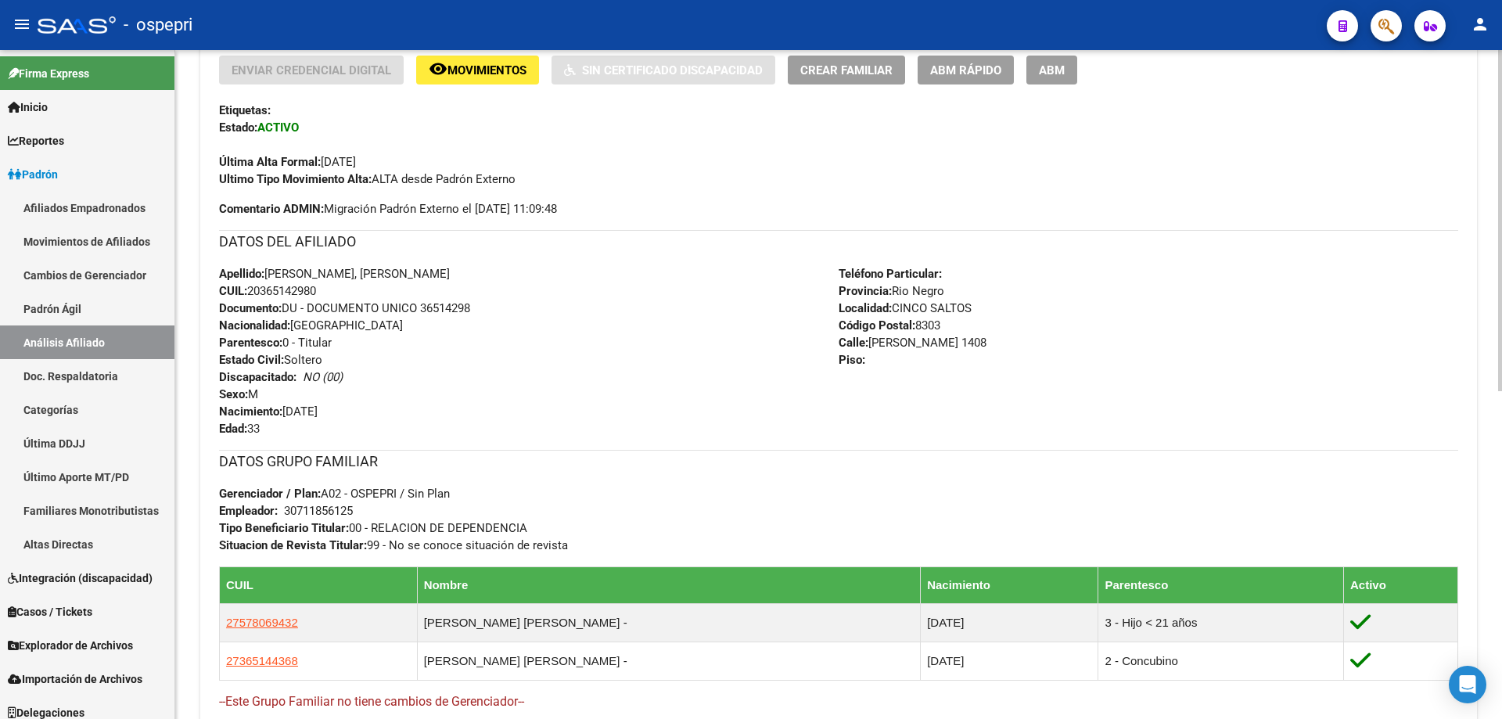
scroll to position [630, 0]
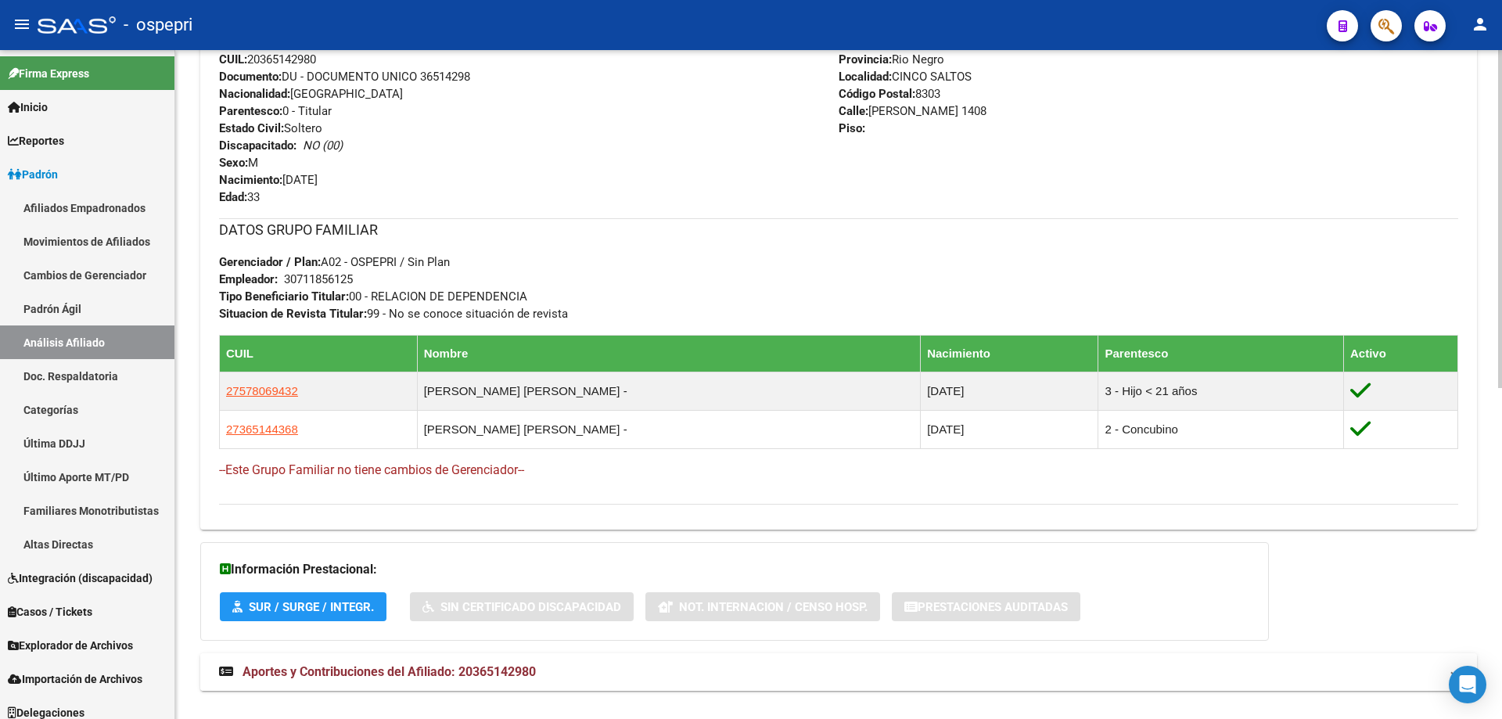
click at [592, 682] on mat-expansion-panel-header "Aportes y Contribuciones del Afiliado: 20365142980" at bounding box center [838, 672] width 1277 height 38
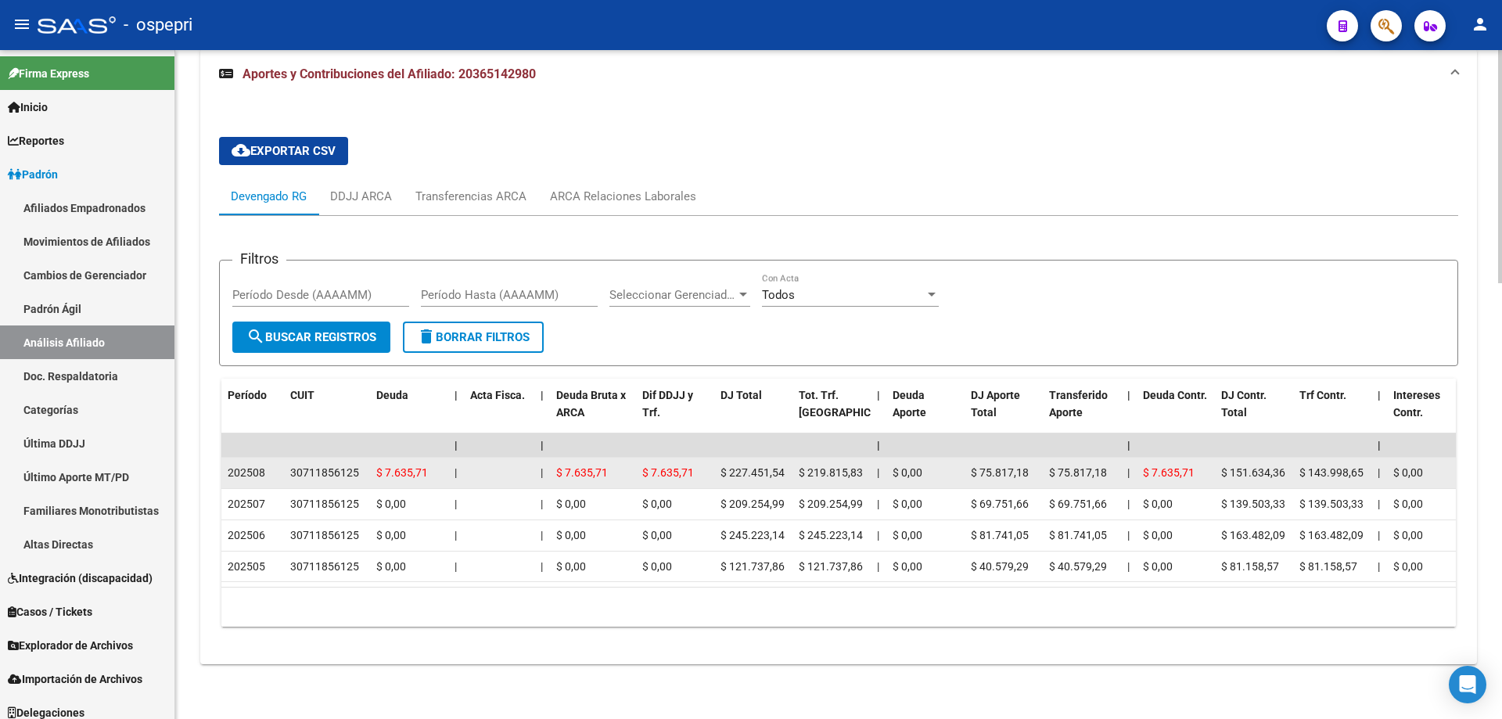
click at [329, 464] on div "30711856125" at bounding box center [324, 473] width 69 height 18
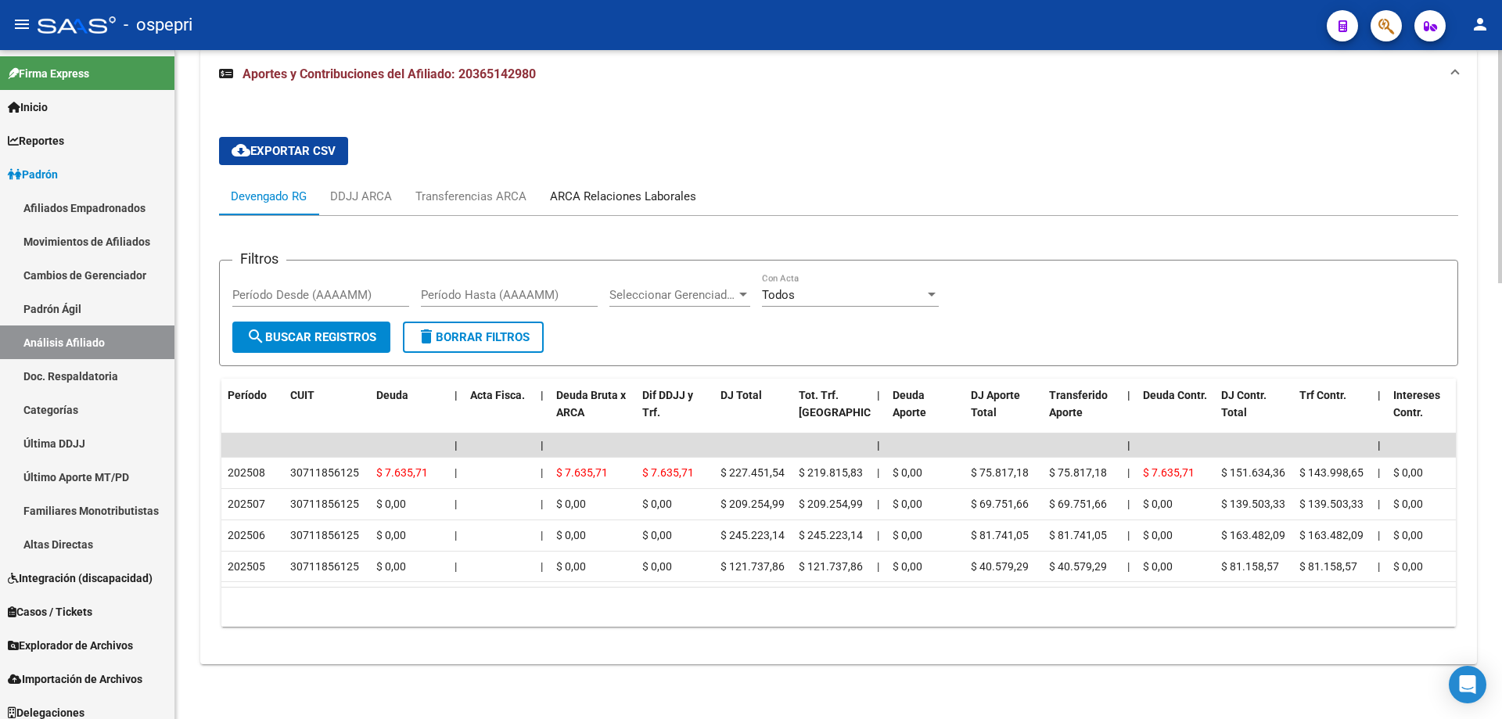
click at [655, 188] on div "ARCA Relaciones Laborales" at bounding box center [623, 196] width 146 height 17
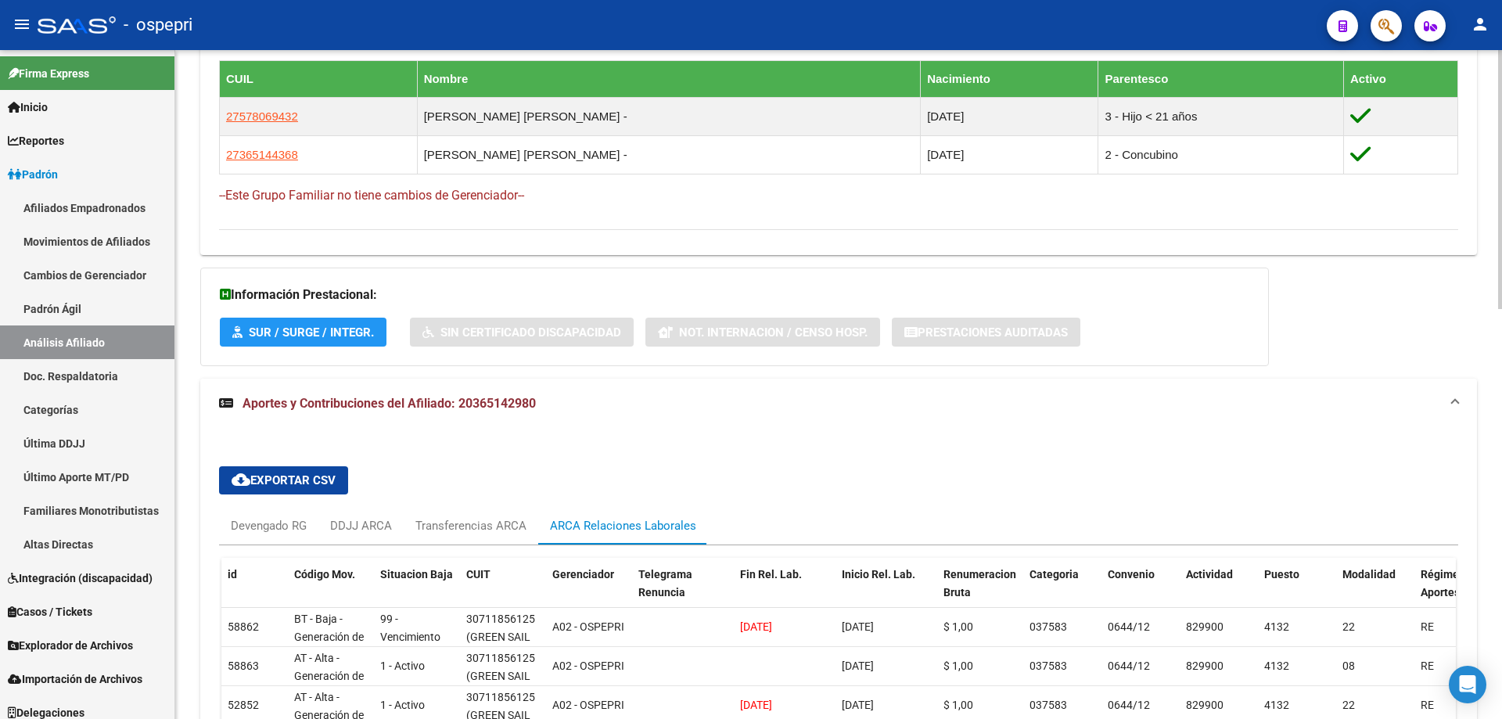
scroll to position [1059, 0]
